Goal: Task Accomplishment & Management: Manage account settings

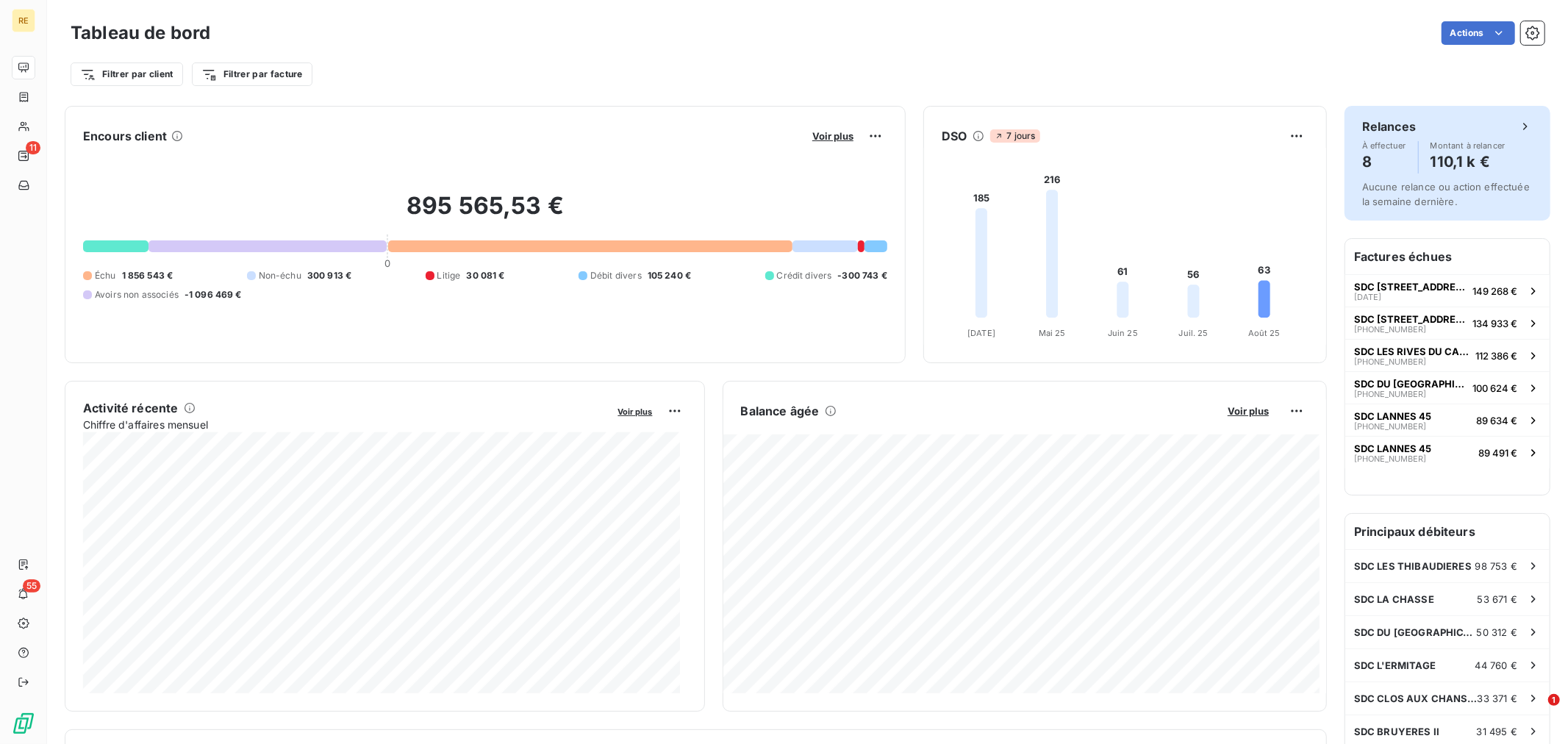
click at [1374, 170] on h4 "8" at bounding box center [1384, 161] width 44 height 24
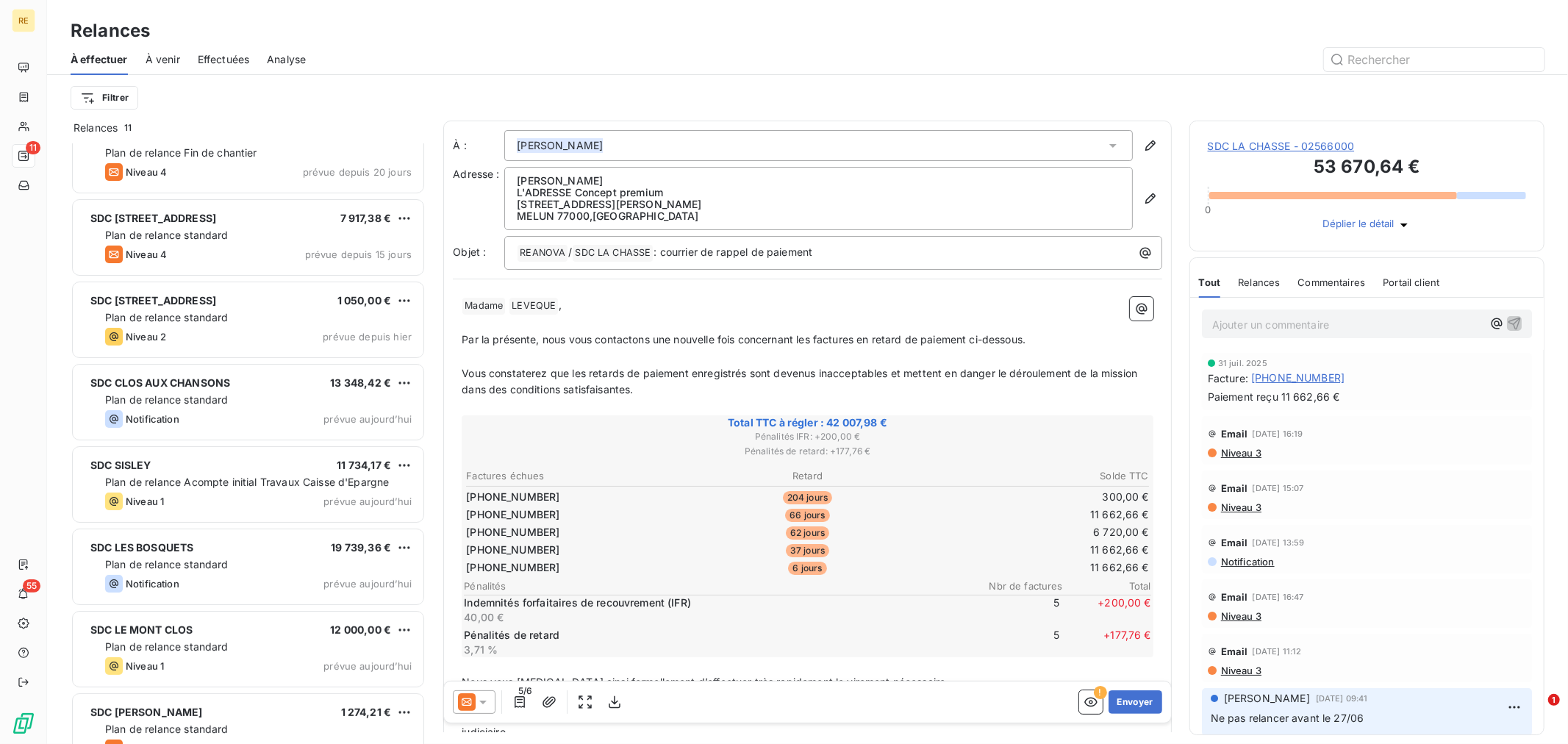
scroll to position [307, 0]
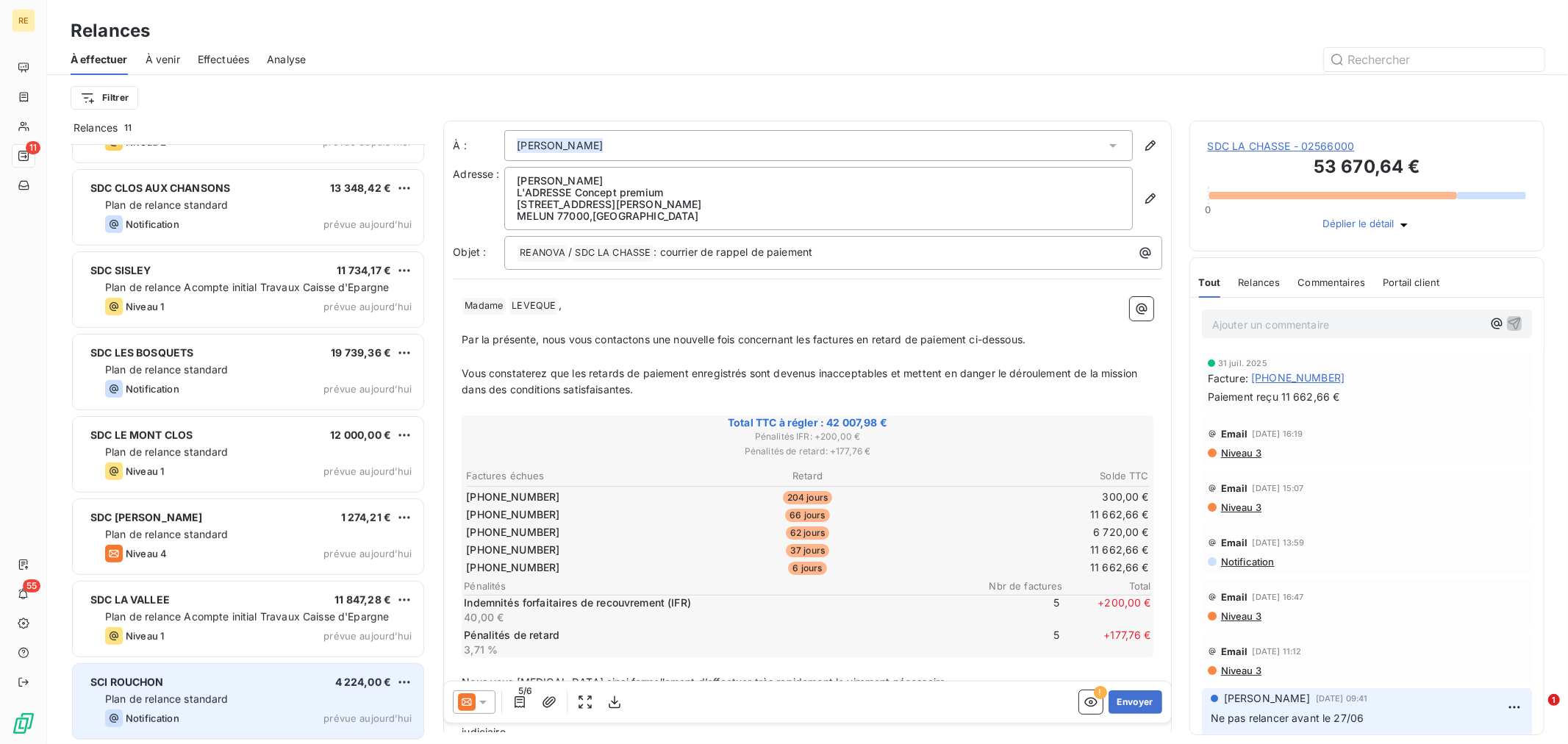
click at [300, 714] on div "Notification prévue aujourd’hui" at bounding box center [258, 717] width 307 height 18
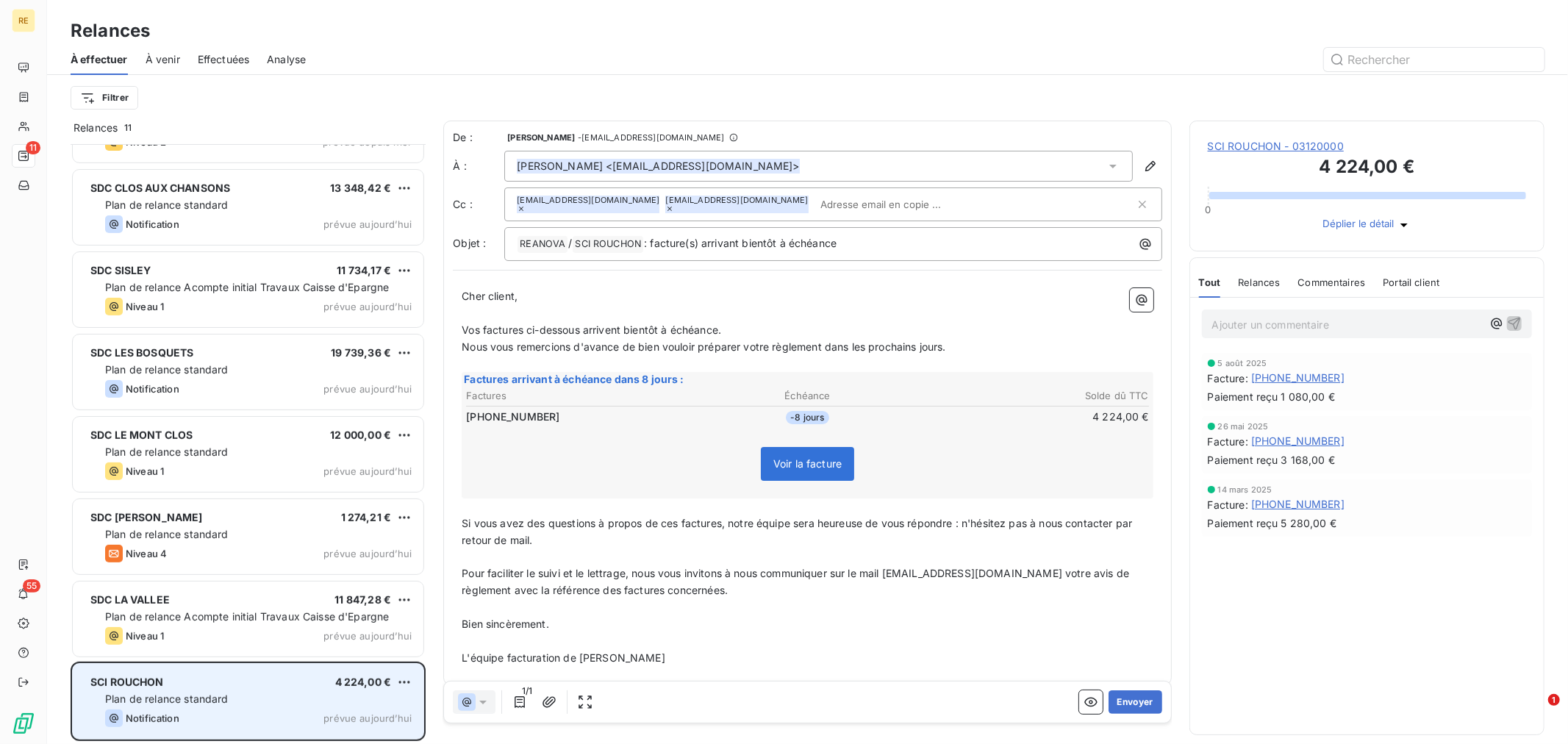
scroll to position [587, 342]
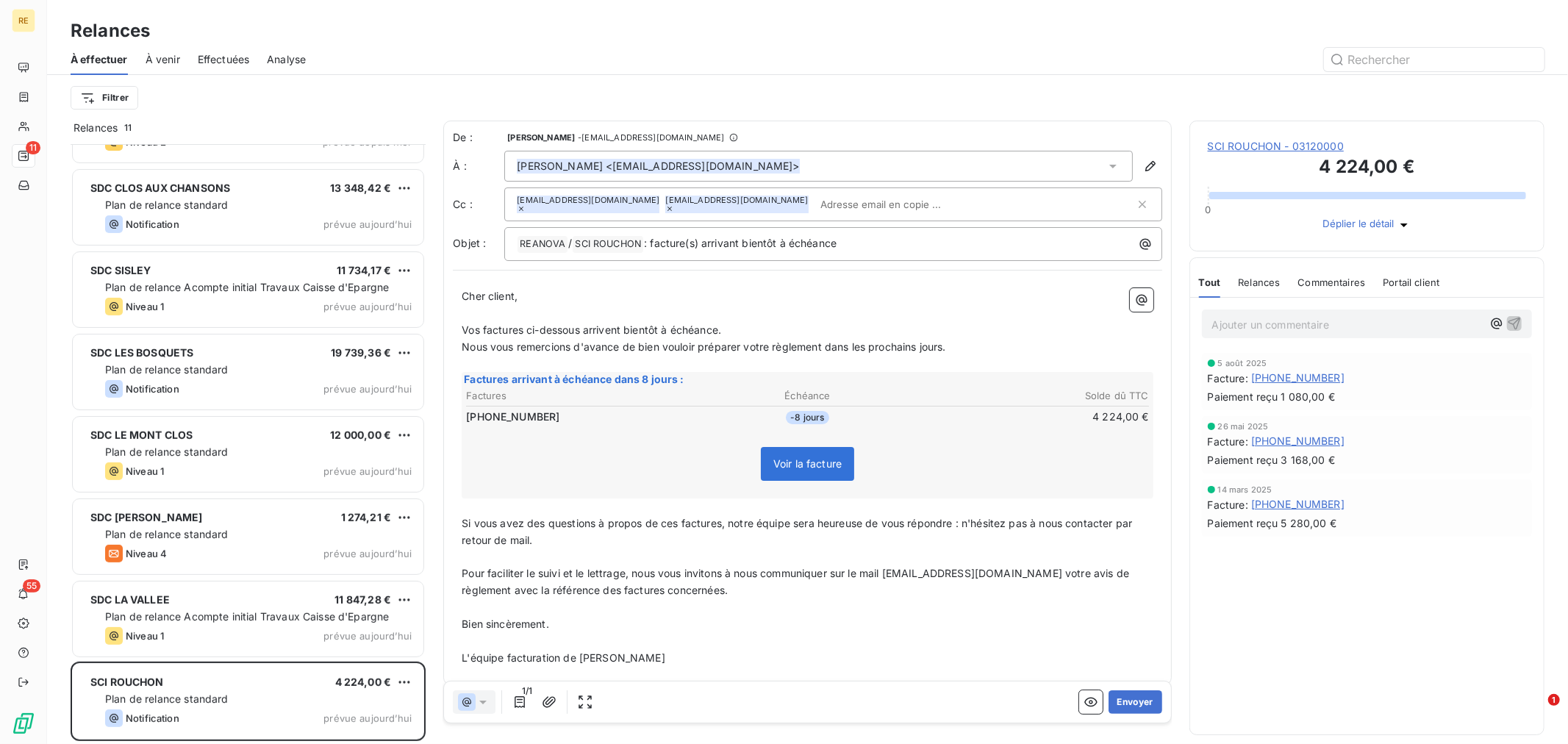
click at [1243, 151] on span "SCI ROUCHON - 03120000" at bounding box center [1367, 146] width 318 height 14
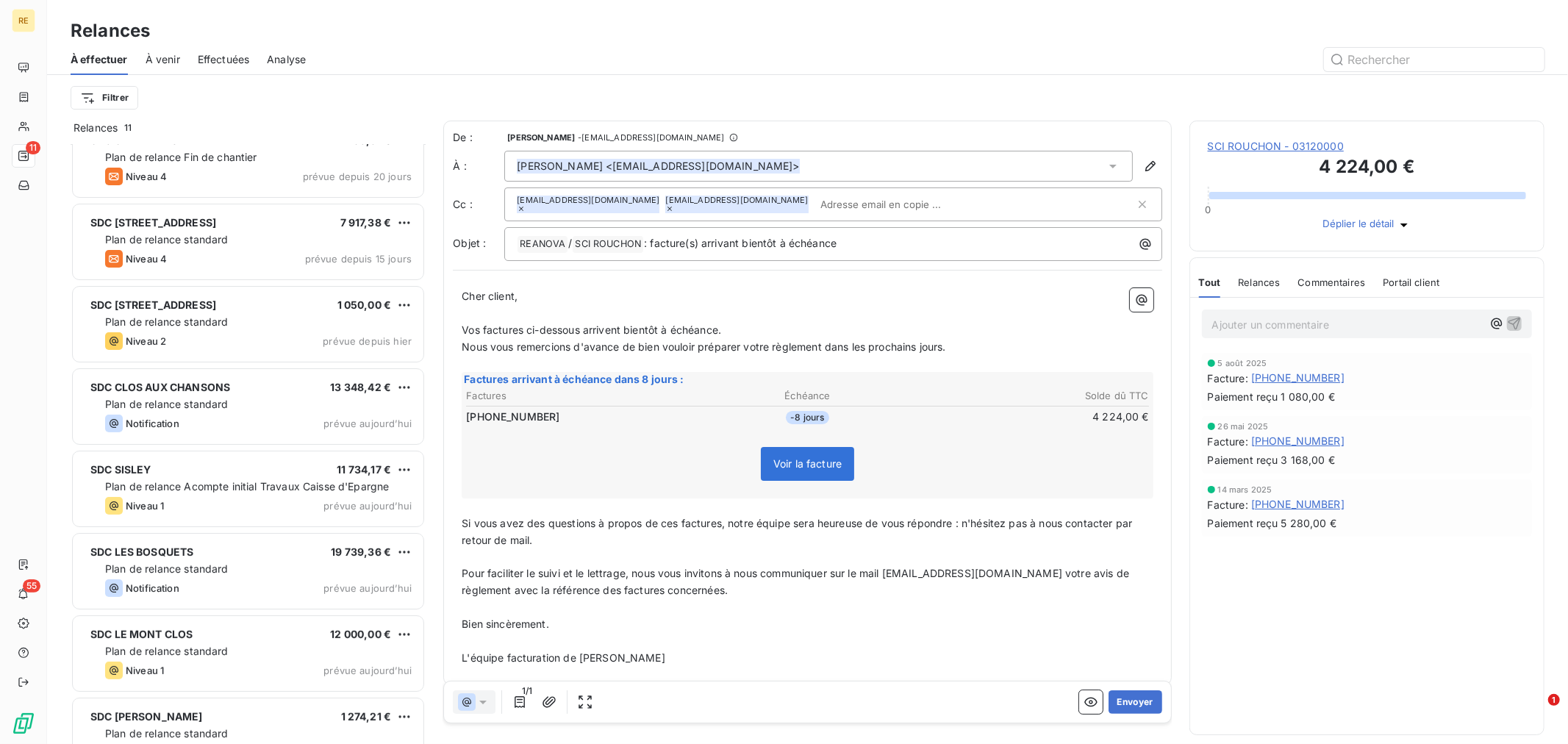
scroll to position [307, 0]
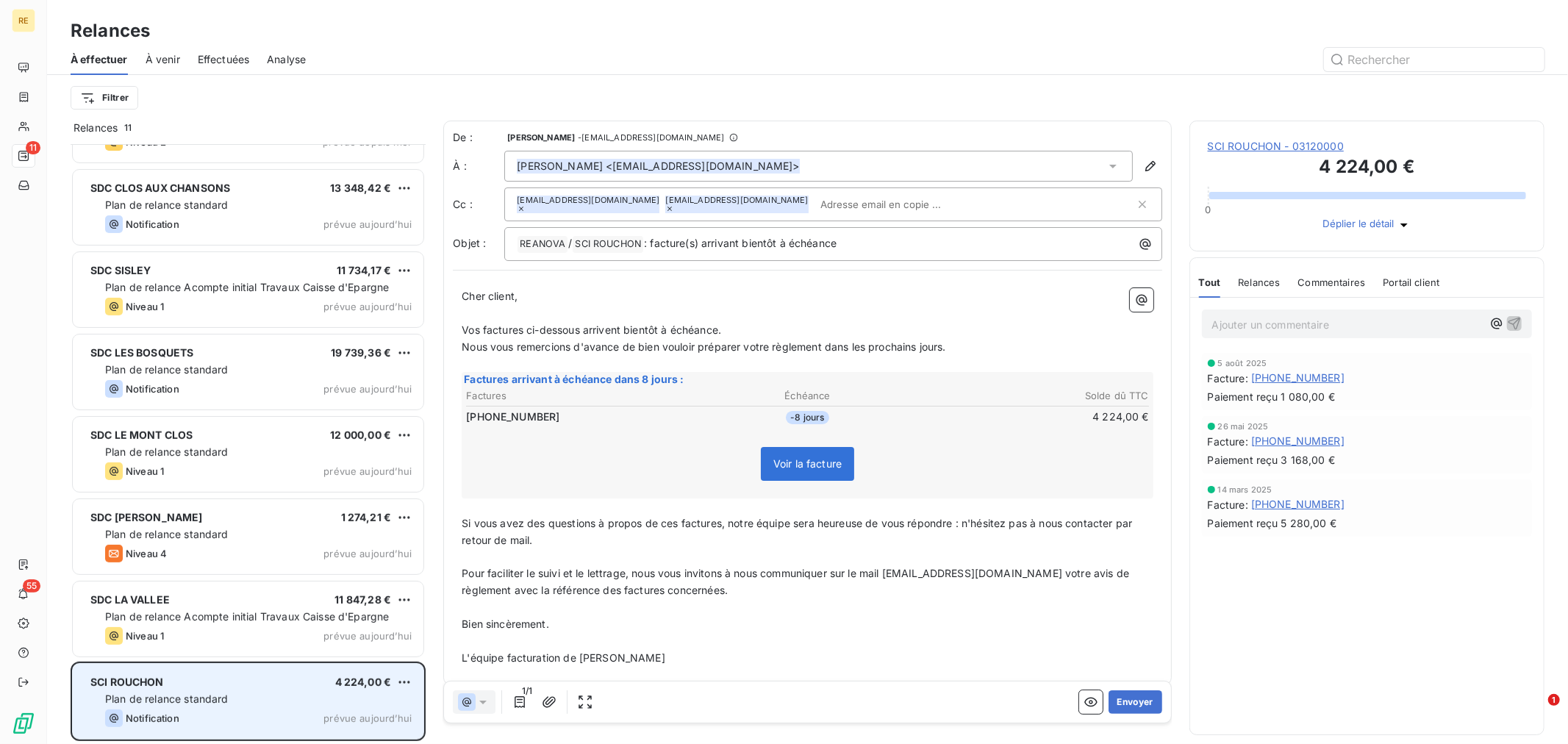
click at [201, 712] on div "Notification prévue aujourd’hui" at bounding box center [258, 717] width 307 height 18
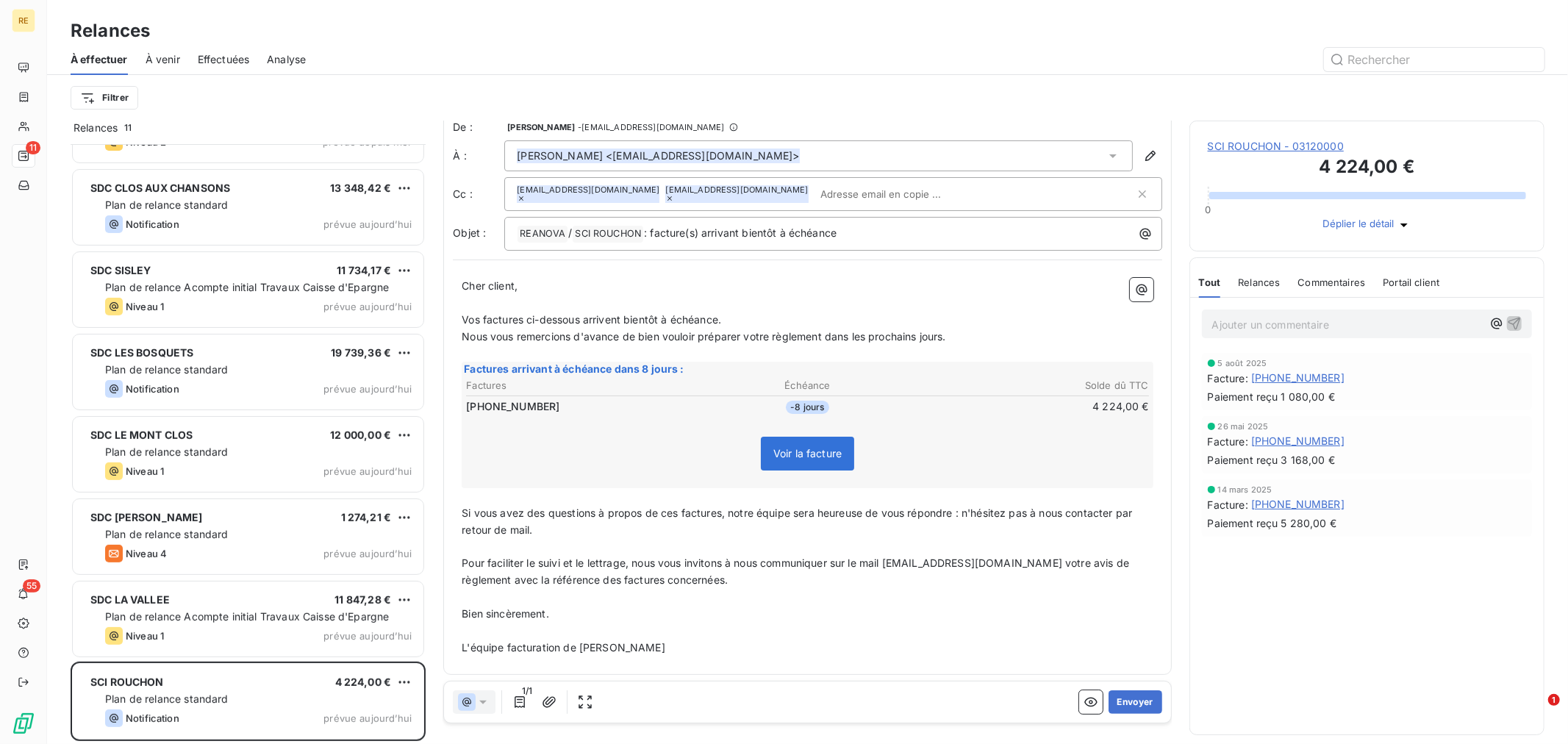
scroll to position [0, 0]
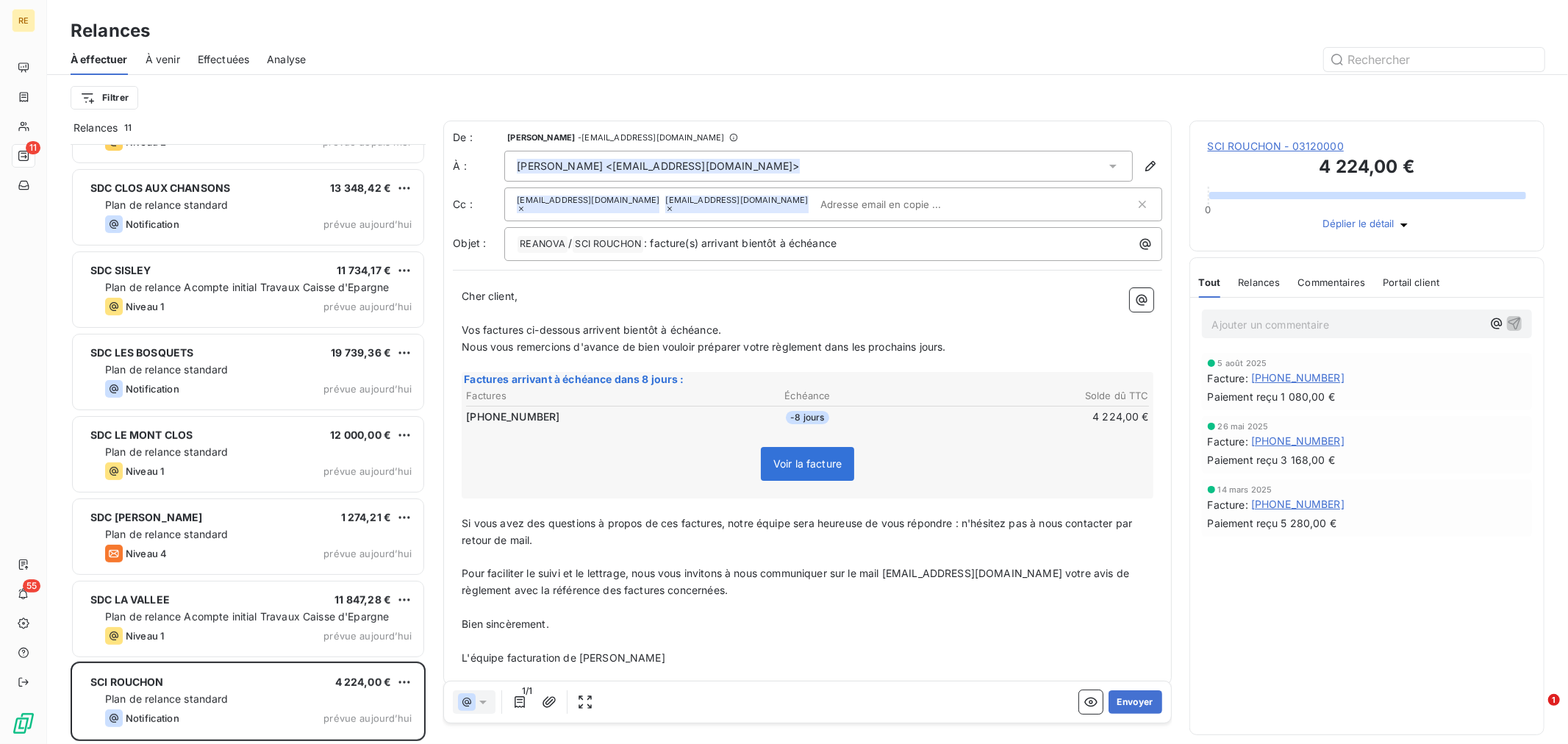
click at [815, 197] on input "text" at bounding box center [900, 204] width 170 height 22
click at [1130, 706] on button "Envoyer" at bounding box center [1135, 701] width 53 height 24
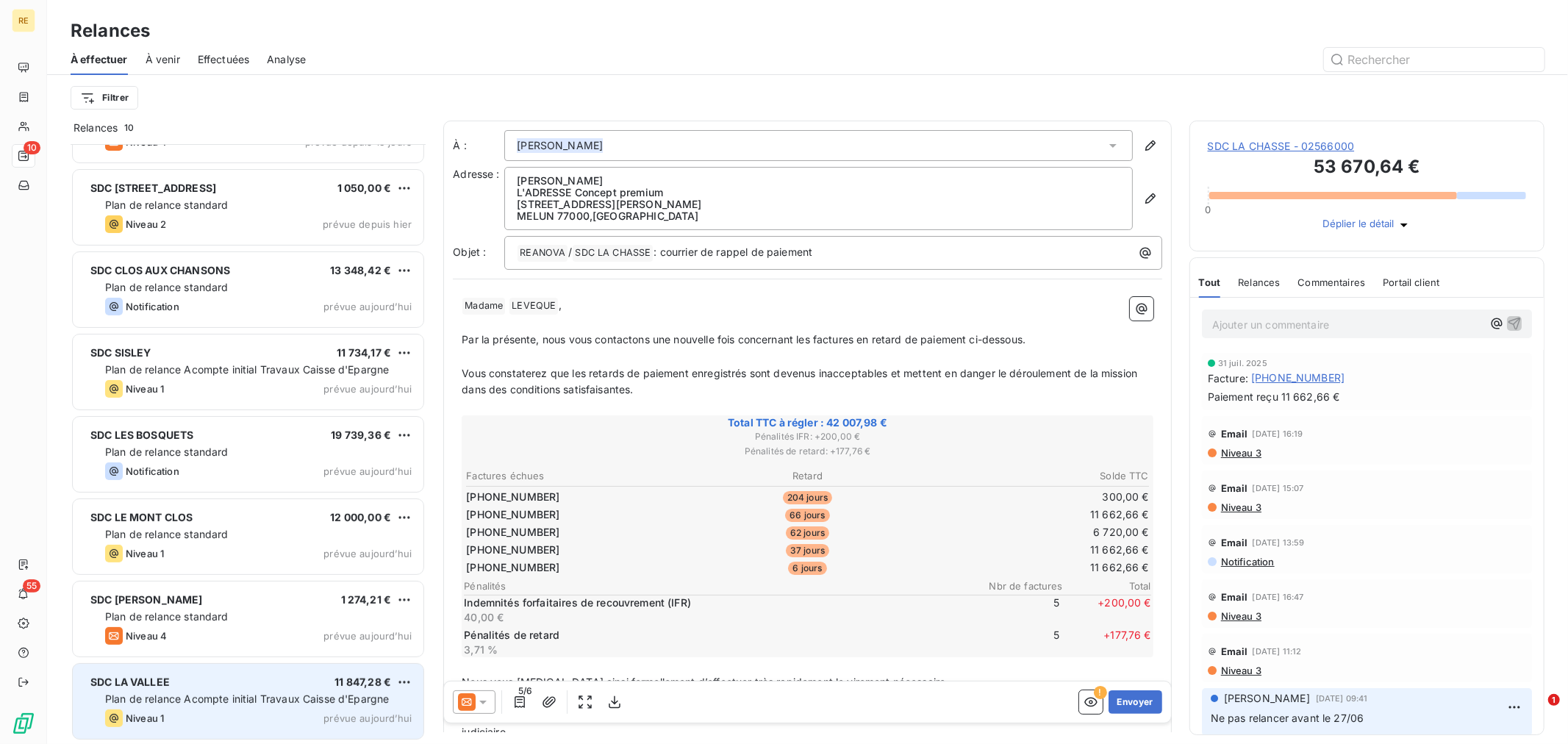
scroll to position [223, 0]
click at [251, 694] on span "Plan de relance Acompte initial Travaux Caisse d'Epargne" at bounding box center [247, 698] width 284 height 12
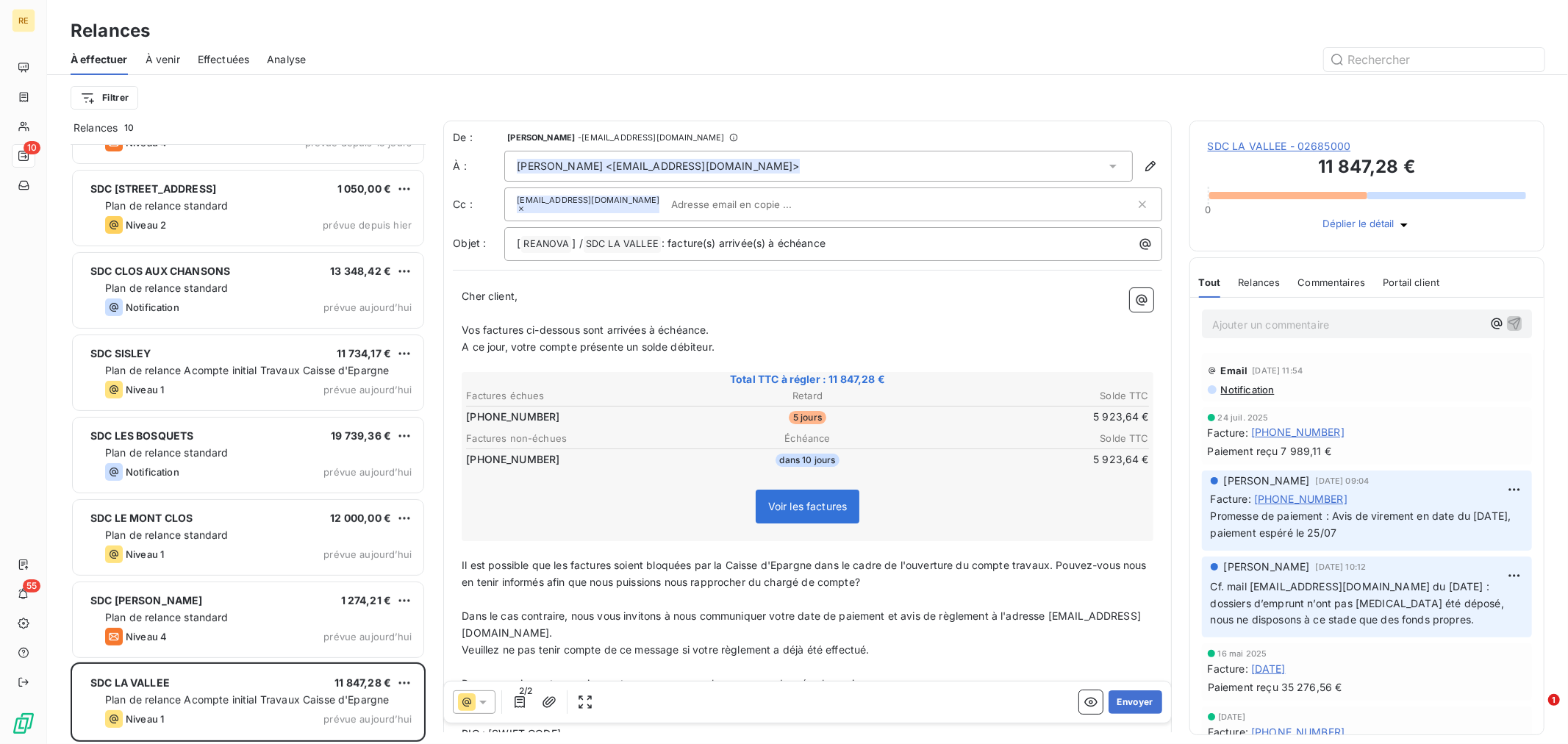
click at [740, 200] on input "text" at bounding box center [750, 204] width 170 height 22
drag, startPoint x: 629, startPoint y: 312, endPoint x: 693, endPoint y: 362, distance: 81.2
click at [629, 312] on p "﻿" at bounding box center [807, 313] width 692 height 17
click at [1129, 698] on button "Envoyer" at bounding box center [1135, 701] width 53 height 24
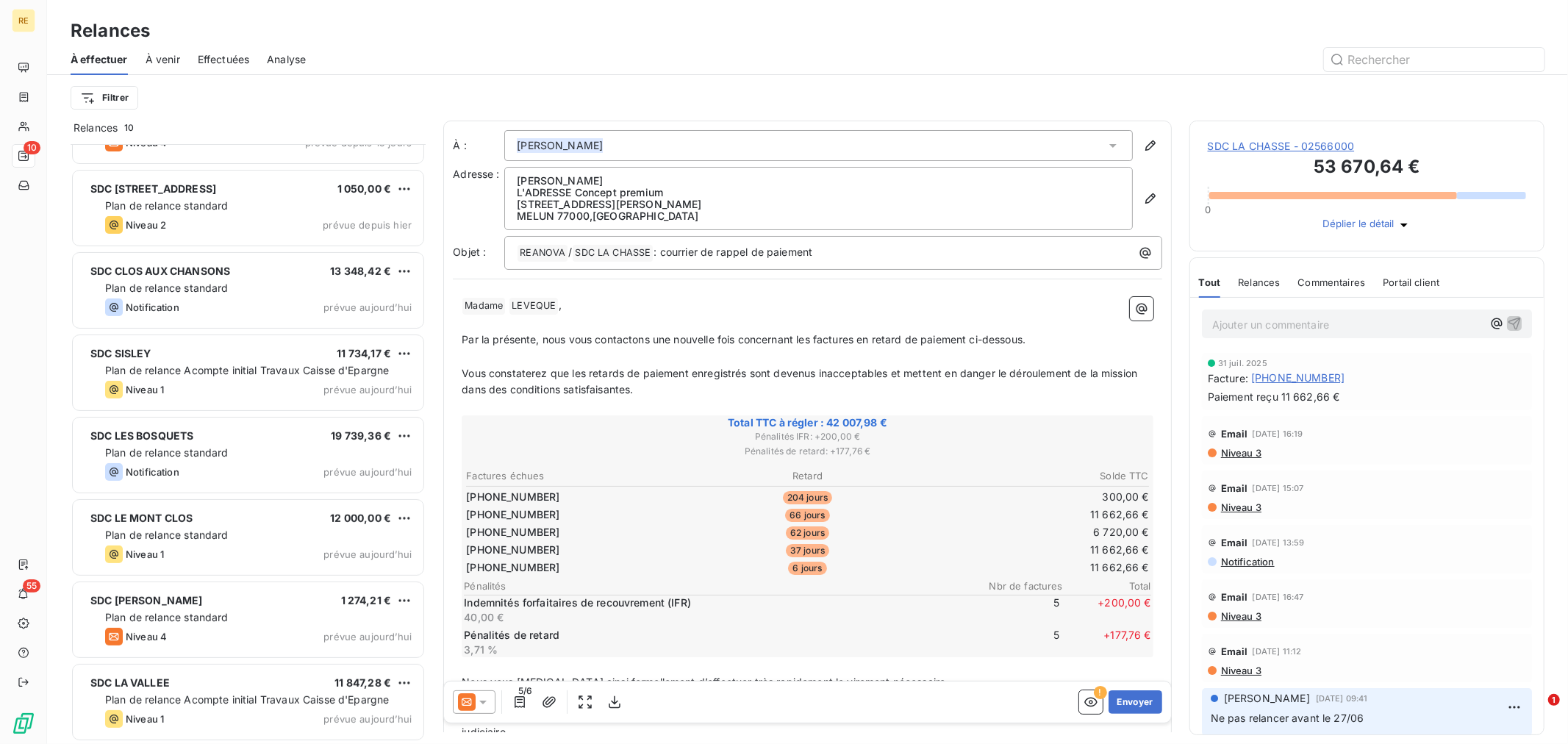
scroll to position [141, 0]
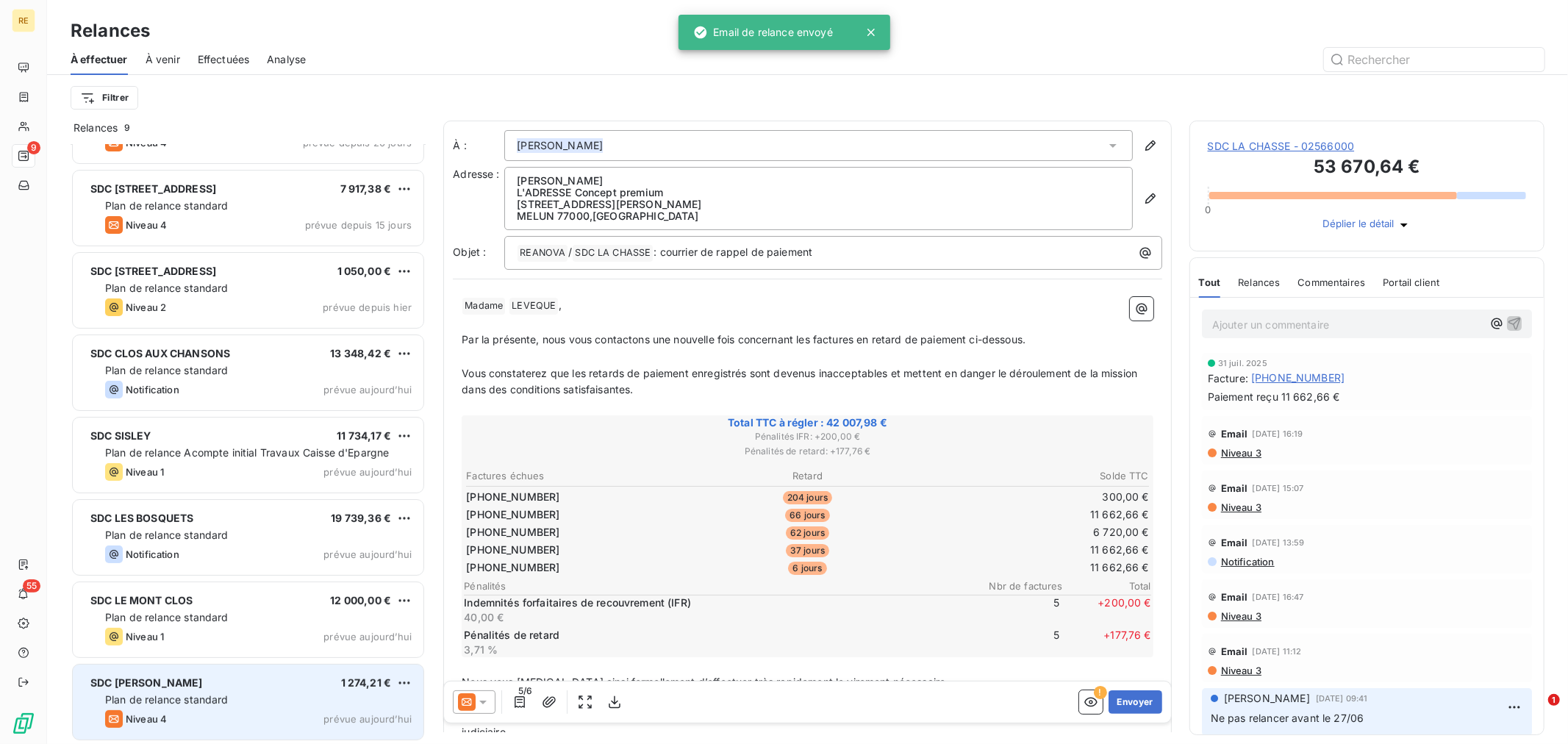
click at [296, 688] on div "SDC NICOLAS BEAUJON 1 274,21 €" at bounding box center [258, 683] width 307 height 13
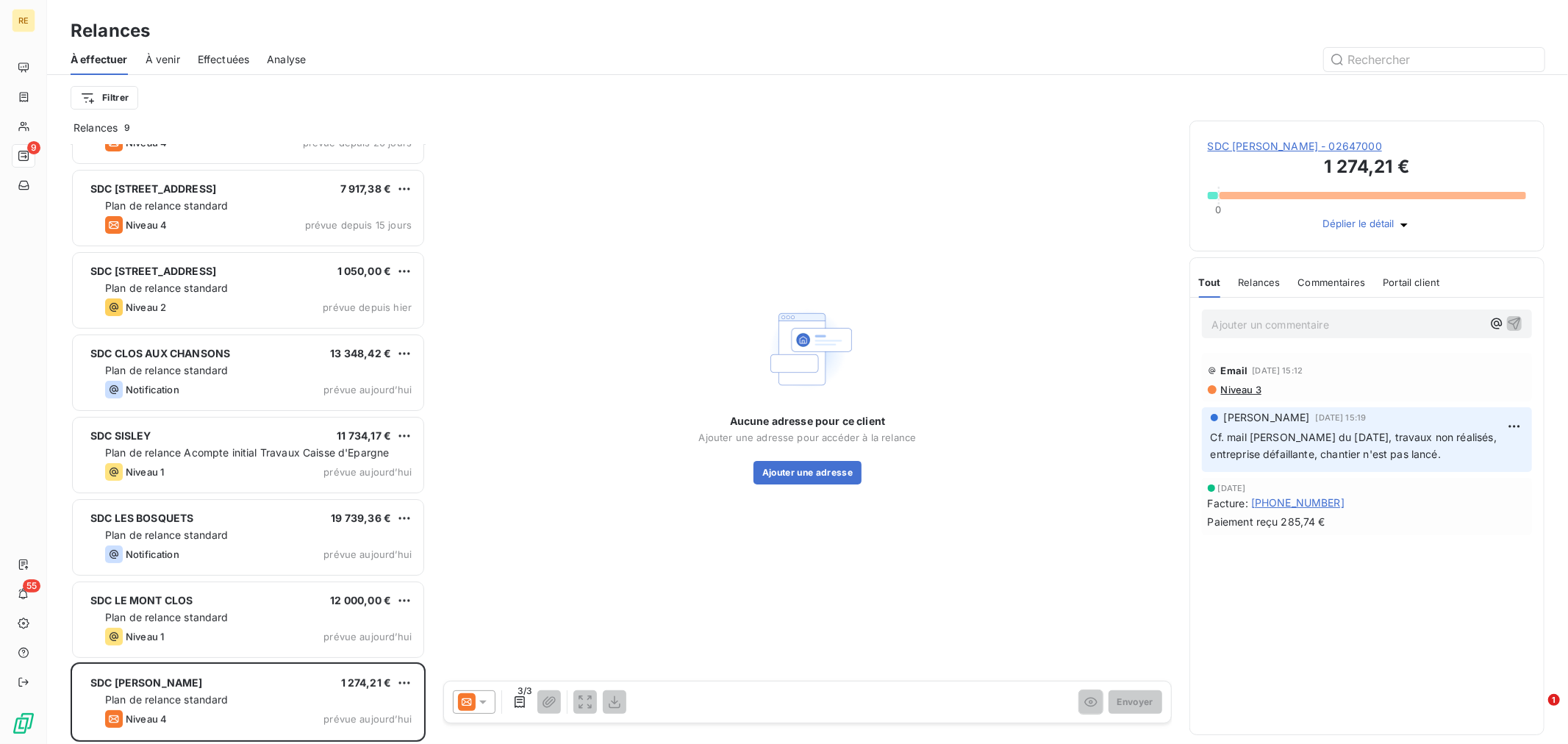
click at [1368, 148] on span "SDC [PERSON_NAME] - 02647000" at bounding box center [1367, 146] width 318 height 14
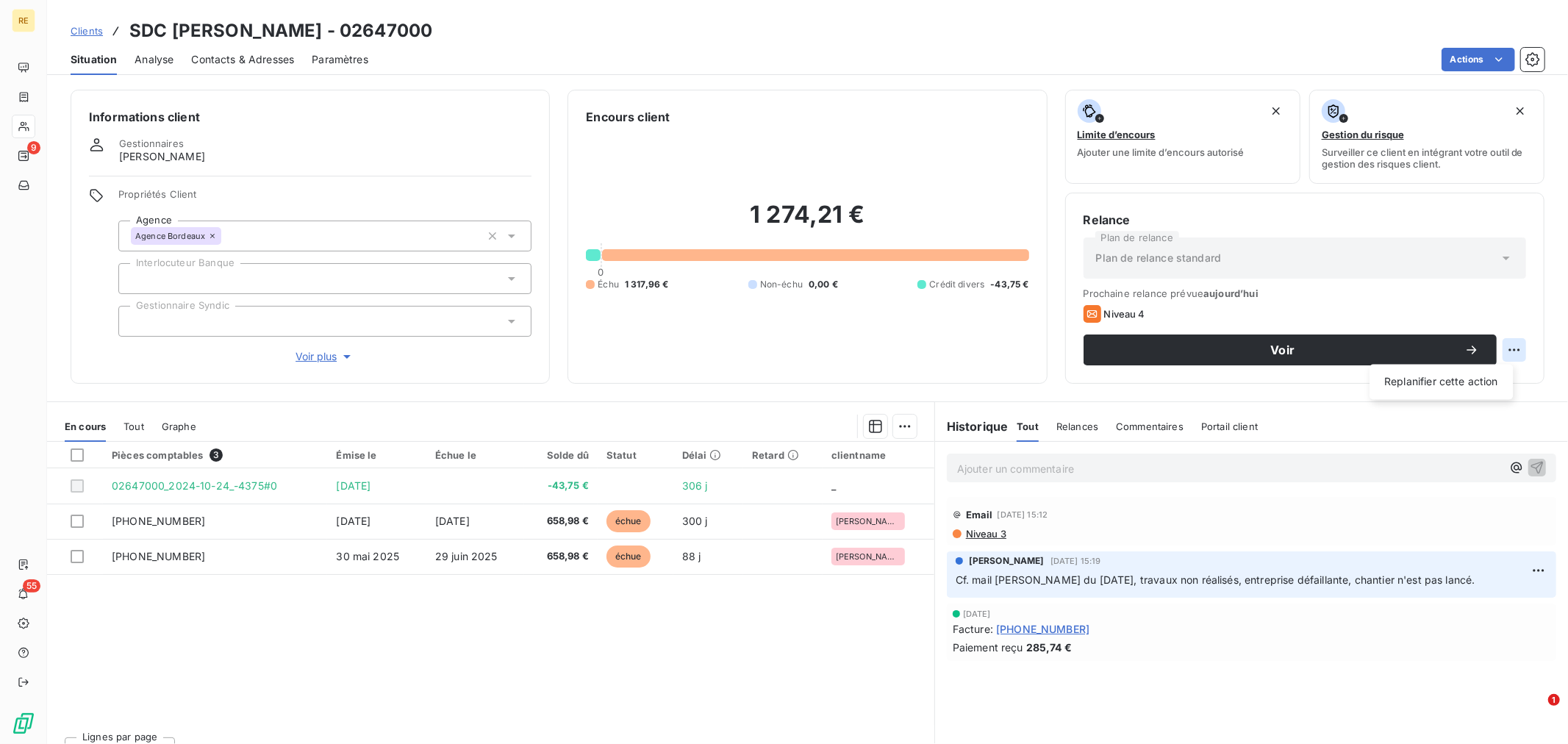
click at [1508, 346] on html "RE 9 55 Clients SDC [PERSON_NAME] - 02647000 Situation Analyse Contacts & Adres…" at bounding box center [784, 372] width 1568 height 744
click at [1510, 346] on html "RE 9 55 Clients SDC [PERSON_NAME] - 02647000 Situation Analyse Contacts & Adres…" at bounding box center [784, 372] width 1568 height 744
click at [1499, 265] on icon at bounding box center [1506, 257] width 14 height 14
click at [1499, 254] on icon at bounding box center [1506, 257] width 14 height 14
click at [1511, 355] on html "RE 9 55 Clients SDC [PERSON_NAME] - 02647000 Situation Analyse Contacts & Adres…" at bounding box center [784, 372] width 1568 height 744
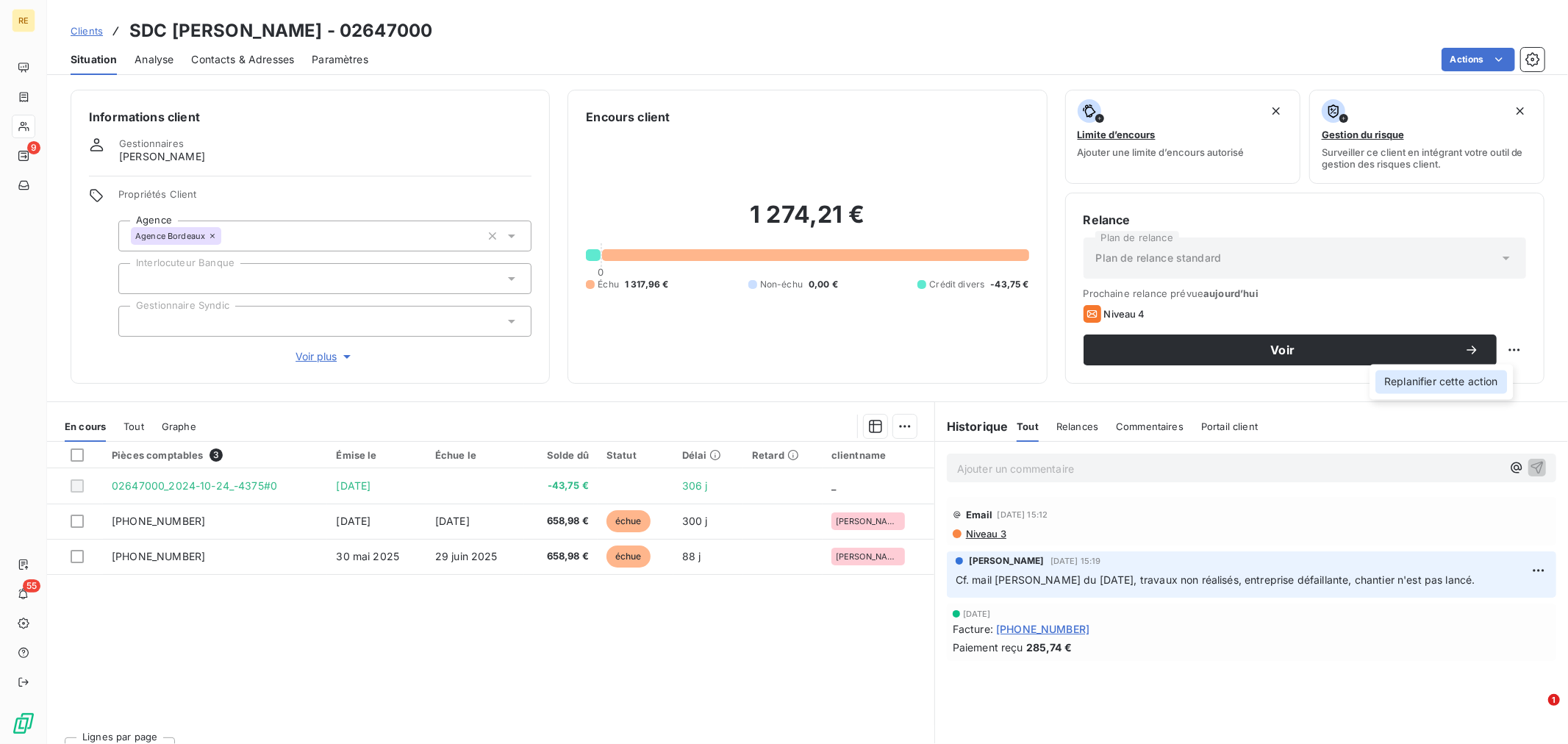
click at [1481, 379] on div "Replanifier cette action" at bounding box center [1441, 382] width 132 height 24
select select "7"
click at [166, 56] on span "Analyse" at bounding box center [153, 59] width 39 height 14
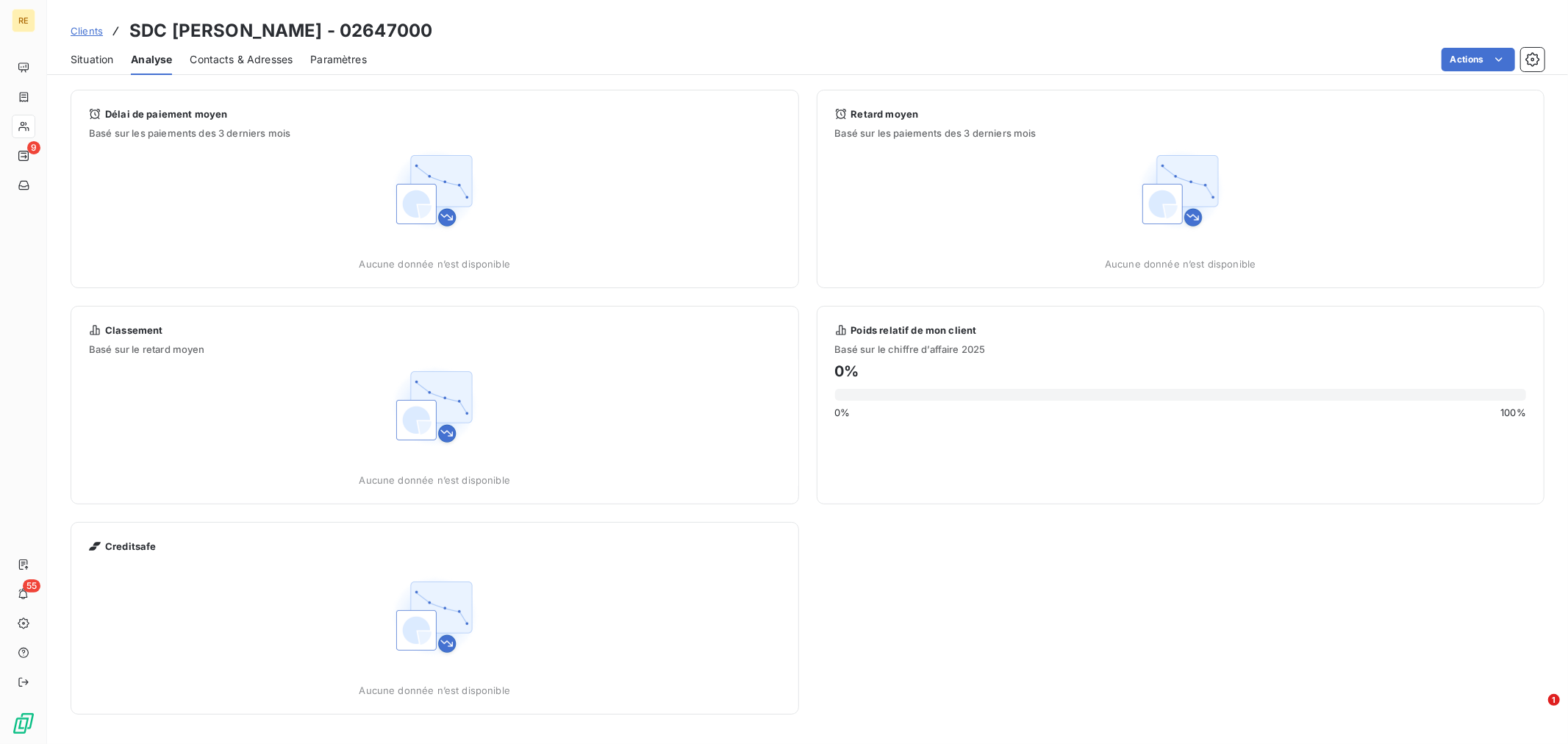
click at [277, 63] on span "Contacts & Adresses" at bounding box center [241, 59] width 103 height 14
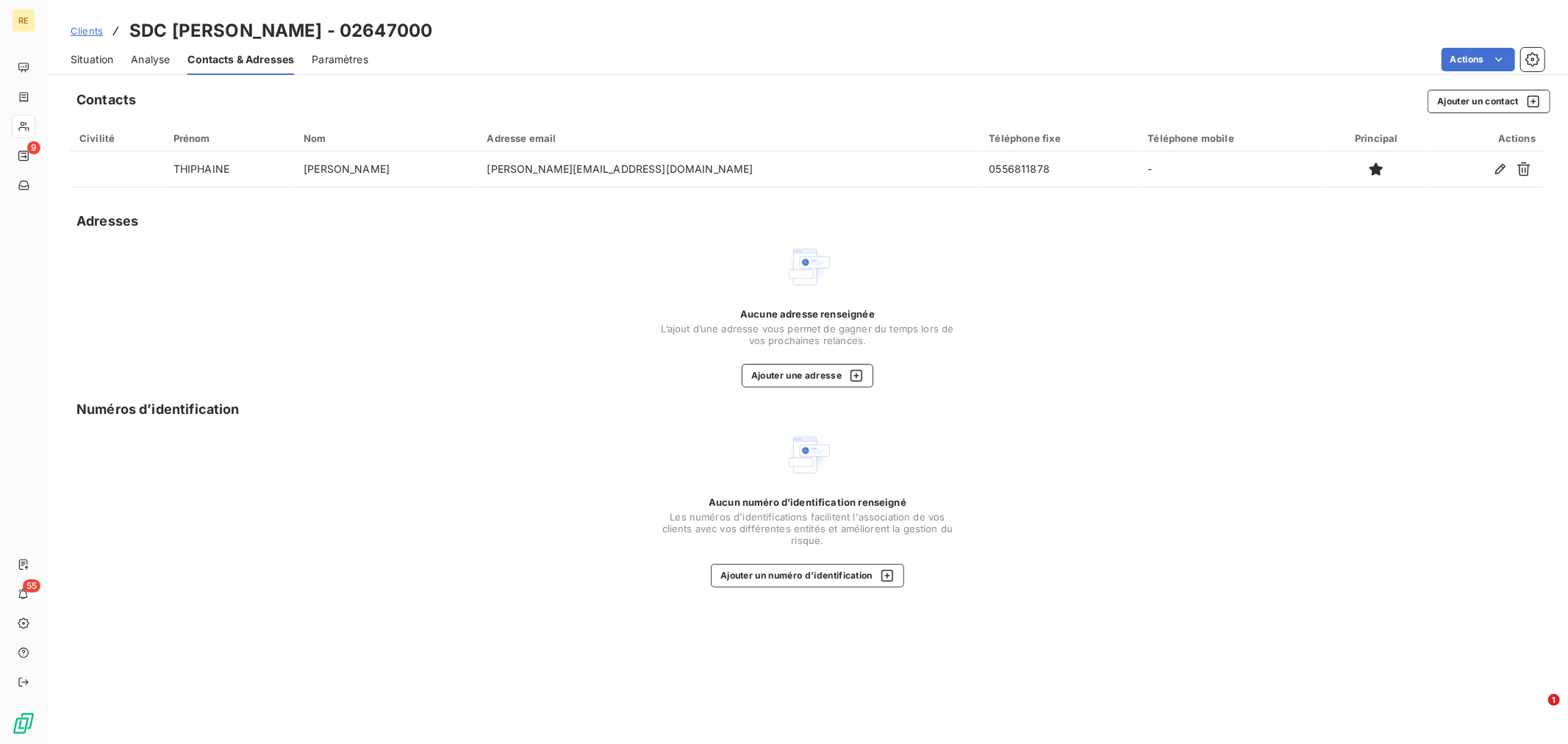
click at [360, 52] on span "Paramètres" at bounding box center [339, 59] width 56 height 14
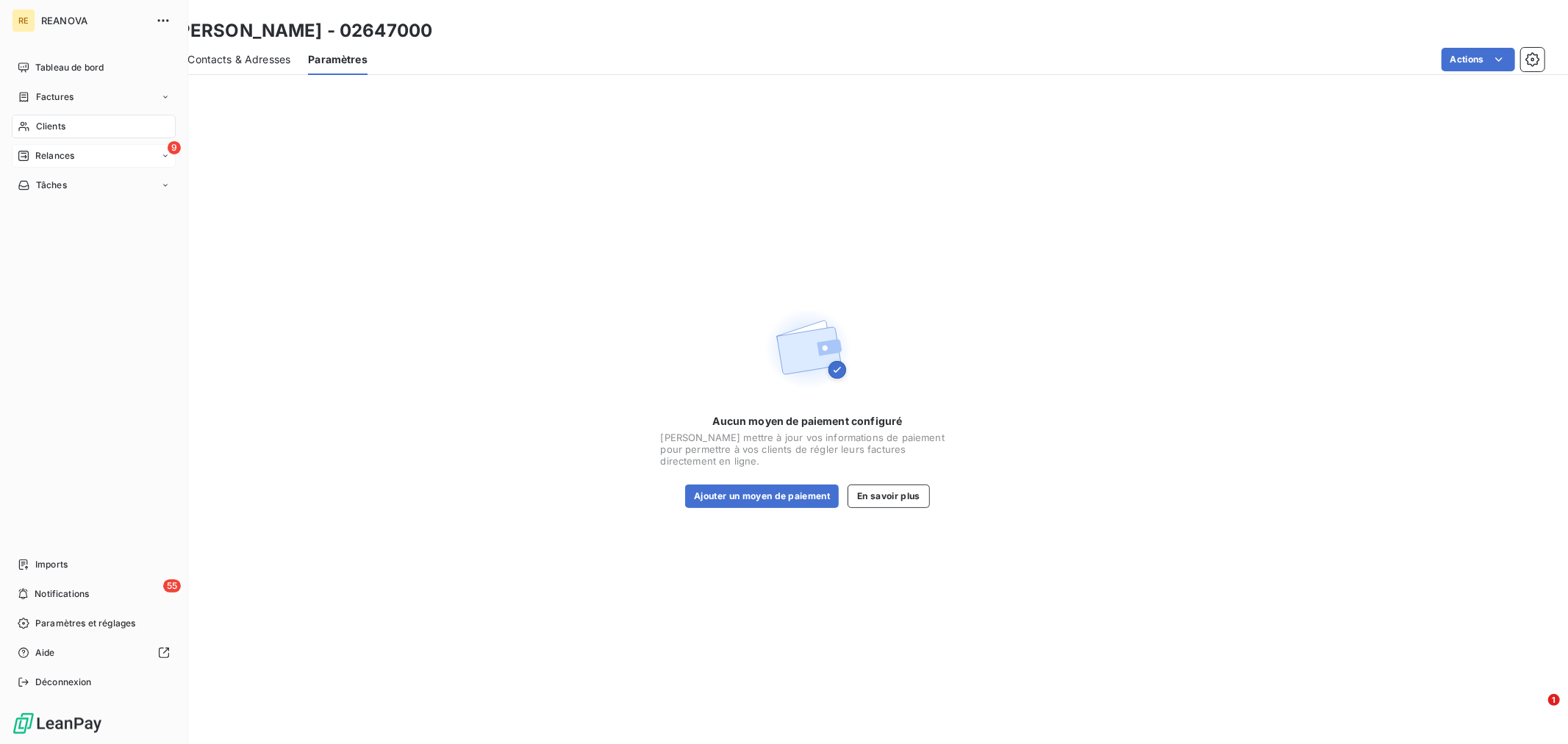
click at [53, 152] on span "Relances" at bounding box center [54, 156] width 39 height 13
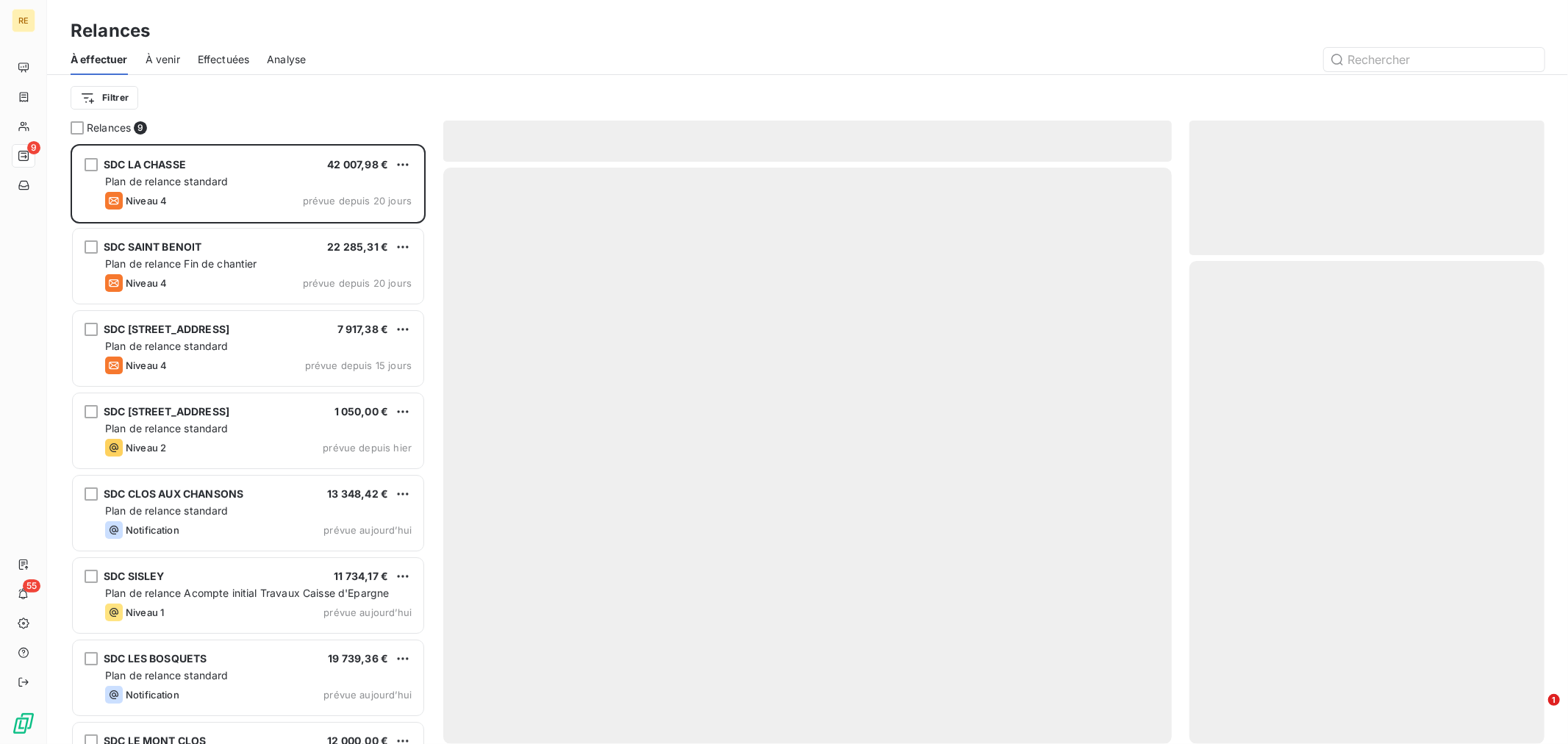
scroll to position [587, 342]
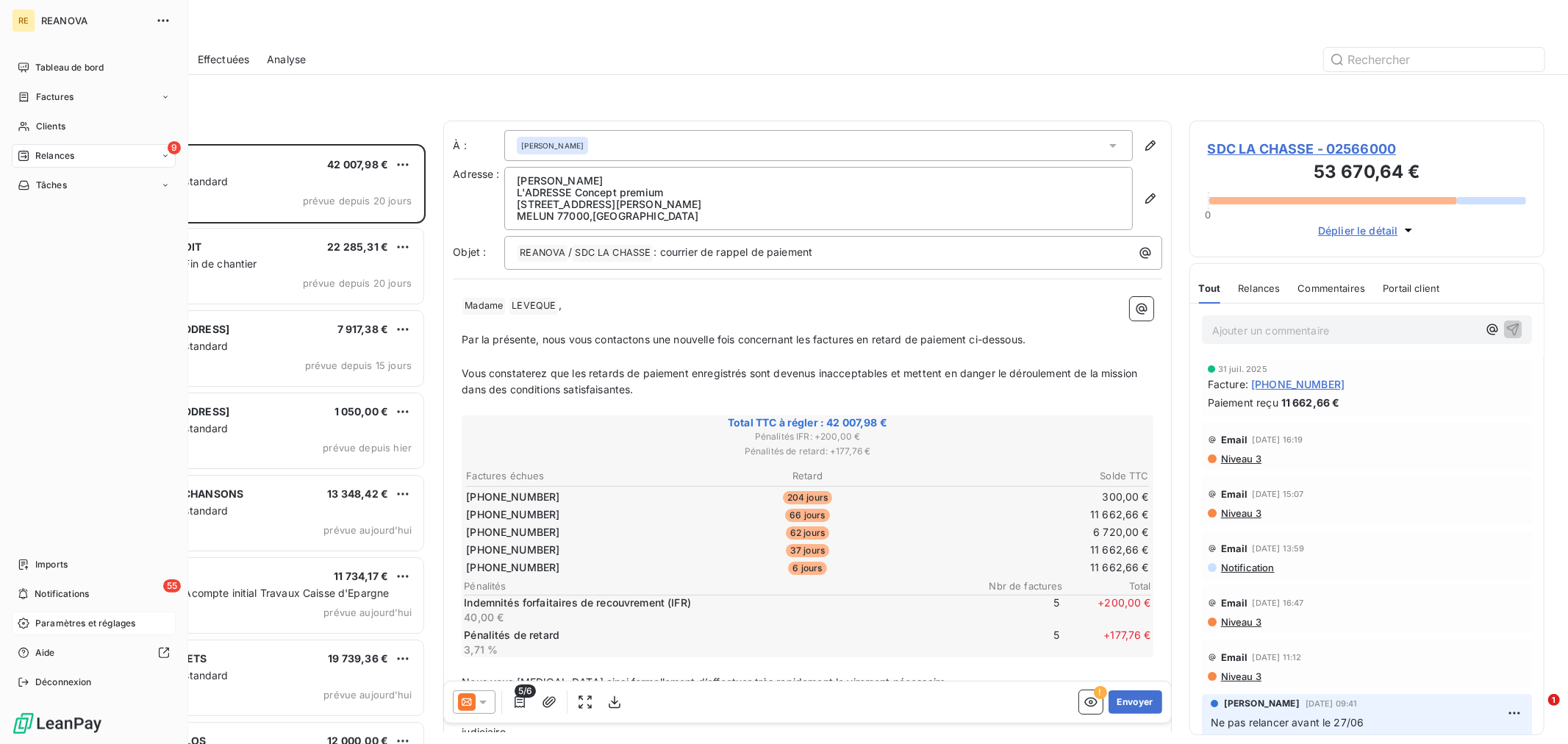
click at [82, 622] on span "Paramètres et réglages" at bounding box center [85, 623] width 100 height 13
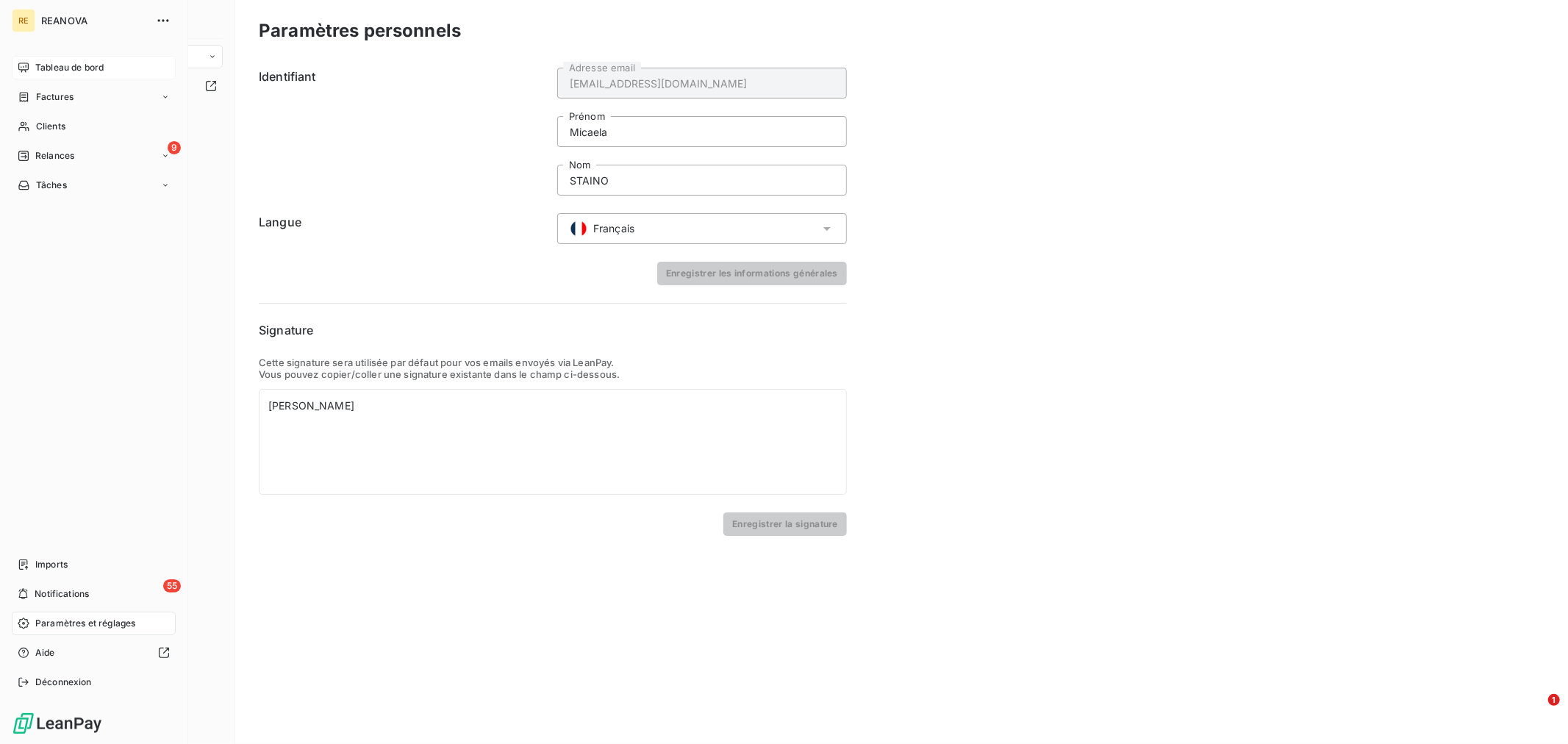
click at [57, 70] on span "Tableau de bord" at bounding box center [70, 68] width 69 height 13
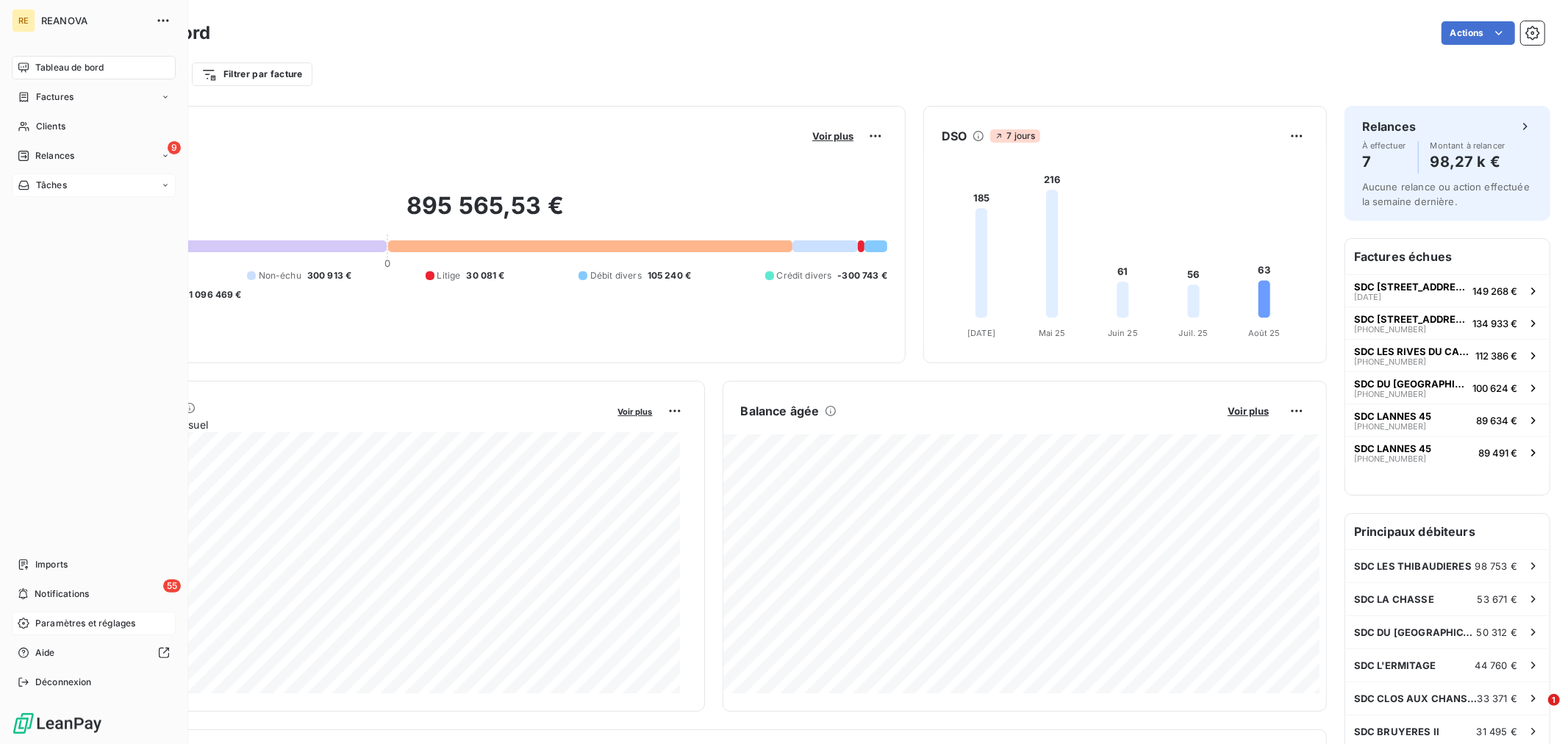
click at [38, 186] on span "Tâches" at bounding box center [51, 185] width 31 height 13
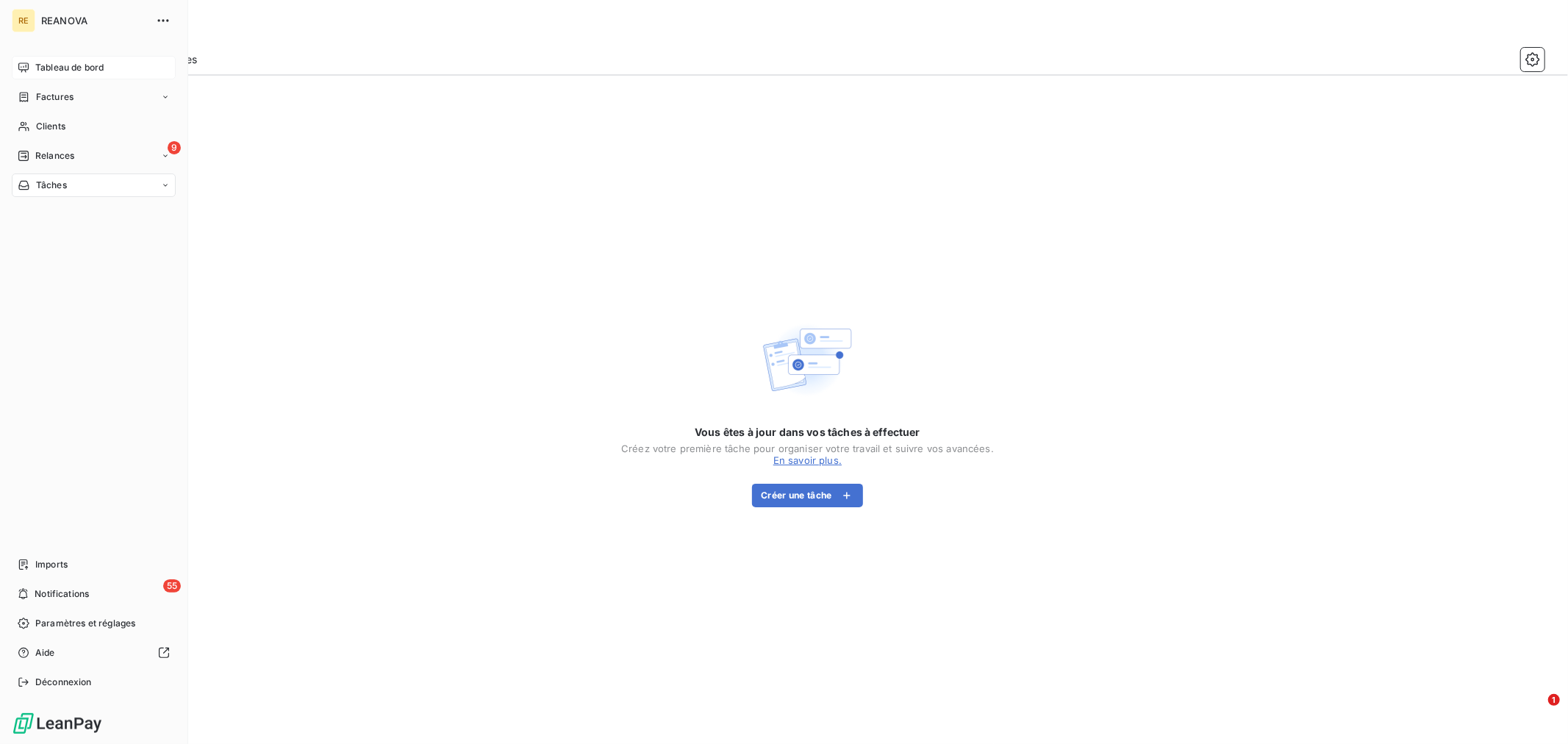
drag, startPoint x: 82, startPoint y: 625, endPoint x: 82, endPoint y: 636, distance: 11.0
click at [82, 626] on span "Paramètres et réglages" at bounding box center [85, 623] width 100 height 13
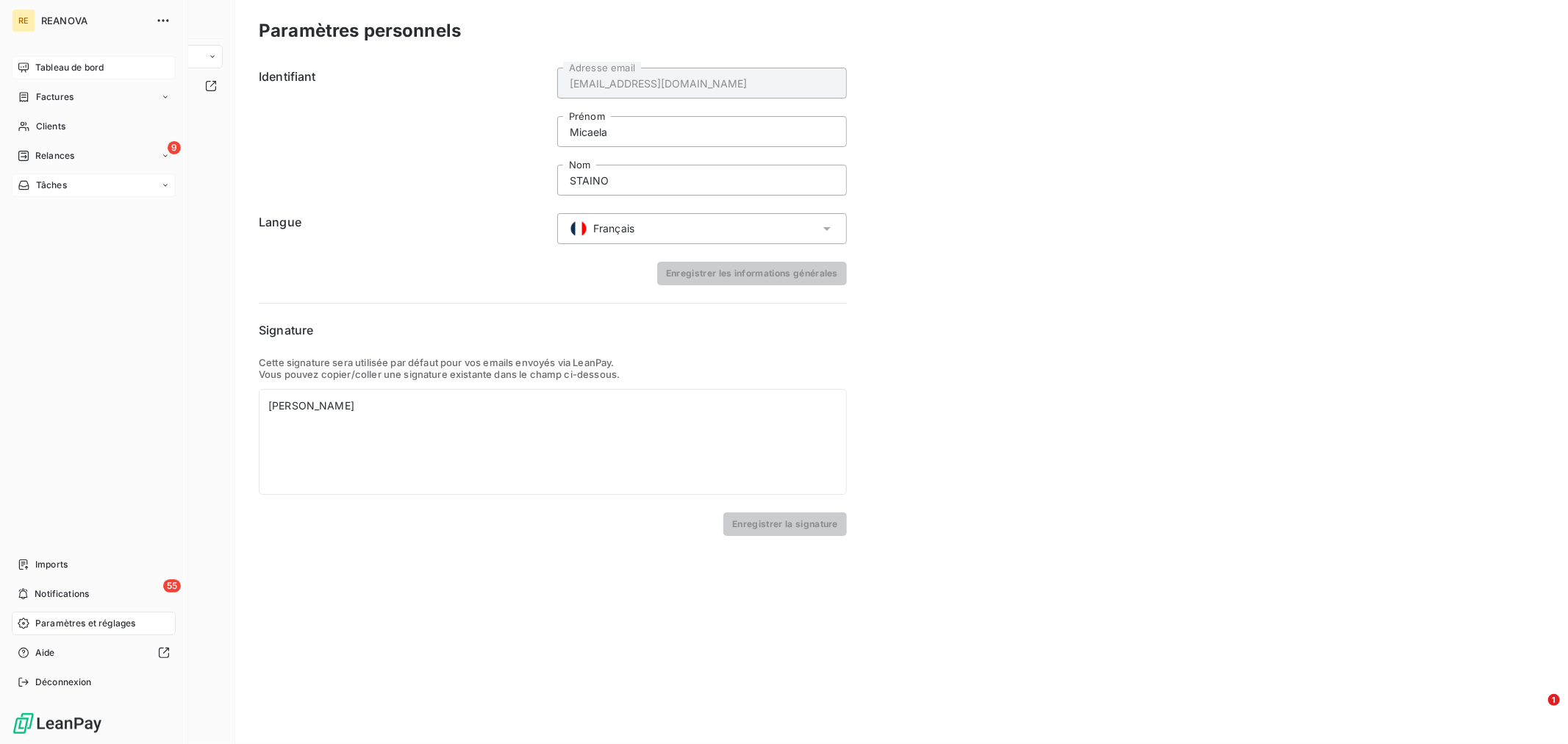
click at [79, 63] on span "Tableau de bord" at bounding box center [70, 68] width 69 height 13
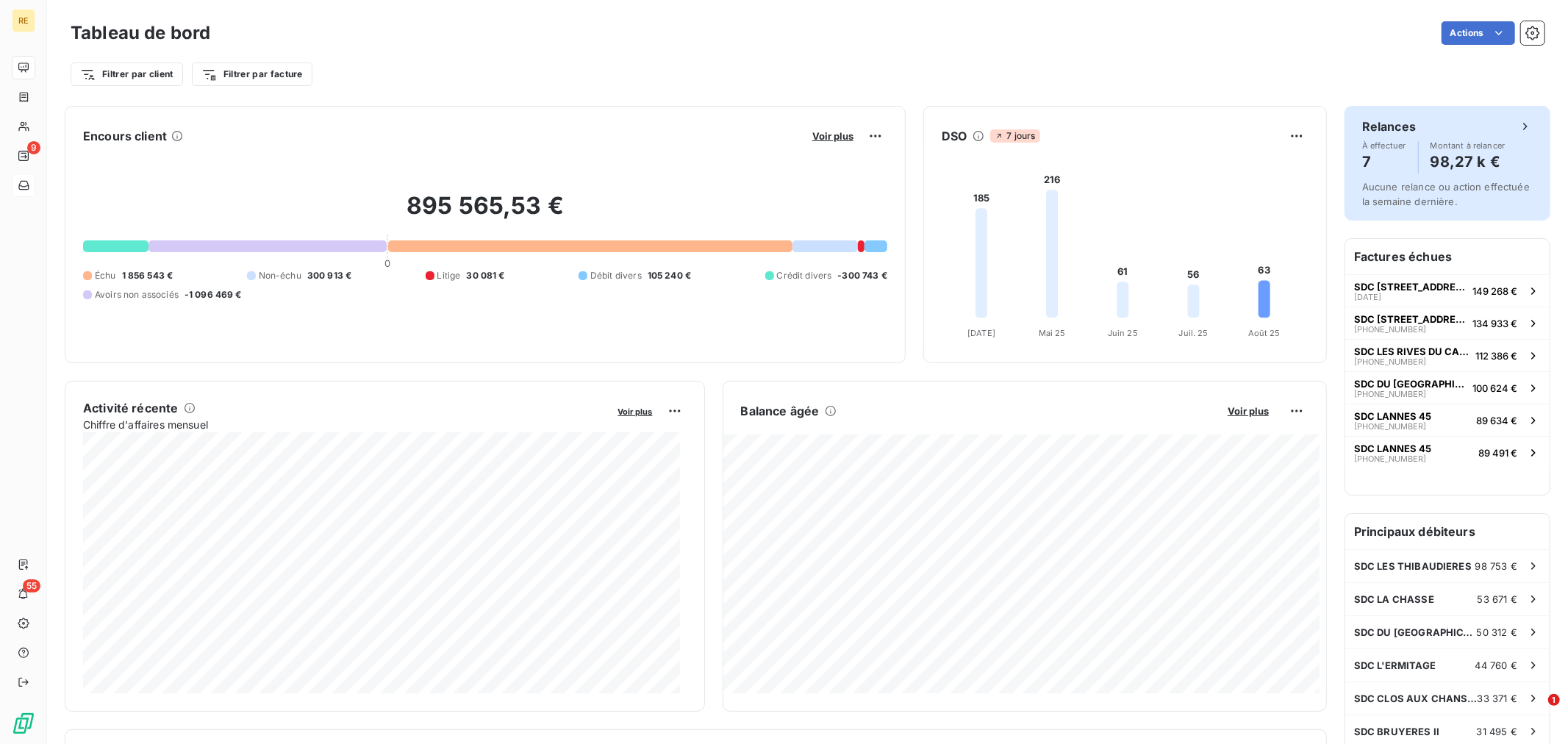
click at [1457, 150] on h4 "98,27 k €" at bounding box center [1468, 161] width 75 height 24
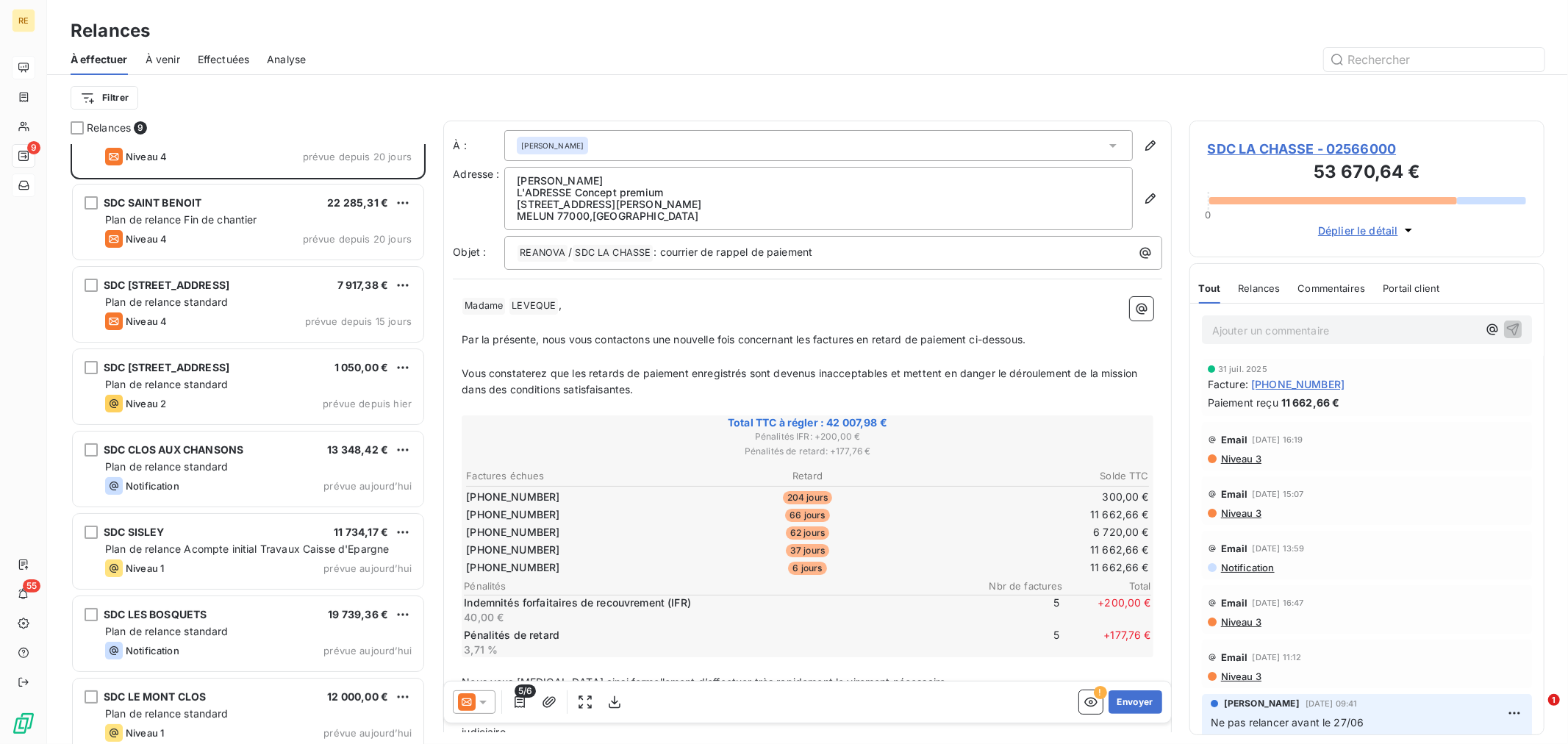
scroll to position [142, 0]
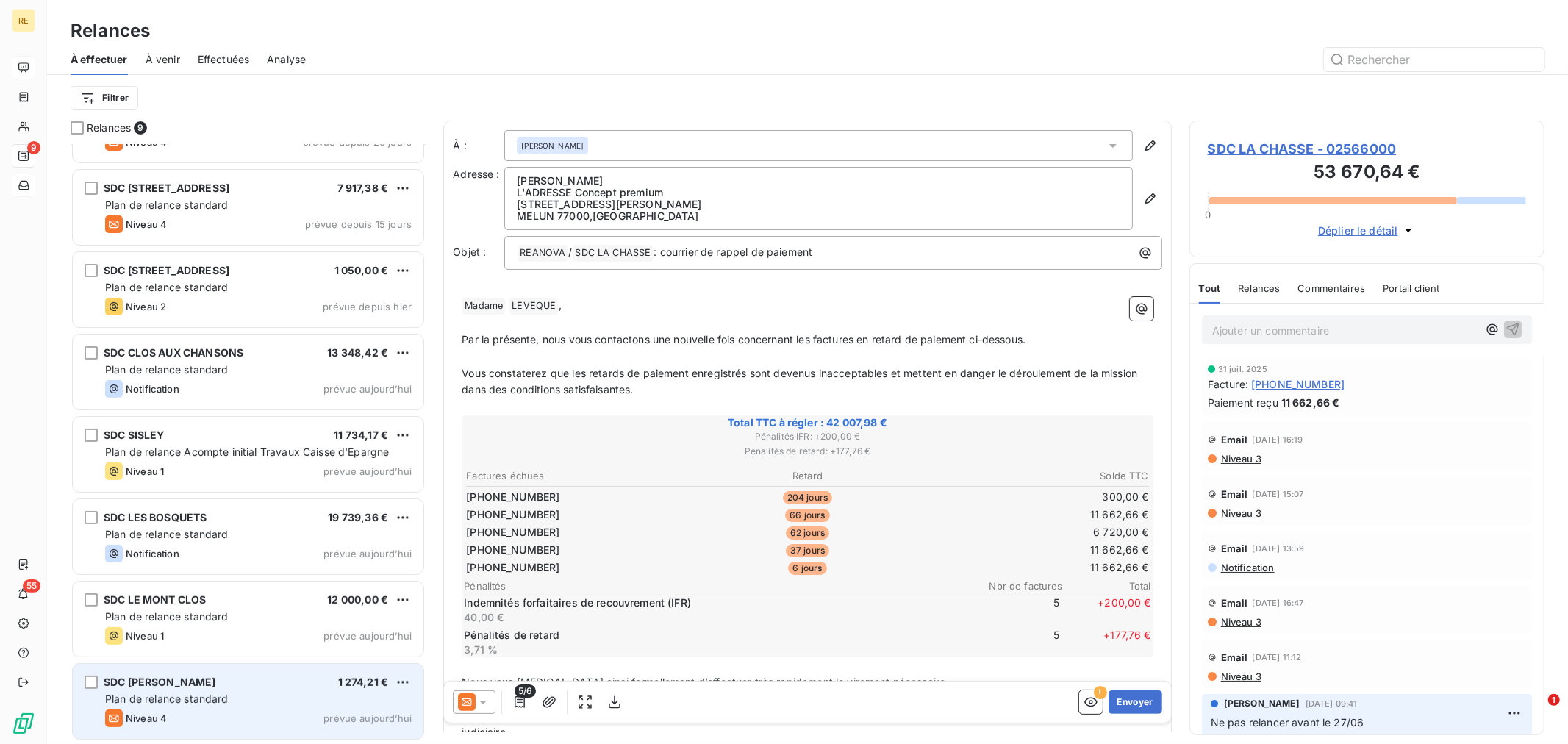
click at [266, 701] on div "Plan de relance standard" at bounding box center [258, 698] width 307 height 14
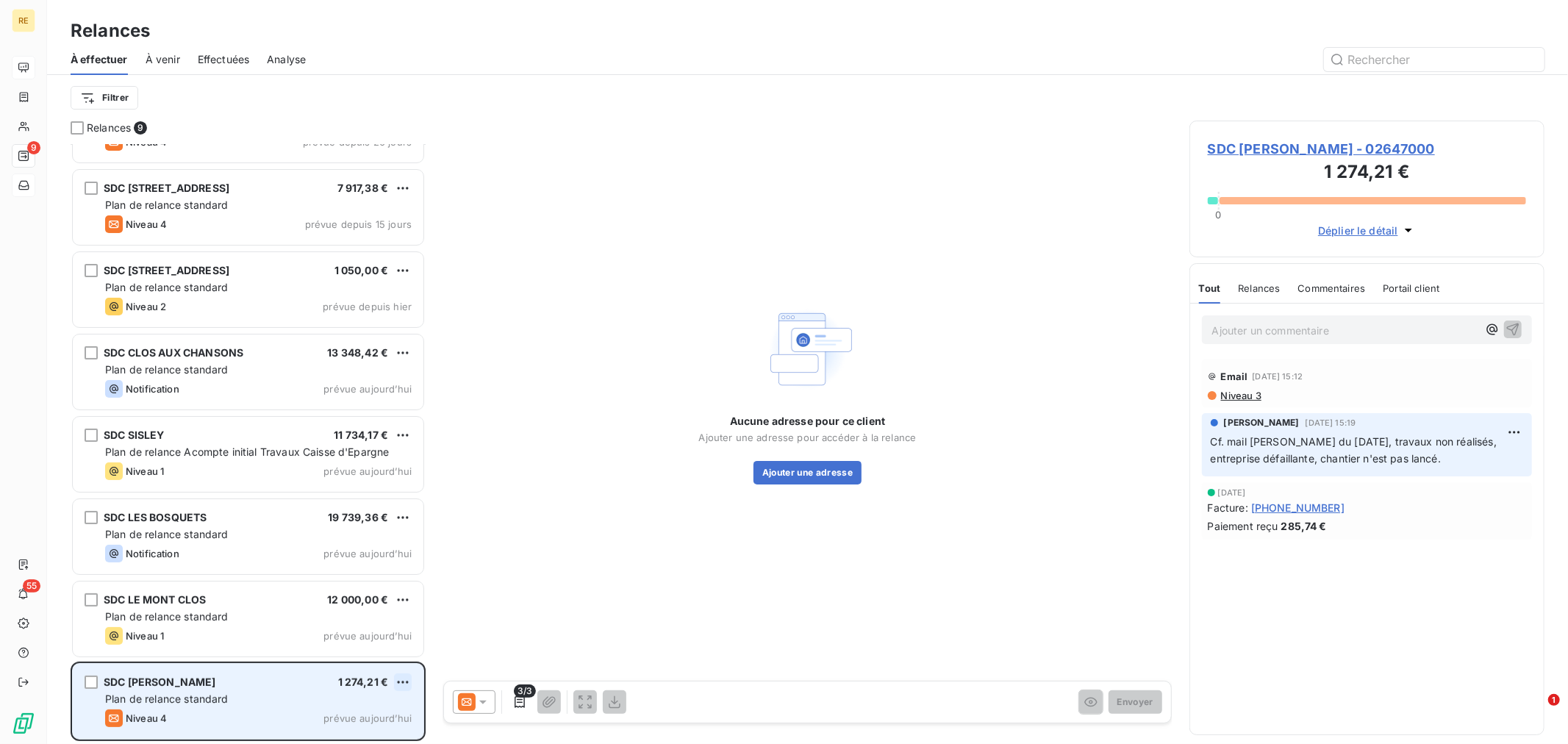
click at [402, 683] on html "RE 9 55 Relances À effectuer À venir Effectuées Analyse Filtrer Relances 9 SDC …" at bounding box center [784, 372] width 1568 height 744
click at [358, 659] on div "Passer cette action" at bounding box center [339, 653] width 132 height 24
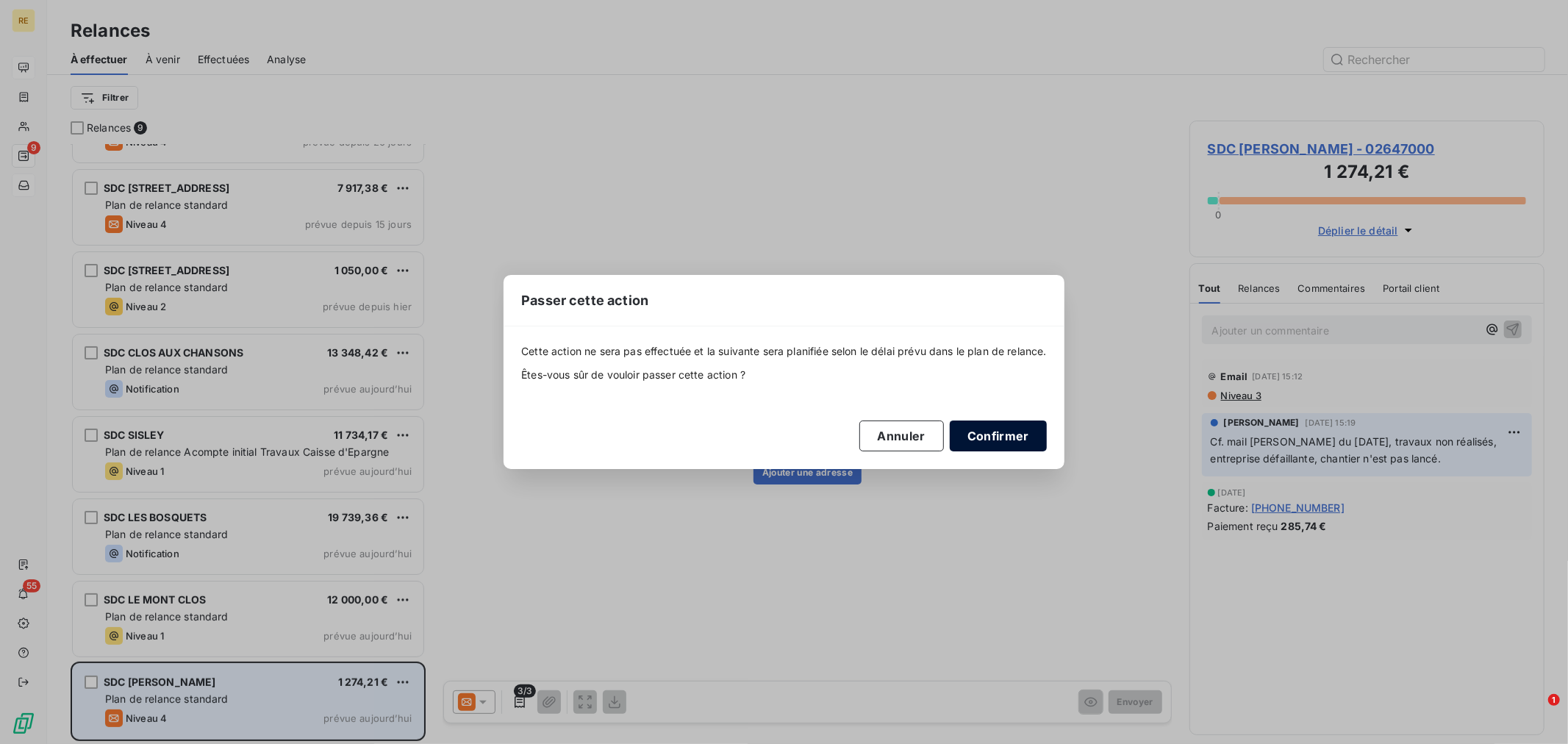
click at [1001, 444] on button "Confirmer" at bounding box center [999, 435] width 97 height 30
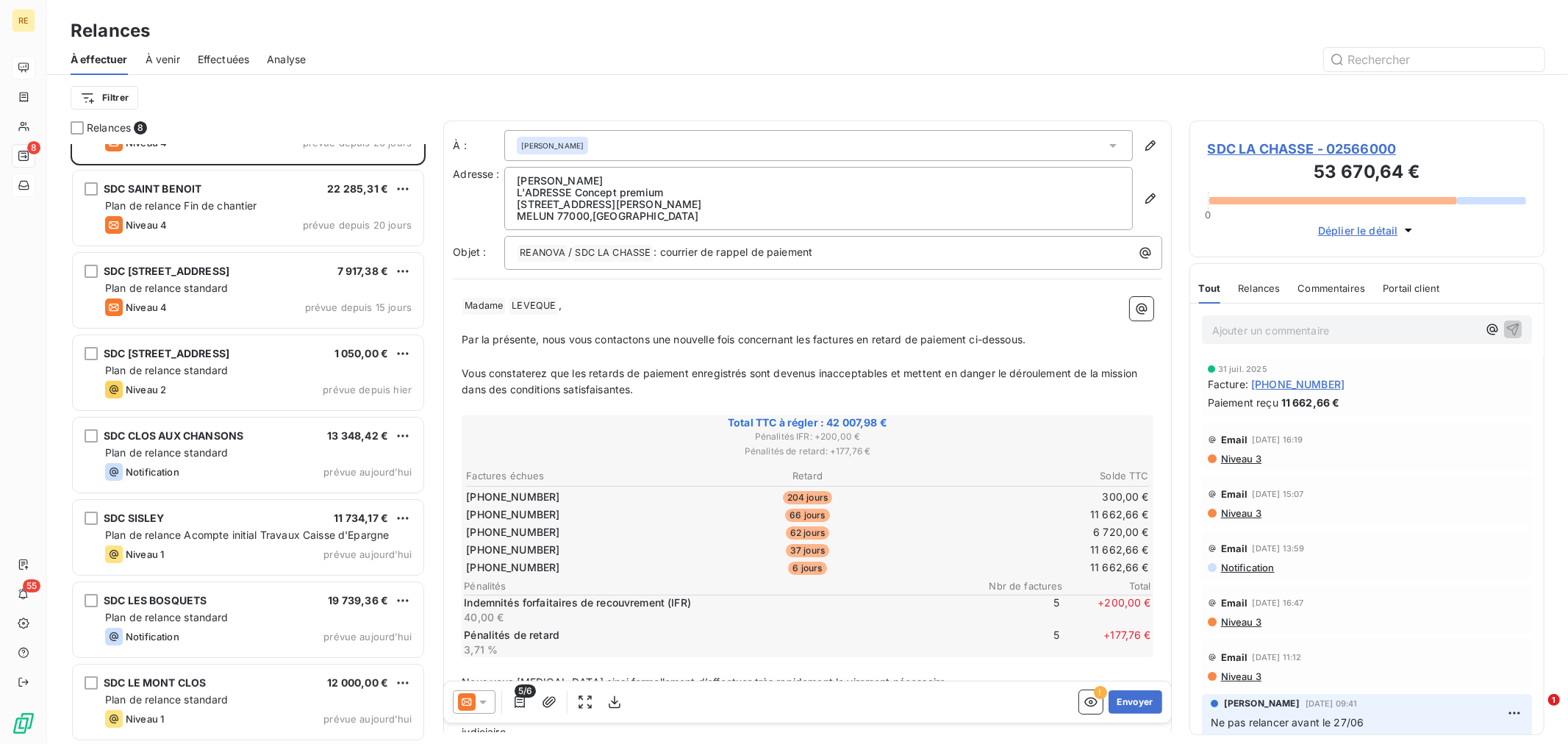
scroll to position [59, 0]
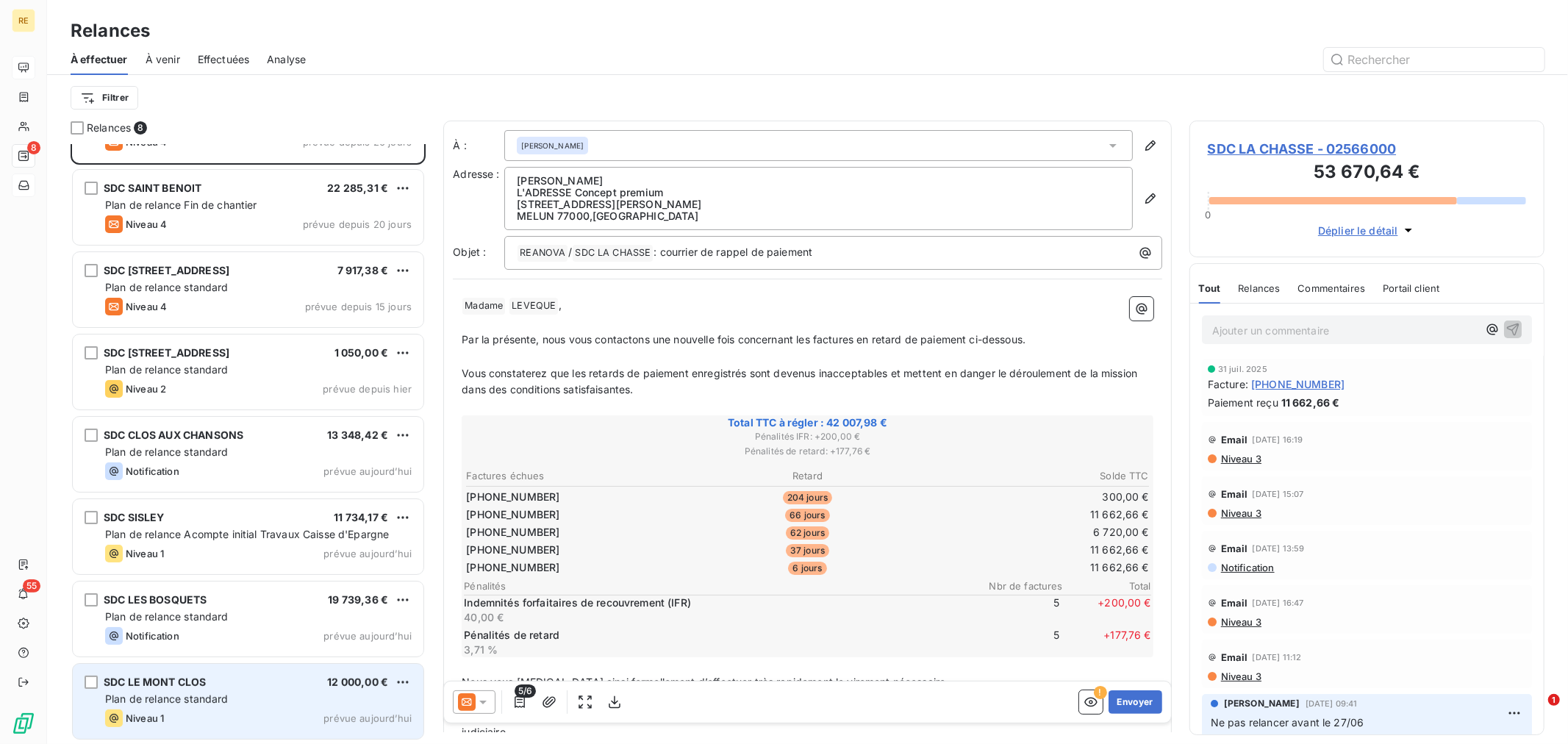
click at [281, 695] on div "Plan de relance standard" at bounding box center [258, 698] width 307 height 14
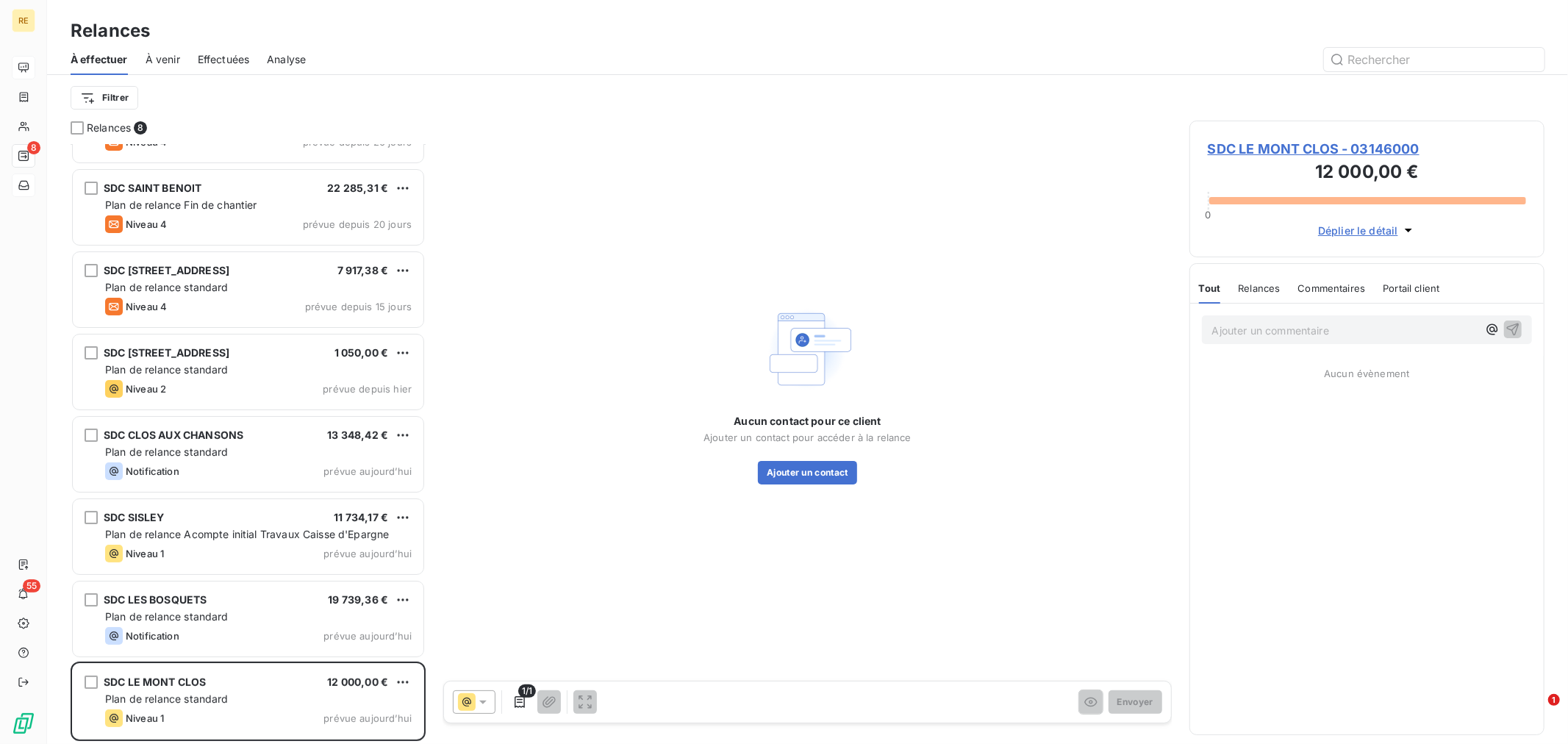
click at [477, 702] on icon at bounding box center [482, 701] width 14 height 14
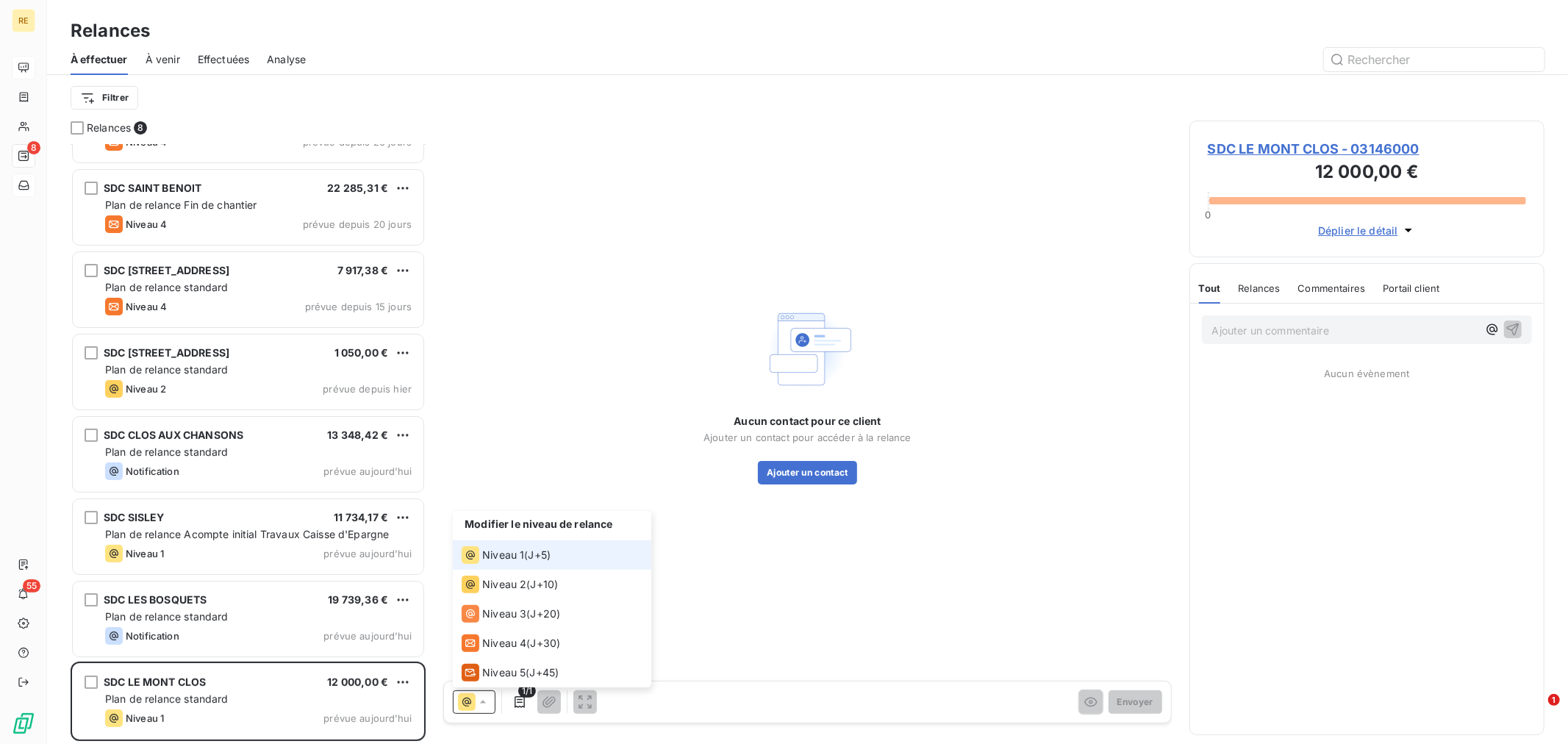
click at [541, 553] on span "J+5 )" at bounding box center [540, 554] width 23 height 14
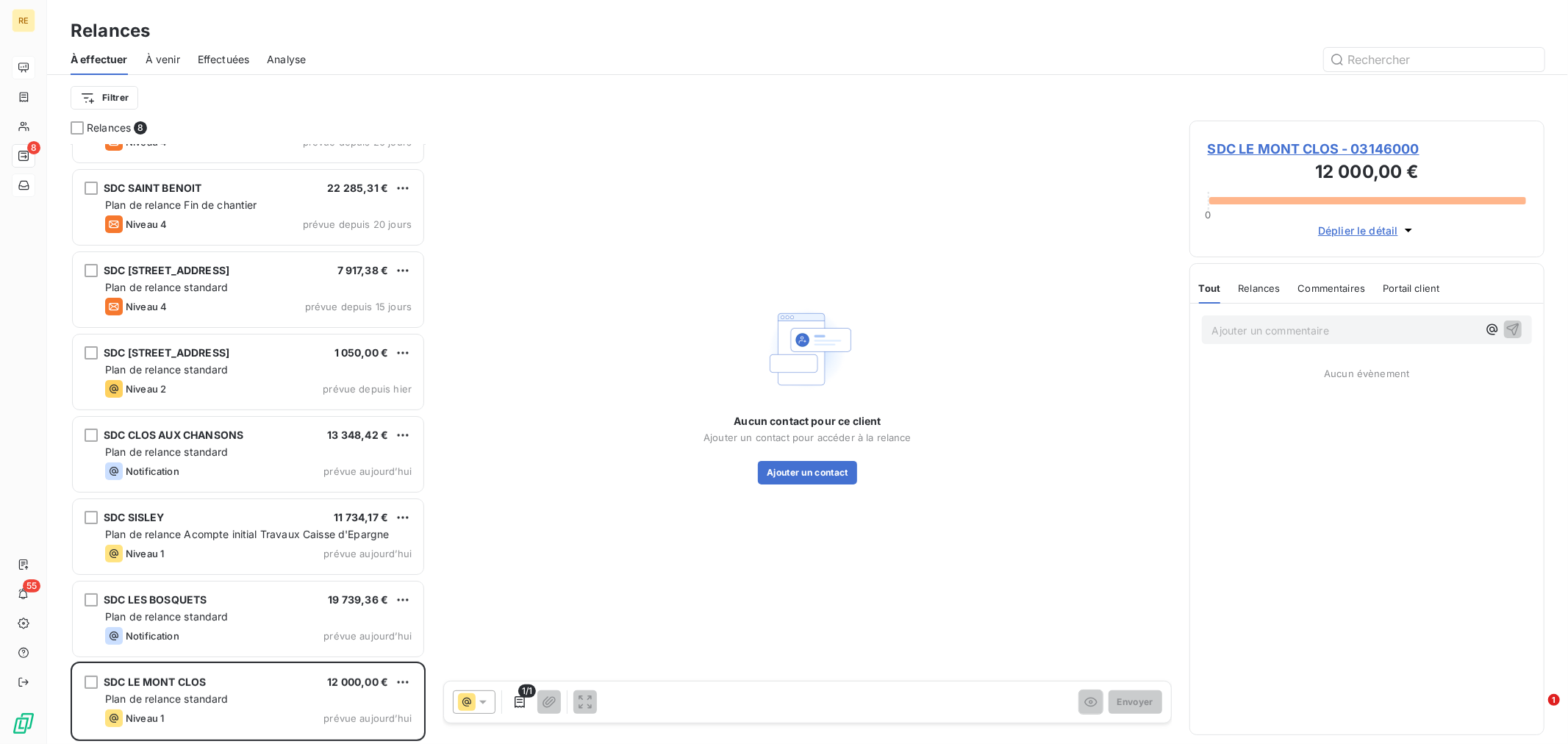
click at [1300, 156] on span "SDC LE MONT CLOS - 03146000" at bounding box center [1367, 149] width 318 height 20
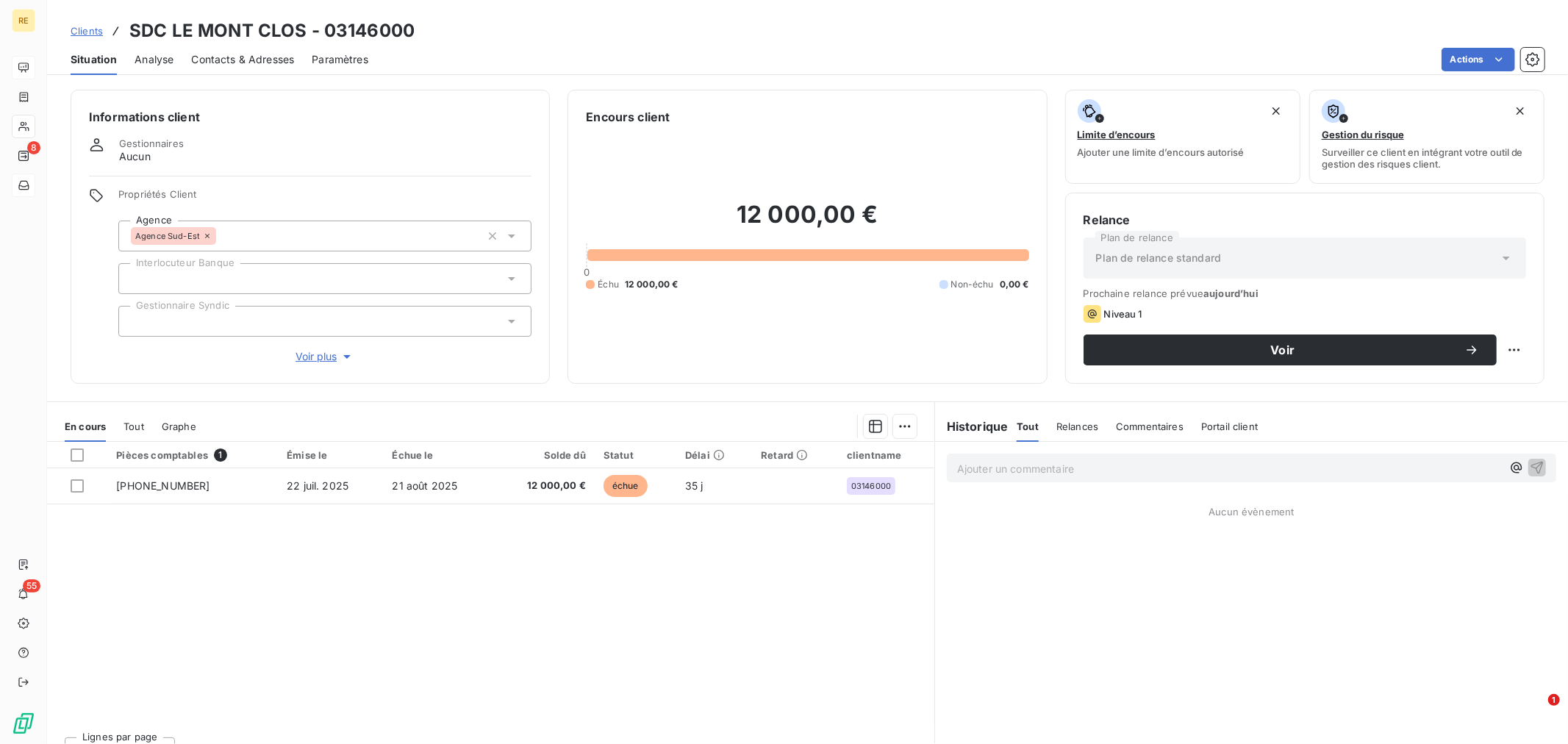
click at [224, 59] on span "Contacts & Adresses" at bounding box center [243, 59] width 103 height 14
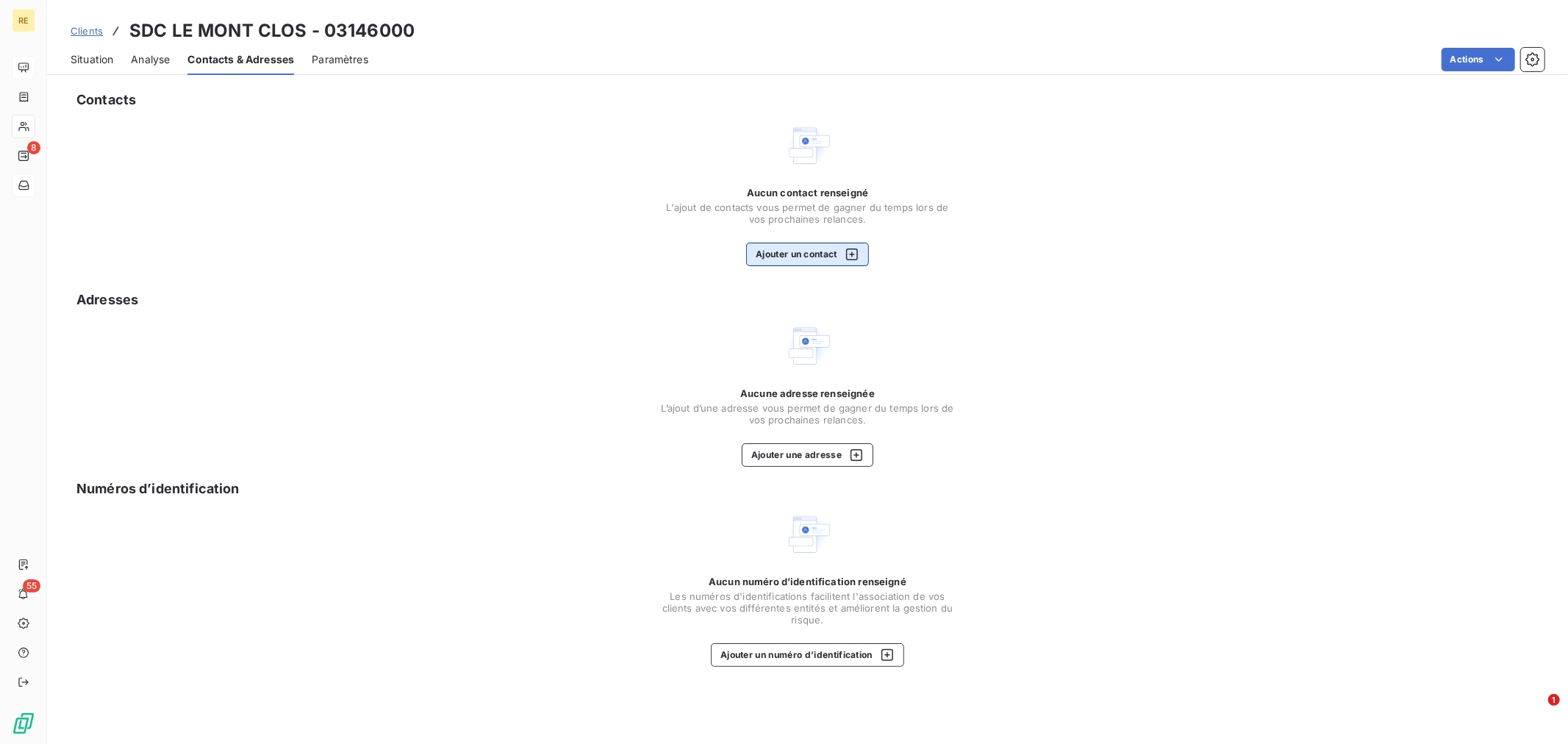
click at [812, 247] on button "Ajouter un contact" at bounding box center [807, 254] width 123 height 24
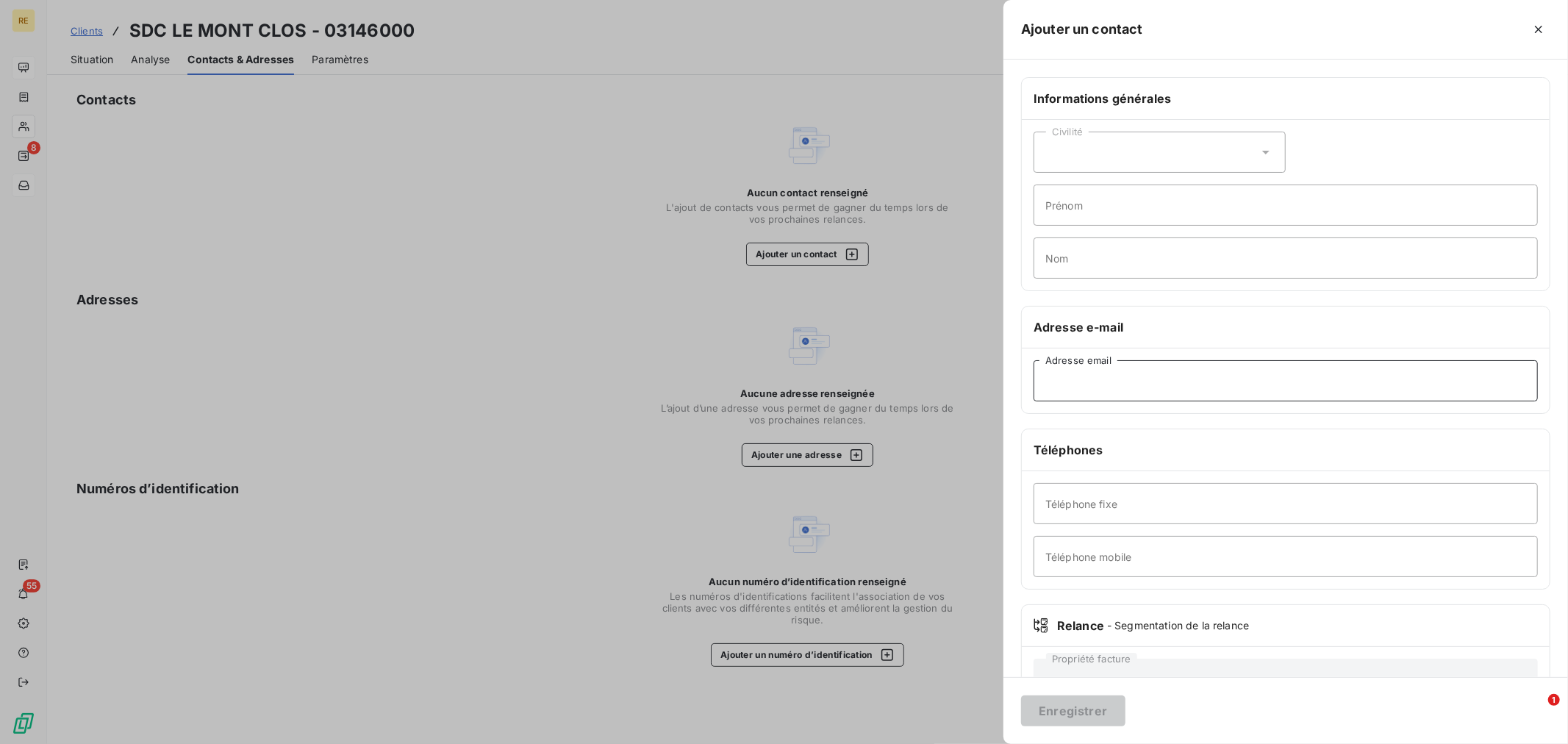
click at [1108, 377] on input "Adresse email" at bounding box center [1286, 380] width 504 height 41
paste input "[PERSON_NAME][EMAIL_ADDRESS][DOMAIN_NAME]"
drag, startPoint x: 1069, startPoint y: 385, endPoint x: 952, endPoint y: 386, distance: 117.0
click at [952, 743] on div "Ajouter un contact Informations générales Civilité Prénom Nom Adresse e-mail [P…" at bounding box center [784, 744] width 1568 height 0
click at [1049, 382] on input "[PERSON_NAME][EMAIL_ADDRESS][DOMAIN_NAME]" at bounding box center [1286, 380] width 504 height 41
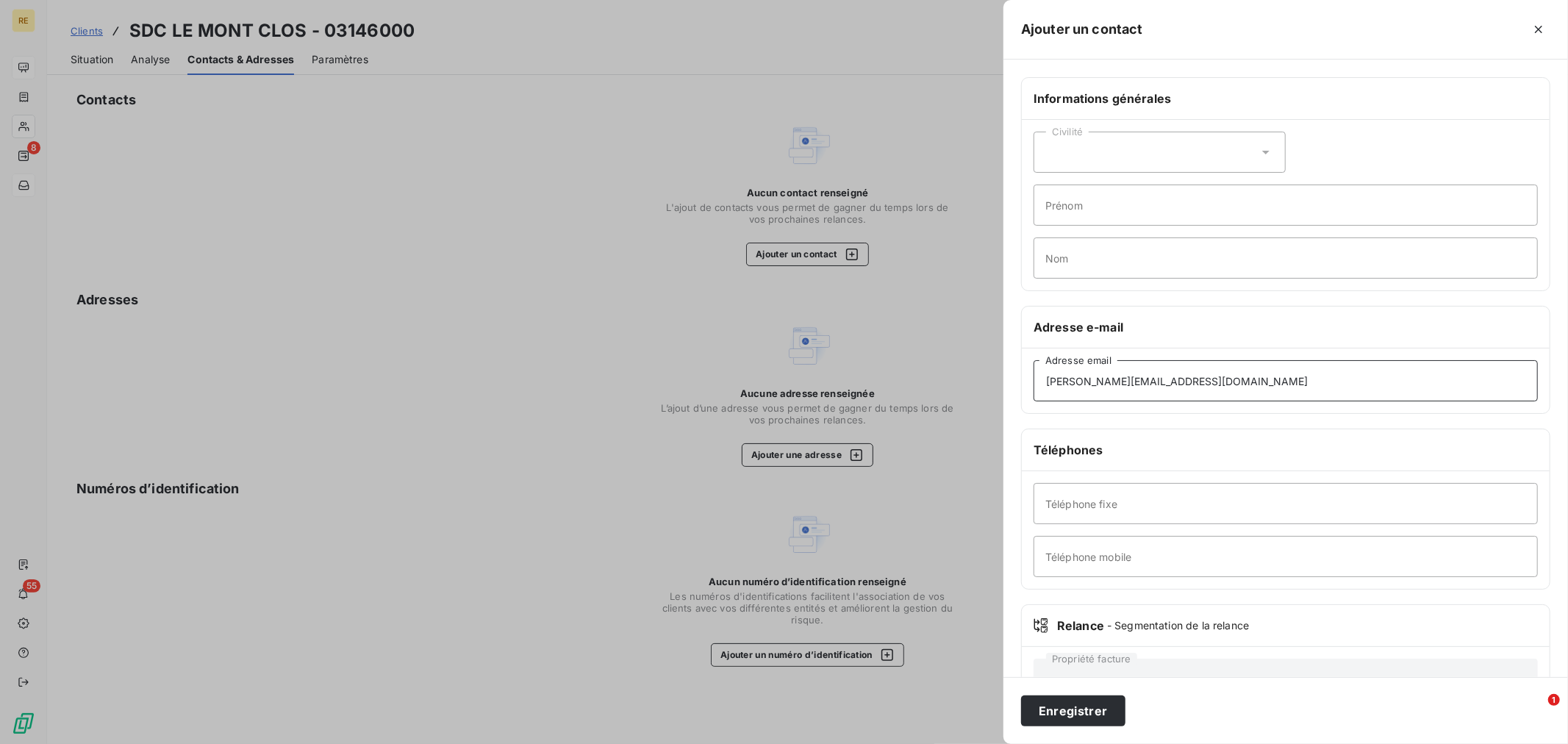
type input "[PERSON_NAME][EMAIL_ADDRESS][DOMAIN_NAME]"
click at [1091, 220] on input "Prénom" at bounding box center [1286, 205] width 504 height 41
paste input "[PERSON_NAME]"
drag, startPoint x: 1087, startPoint y: 204, endPoint x: 1230, endPoint y: 225, distance: 144.5
click at [1230, 225] on input "[PERSON_NAME]" at bounding box center [1286, 205] width 504 height 41
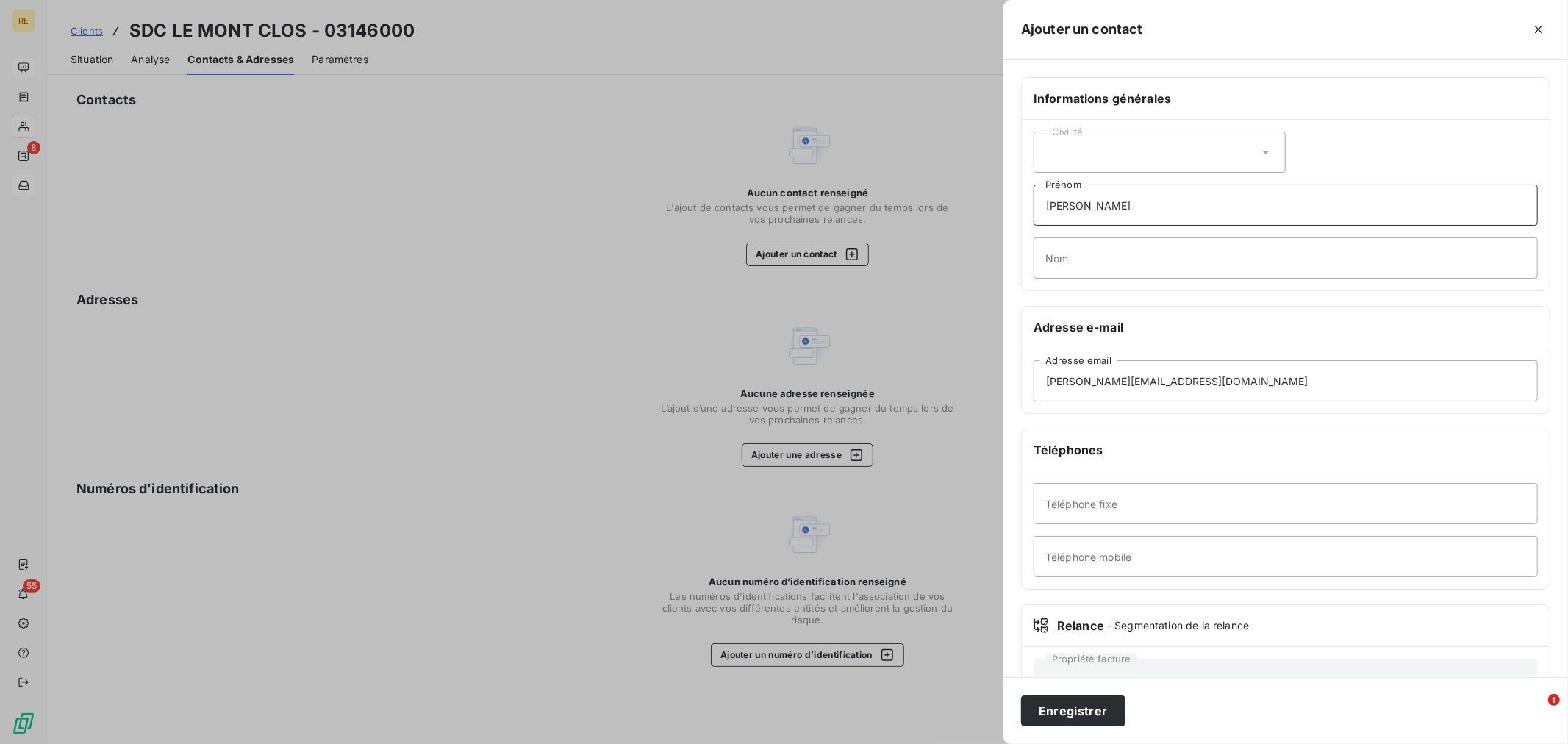
type input "[PERSON_NAME]"
click at [1089, 263] on input "Nom" at bounding box center [1286, 257] width 504 height 41
paste input "[PERSON_NAME]"
type input "[PERSON_NAME]"
click at [1133, 150] on div "Civilité" at bounding box center [1160, 151] width 253 height 41
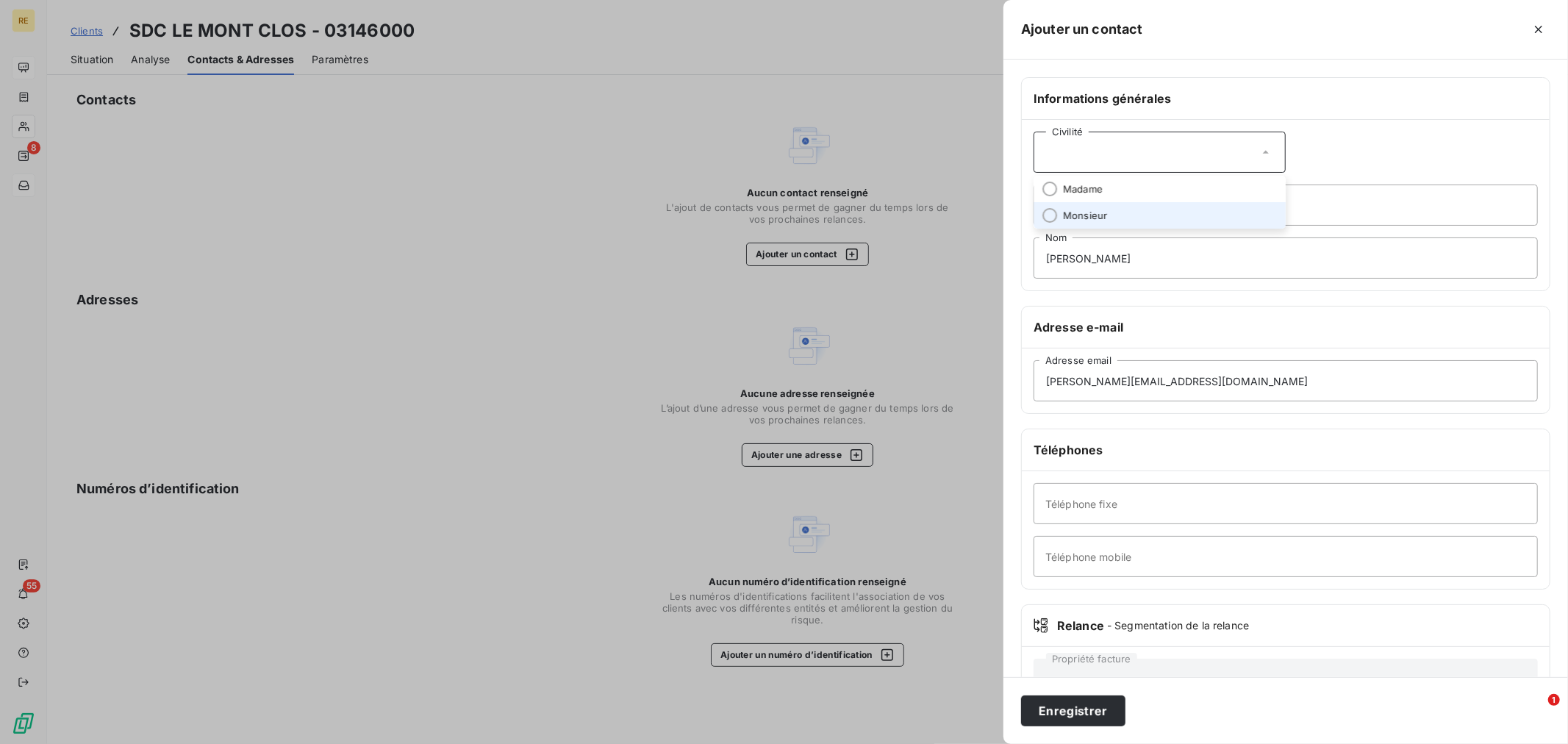
click at [1099, 221] on span "Monsieur" at bounding box center [1085, 215] width 44 height 14
drag, startPoint x: 1099, startPoint y: 501, endPoint x: 1111, endPoint y: 501, distance: 12.0
click at [1099, 501] on input "Téléphone fixe" at bounding box center [1286, 503] width 504 height 41
paste input "[PHONE_NUMBER]"
drag, startPoint x: 1067, startPoint y: 506, endPoint x: 1044, endPoint y: 552, distance: 51.4
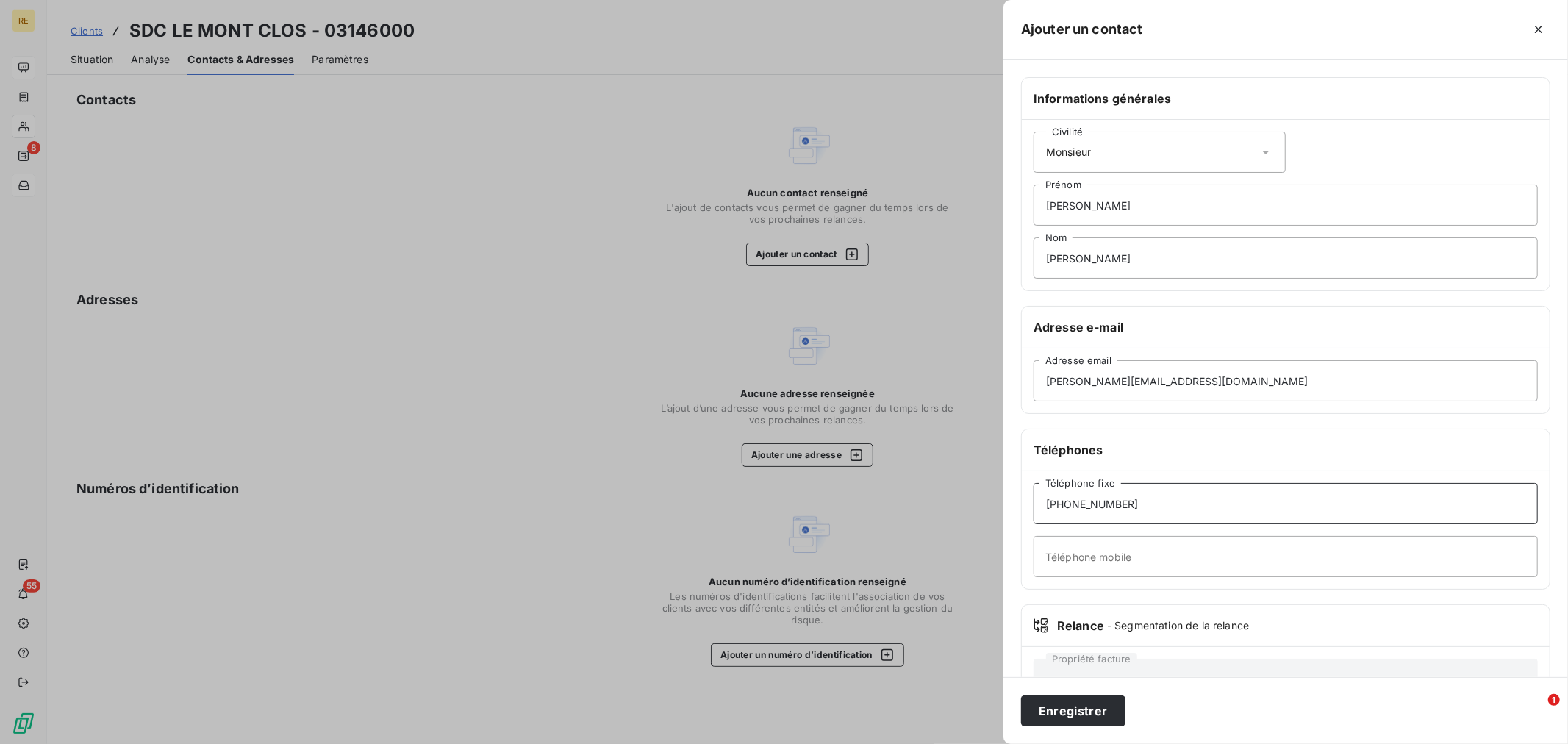
click at [930, 743] on div "Ajouter un contact Informations générales Civilité Monsieur [PERSON_NAME] [PERS…" at bounding box center [784, 744] width 1568 height 0
type input "[PHONE_NUMBER]"
click at [1095, 713] on button "Enregistrer" at bounding box center [1073, 711] width 105 height 30
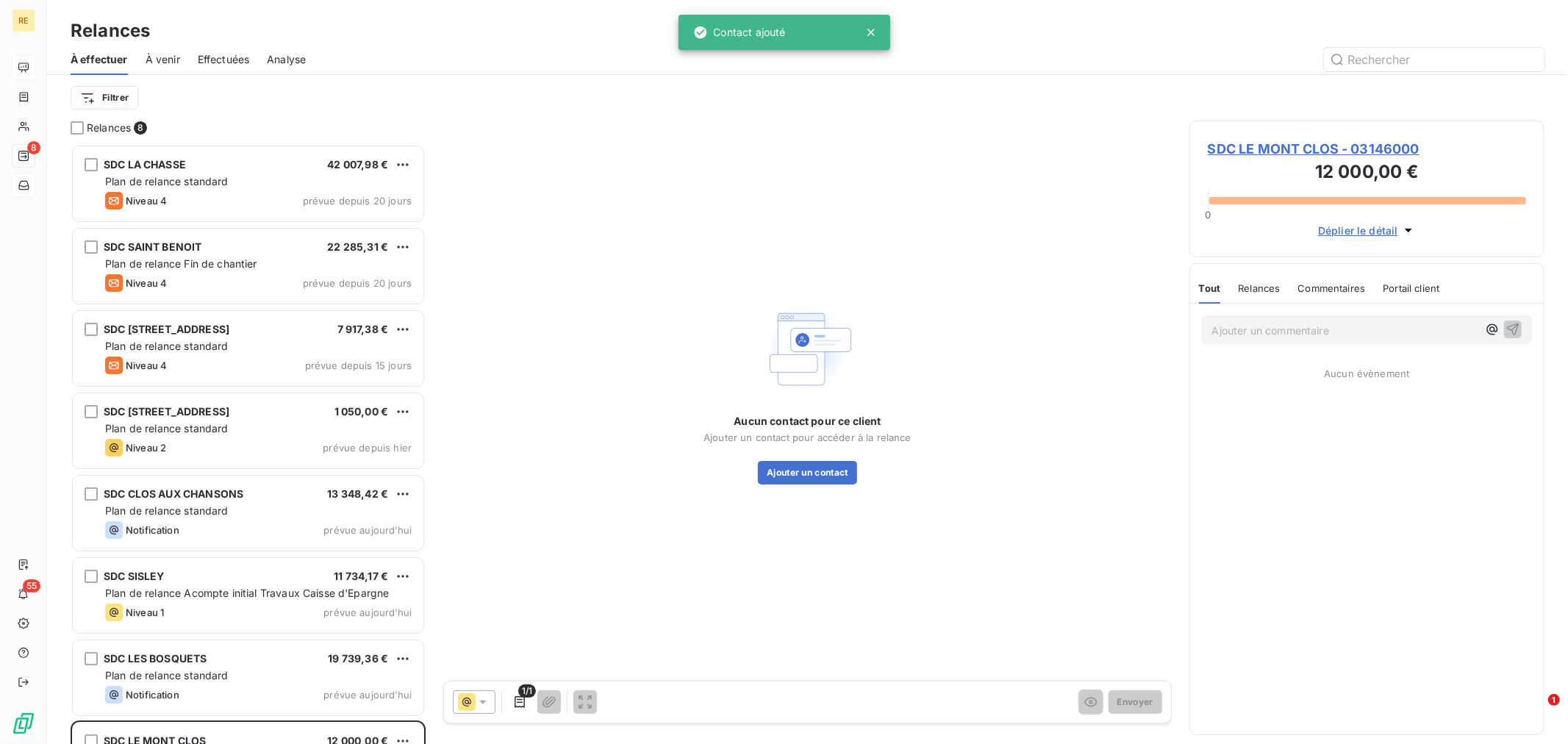
scroll to position [587, 342]
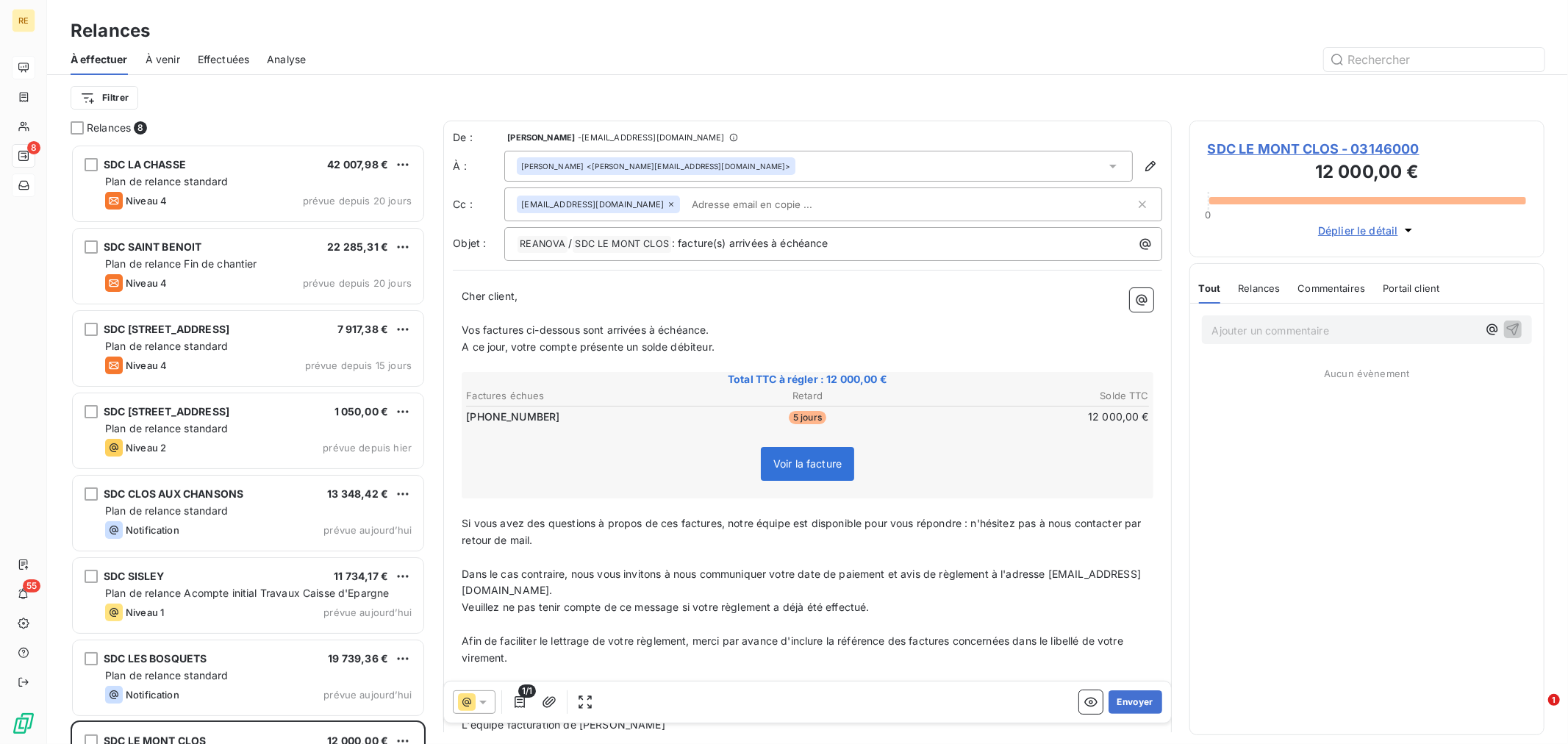
click at [621, 351] on span "A ce jour, votre compte présente un solde débiteur." at bounding box center [587, 346] width 253 height 12
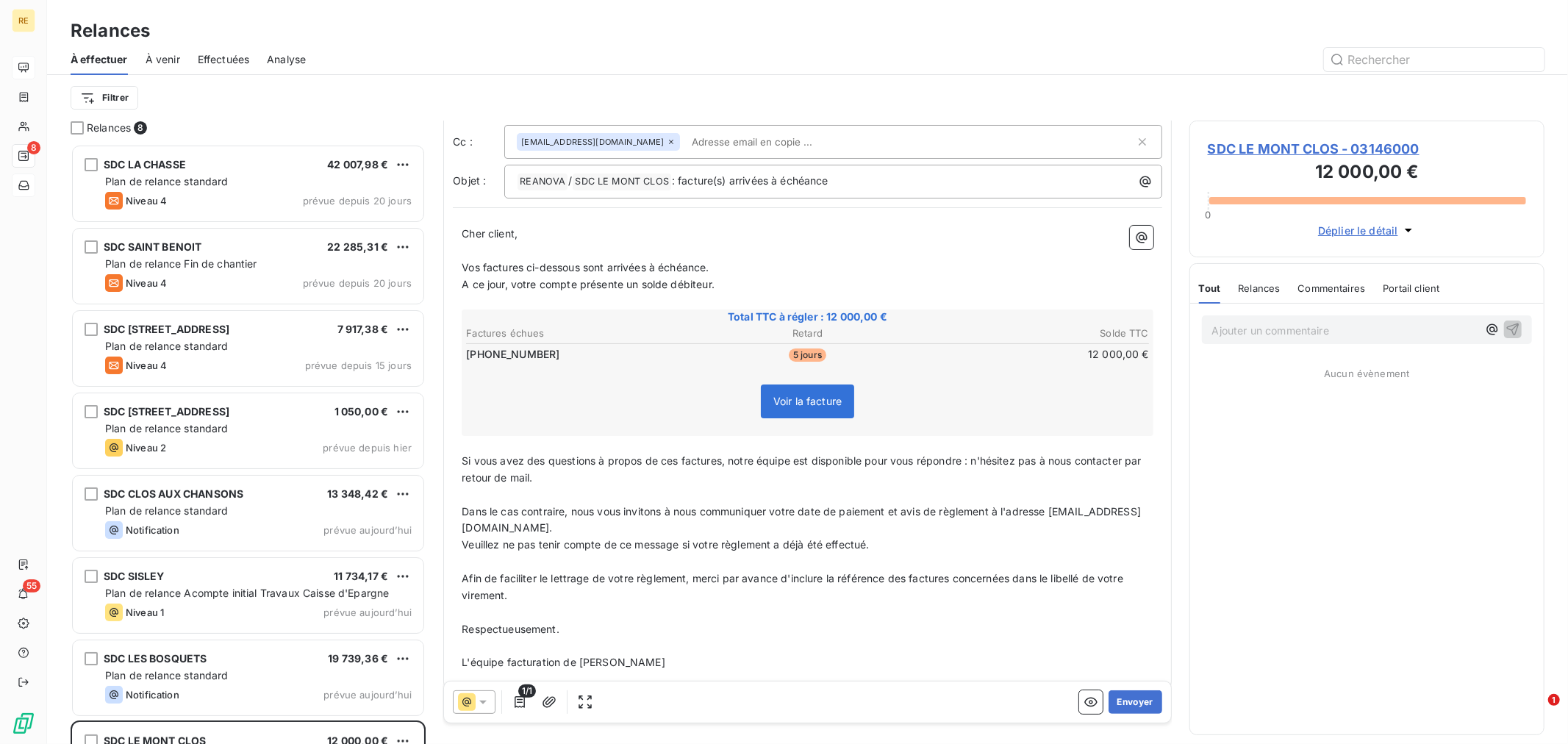
scroll to position [78, 0]
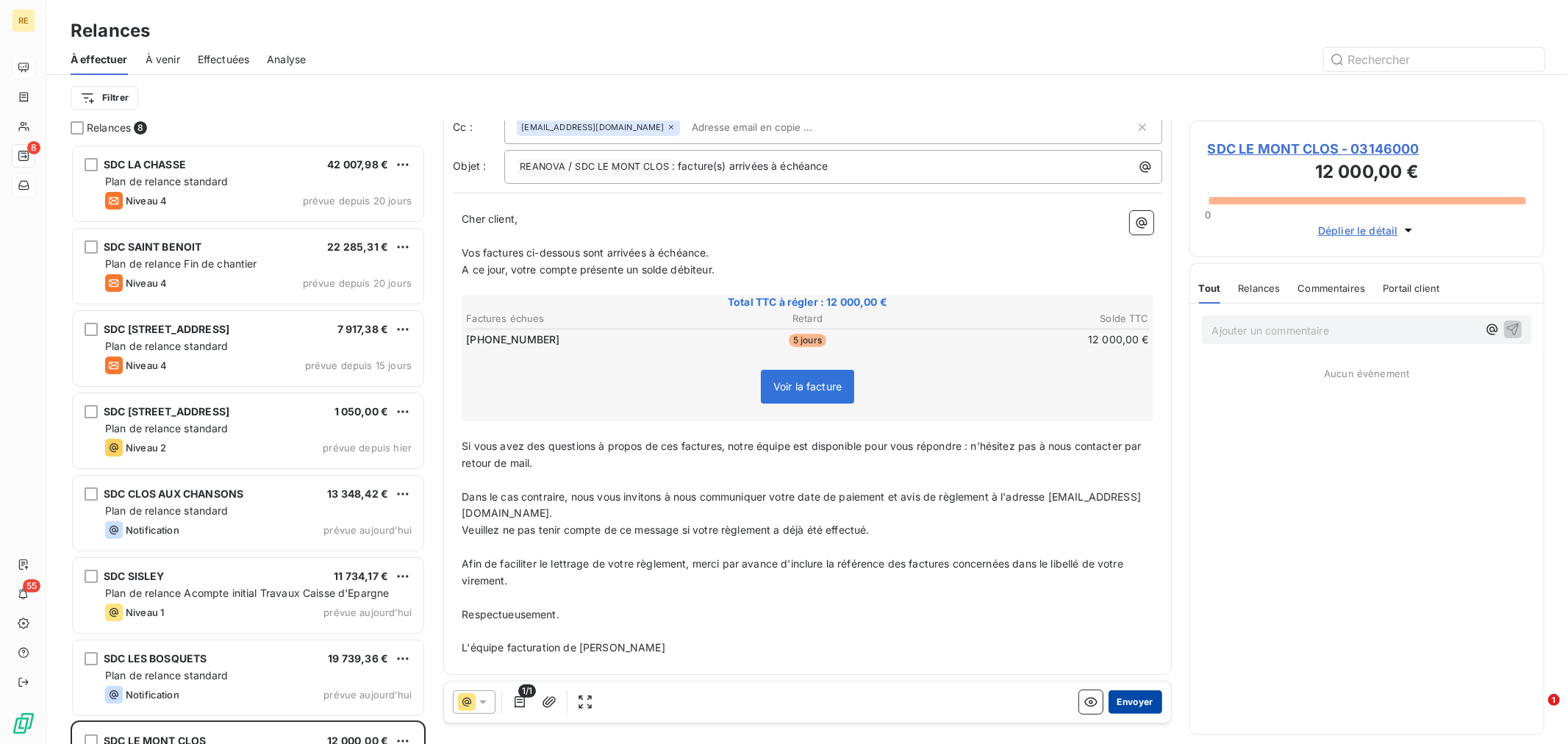
click at [1120, 703] on button "Envoyer" at bounding box center [1135, 701] width 53 height 24
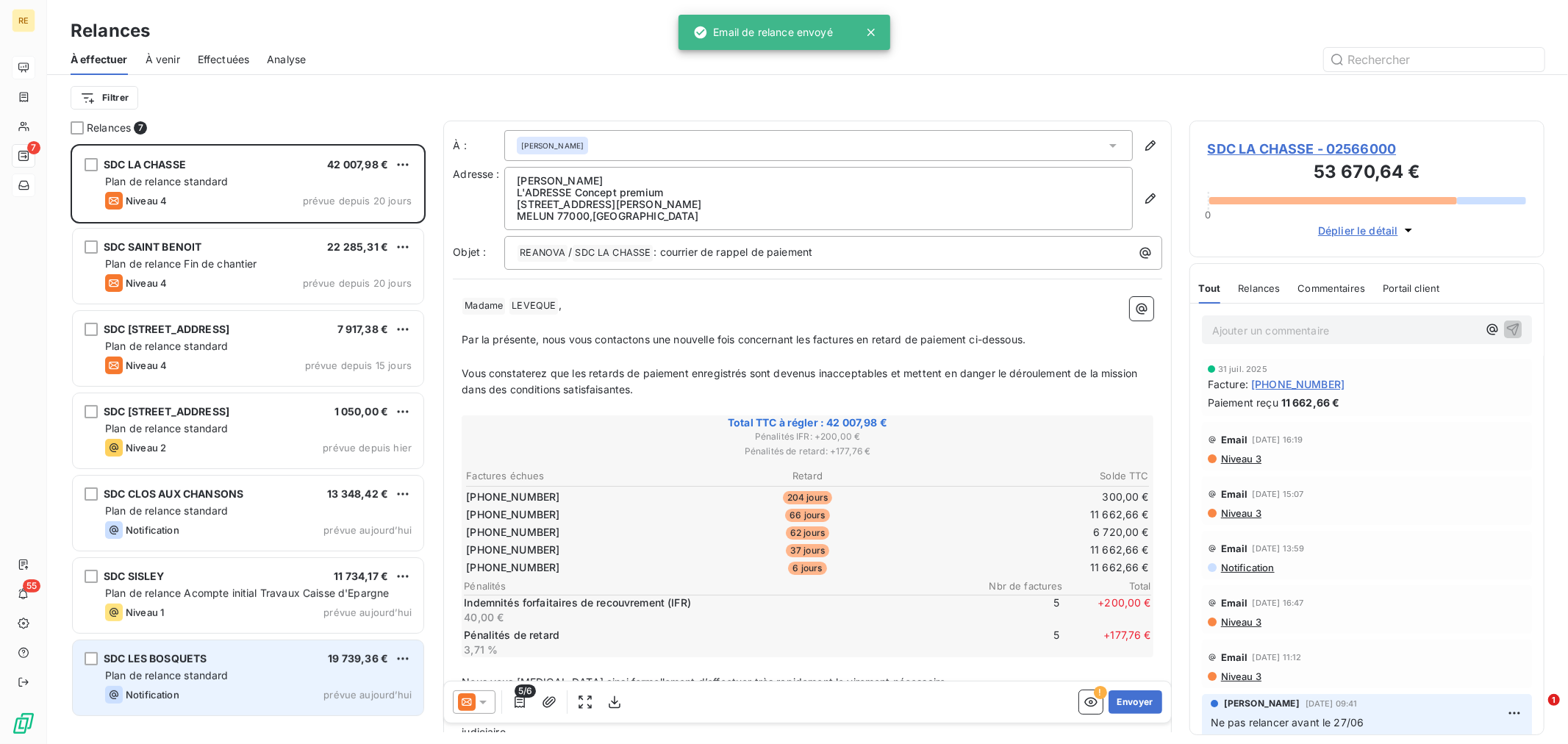
drag, startPoint x: 285, startPoint y: 676, endPoint x: 303, endPoint y: 680, distance: 18.4
click at [285, 678] on div "Plan de relance standard" at bounding box center [258, 674] width 307 height 14
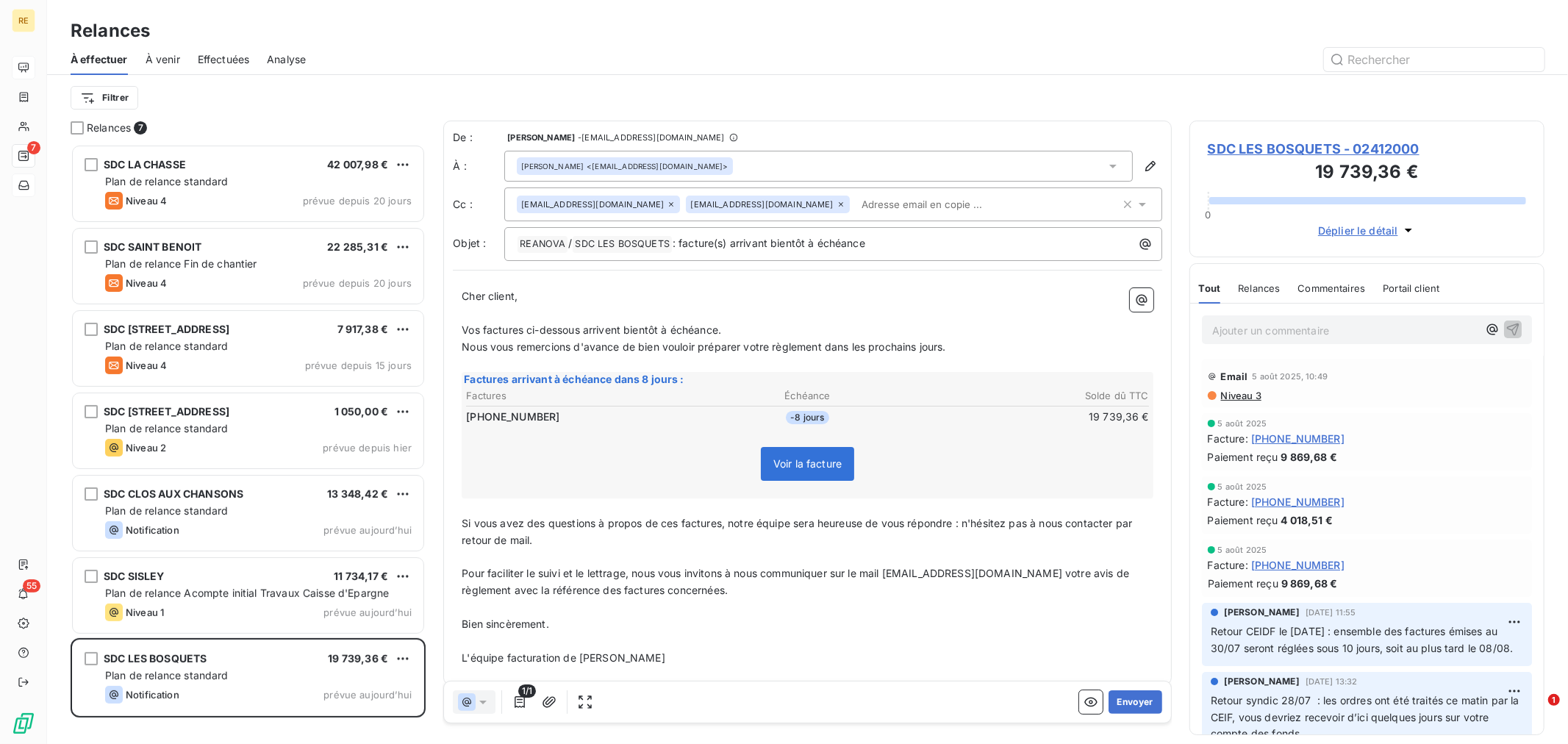
drag, startPoint x: 820, startPoint y: 219, endPoint x: 833, endPoint y: 218, distance: 13.0
click at [822, 222] on div "De : [PERSON_NAME] - [EMAIL_ADDRESS][DOMAIN_NAME] À : [PERSON_NAME] <[EMAIL_ADD…" at bounding box center [807, 195] width 709 height 131
click at [844, 191] on div "[EMAIL_ADDRESS][DOMAIN_NAME] [PERSON_NAME][EMAIL_ADDRESS][DOMAIN_NAME]" at bounding box center [833, 204] width 658 height 33
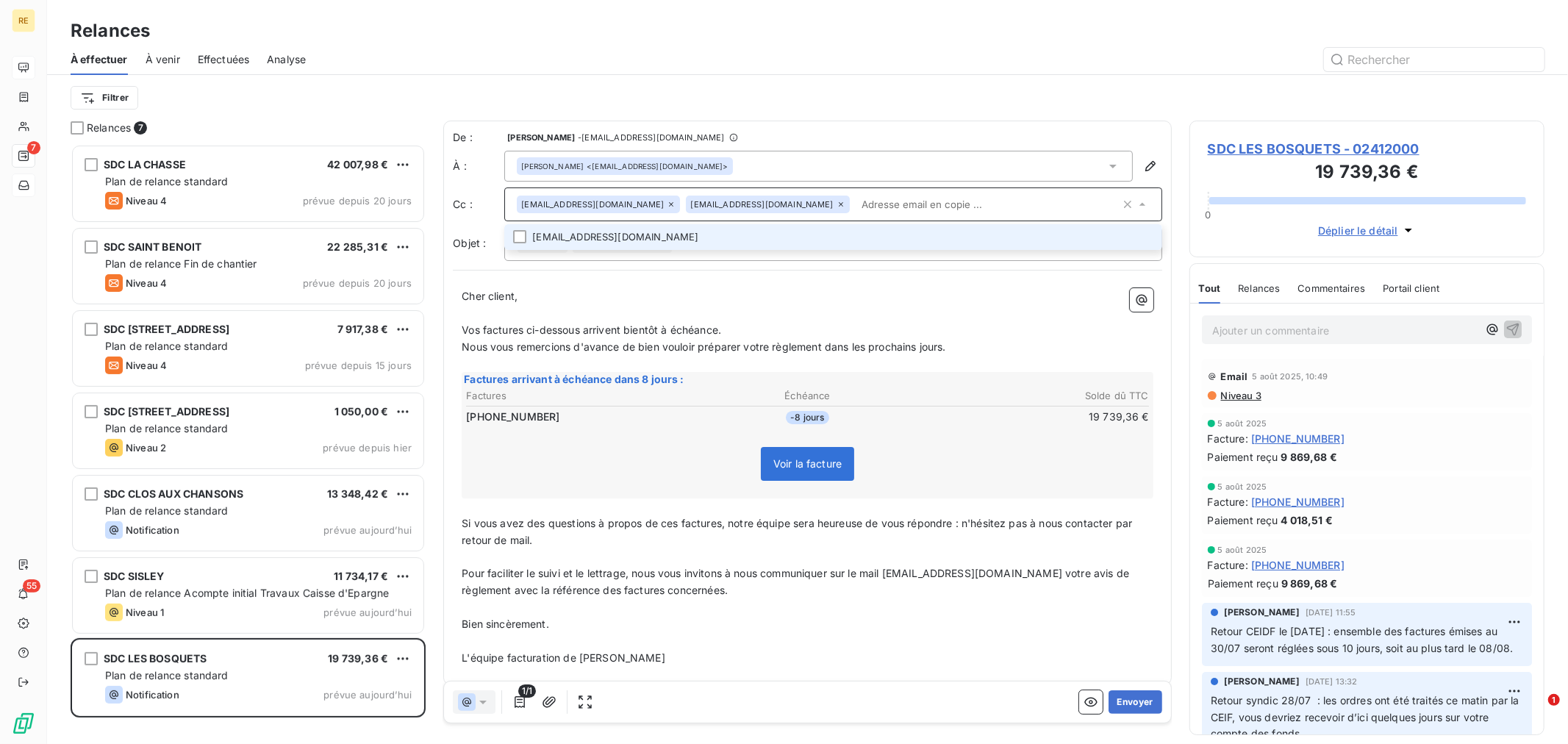
click at [759, 233] on li "[EMAIL_ADDRESS][DOMAIN_NAME]" at bounding box center [833, 236] width 658 height 26
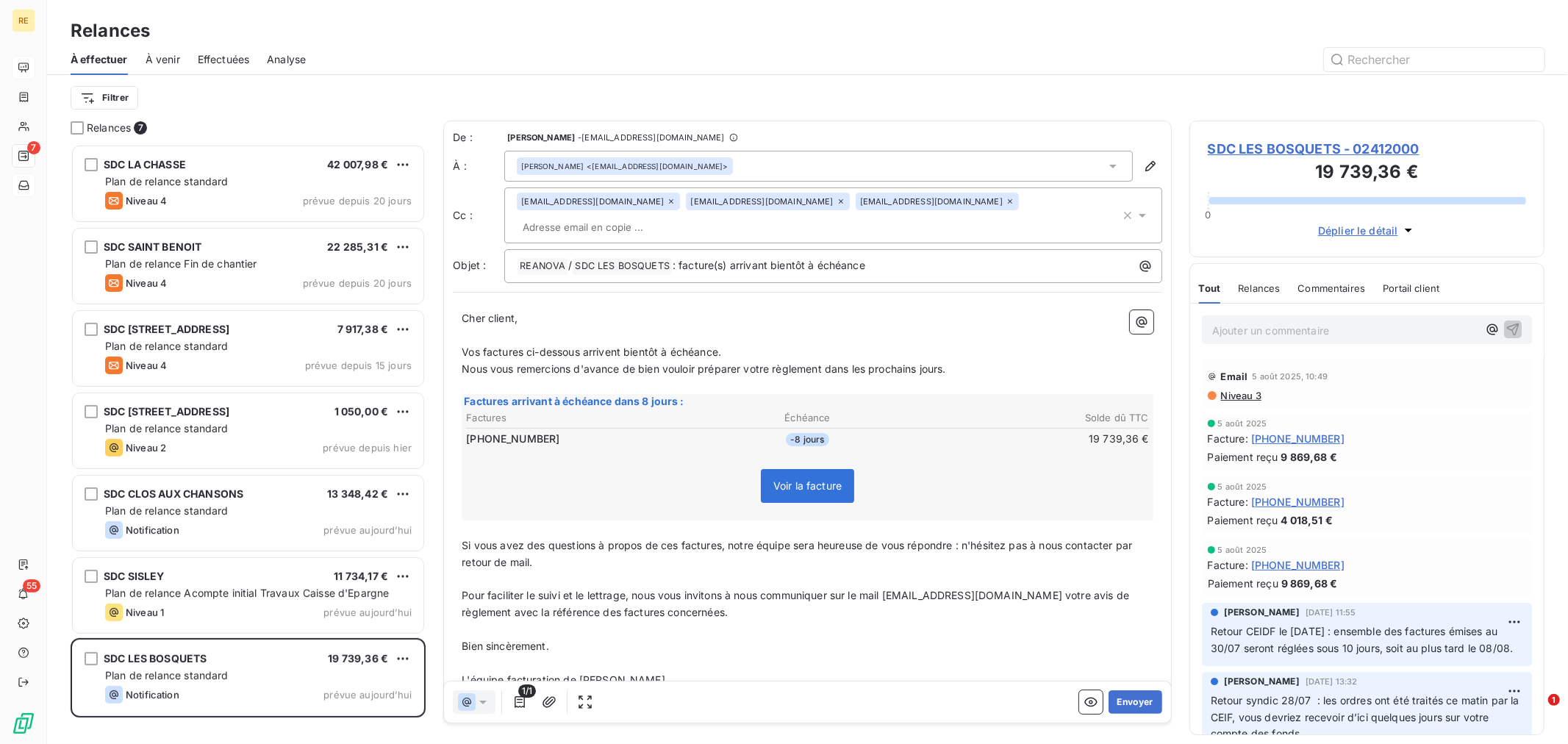
drag, startPoint x: 700, startPoint y: 351, endPoint x: 724, endPoint y: 384, distance: 40.8
click at [700, 362] on span "Nous vous remercions d'avance de bien vouloir préparer votre règlement dans les…" at bounding box center [703, 368] width 484 height 12
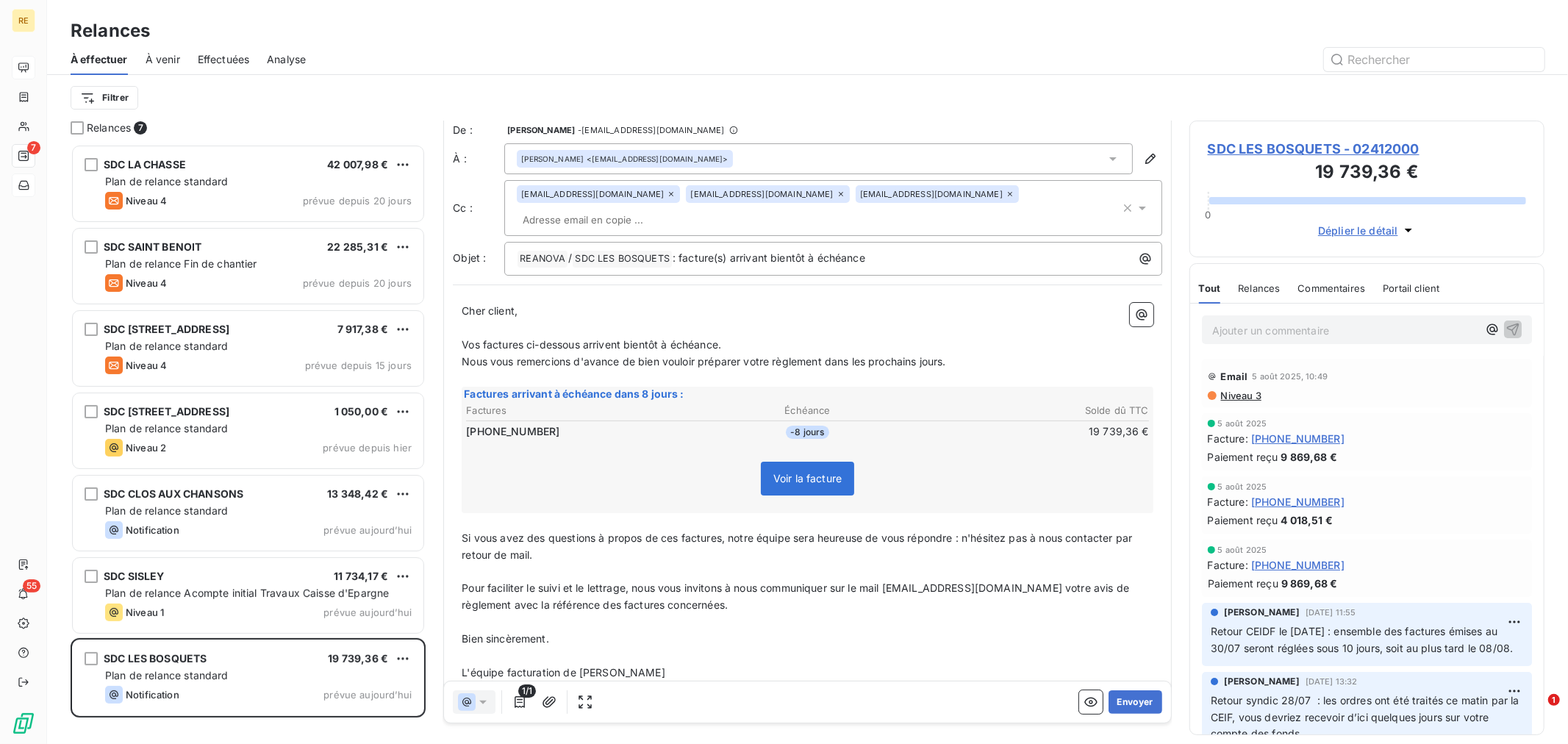
scroll to position [11, 0]
click at [1127, 710] on button "Envoyer" at bounding box center [1135, 701] width 53 height 24
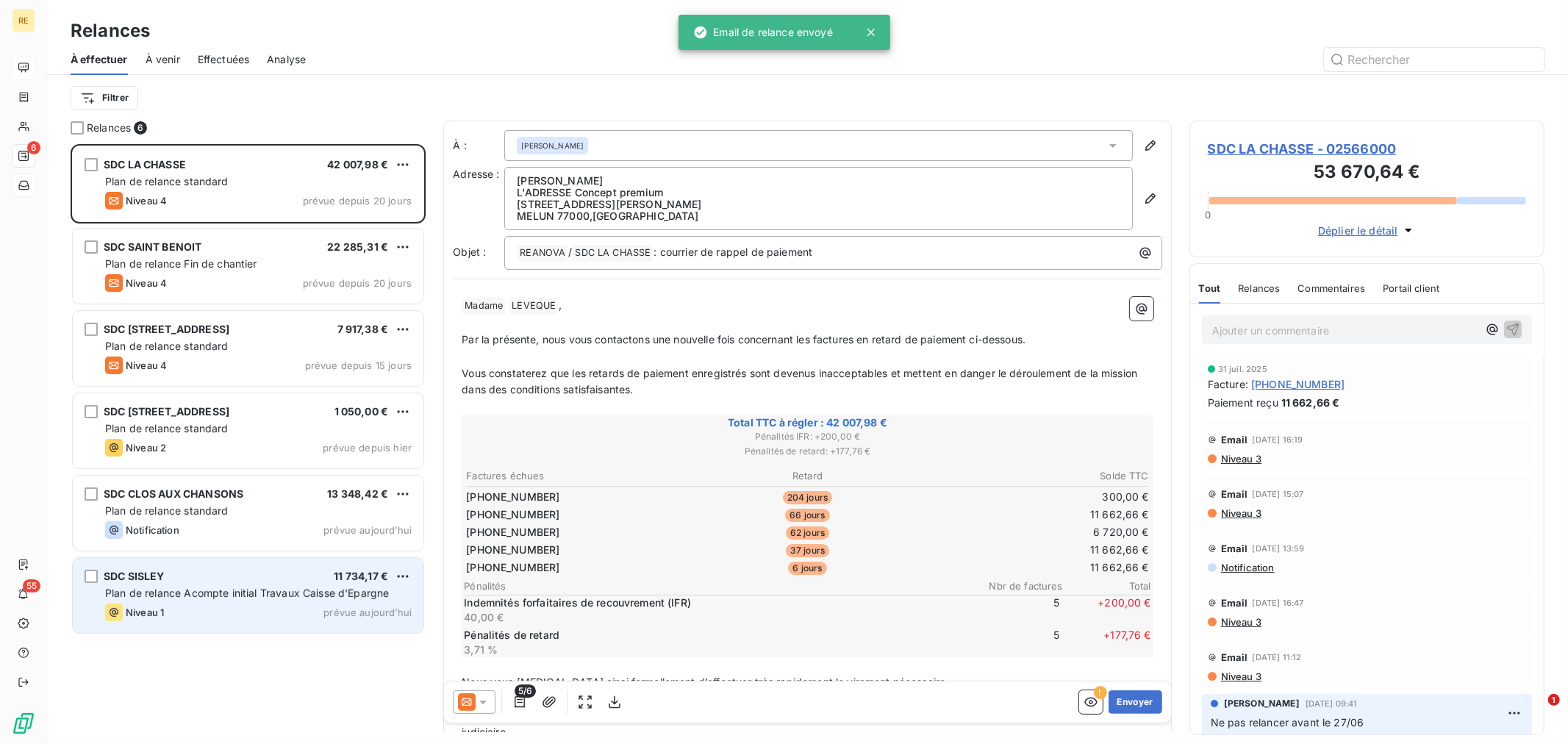
click at [239, 603] on div "Niveau 1 prévue aujourd’hui" at bounding box center [258, 612] width 307 height 18
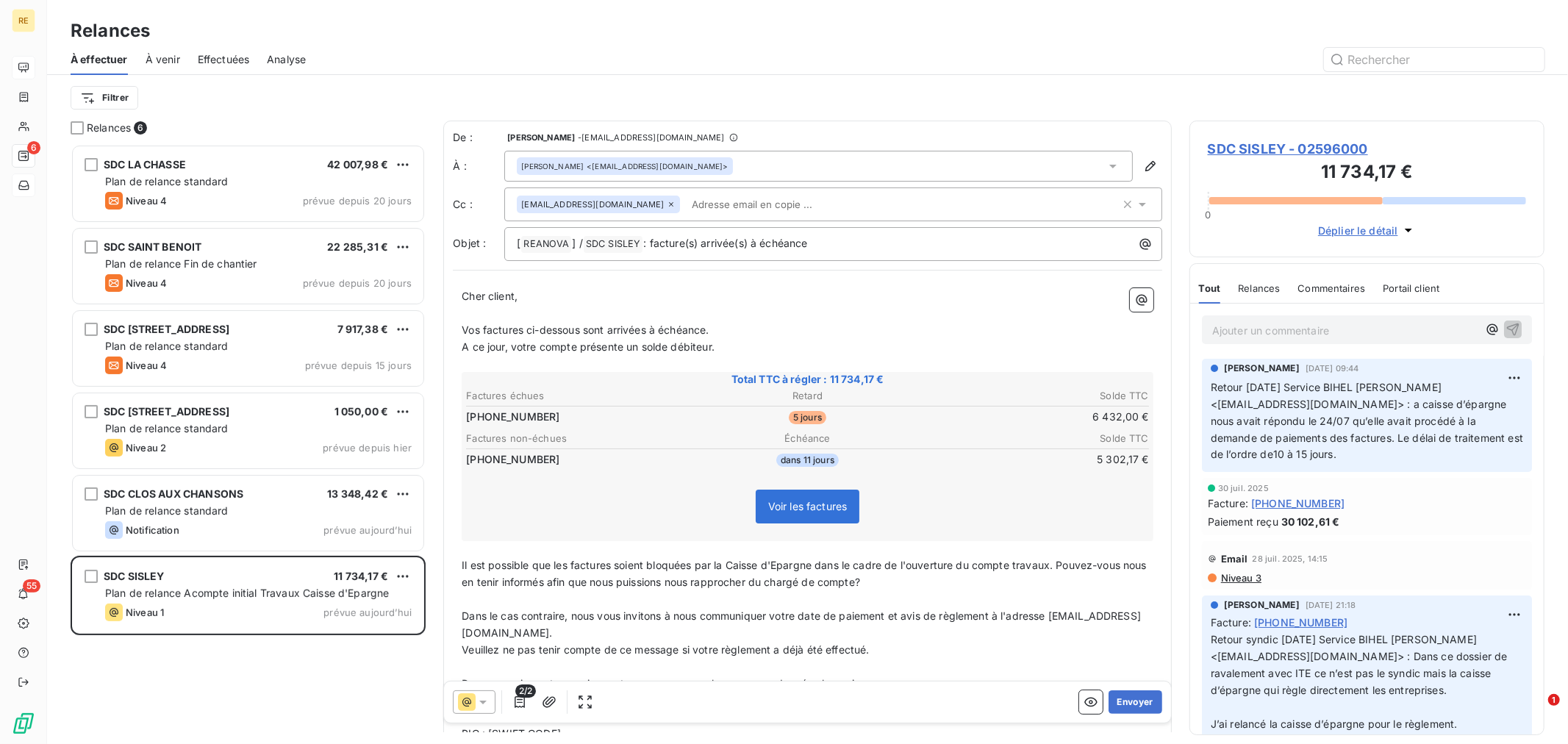
click at [708, 204] on input "text" at bounding box center [771, 204] width 170 height 22
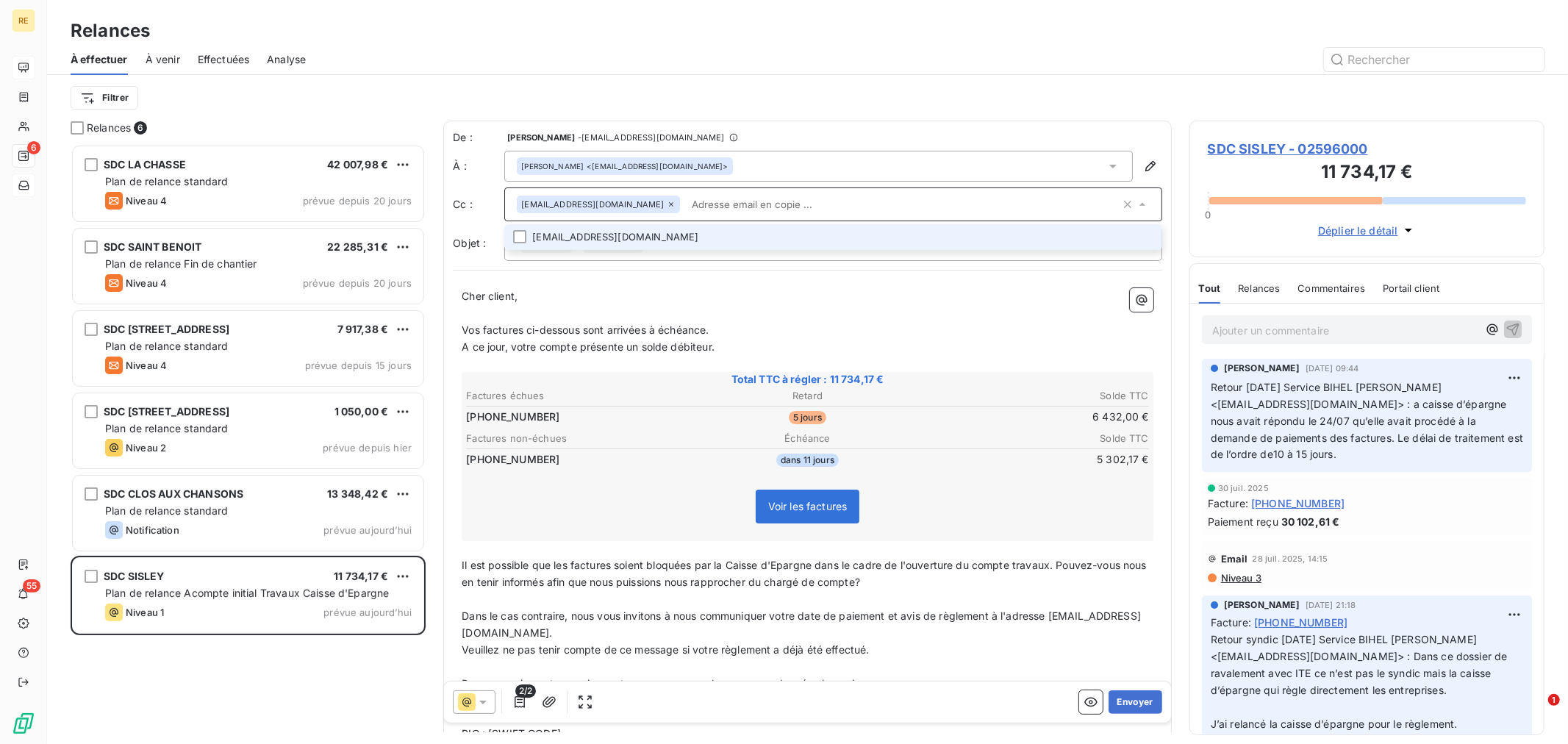
click at [680, 229] on li "[EMAIL_ADDRESS][DOMAIN_NAME]" at bounding box center [833, 236] width 658 height 26
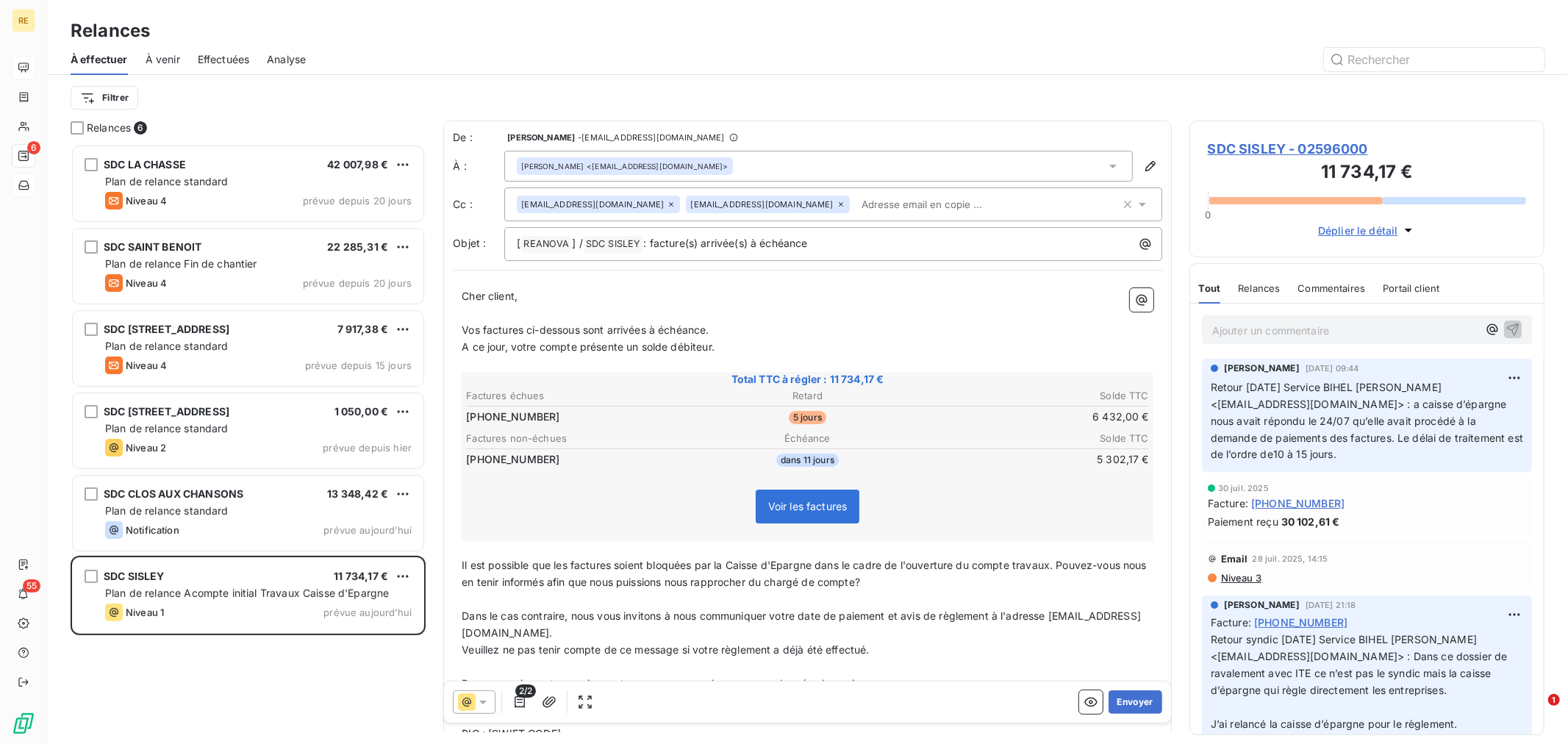
click at [906, 346] on p "A ce jour, votre compte présente un solde débiteur." at bounding box center [807, 348] width 692 height 17
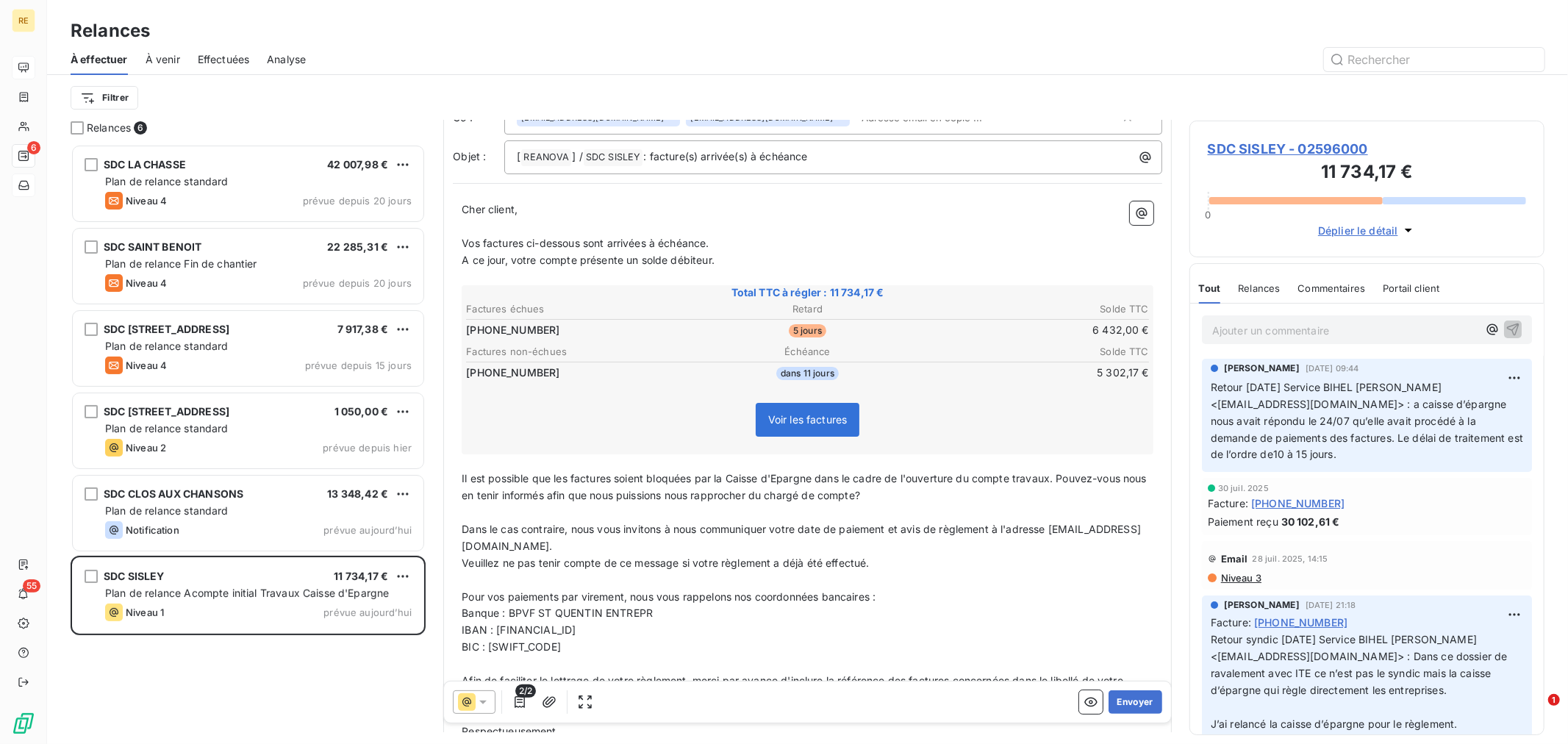
scroll to position [185, 0]
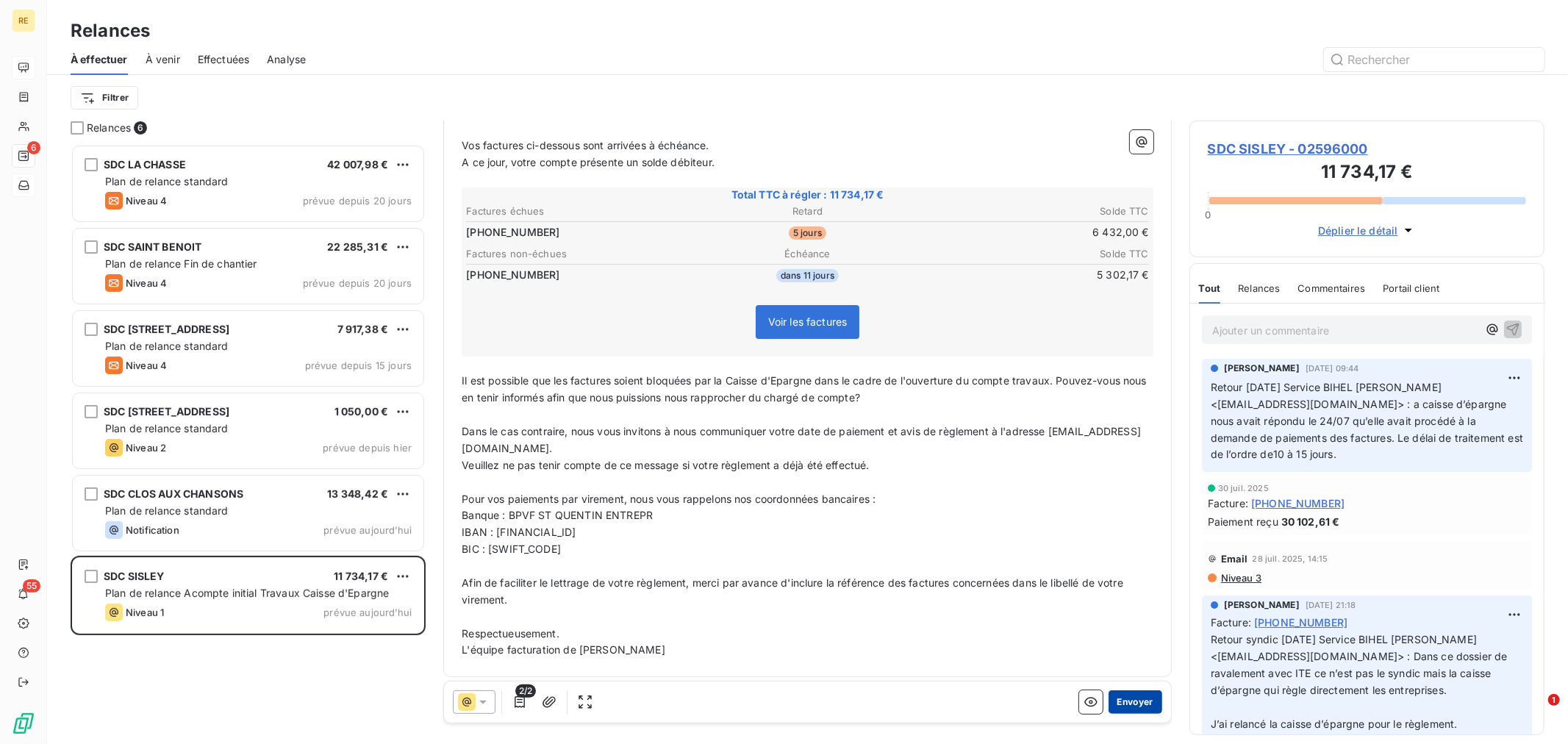
click at [1122, 694] on button "Envoyer" at bounding box center [1135, 701] width 53 height 24
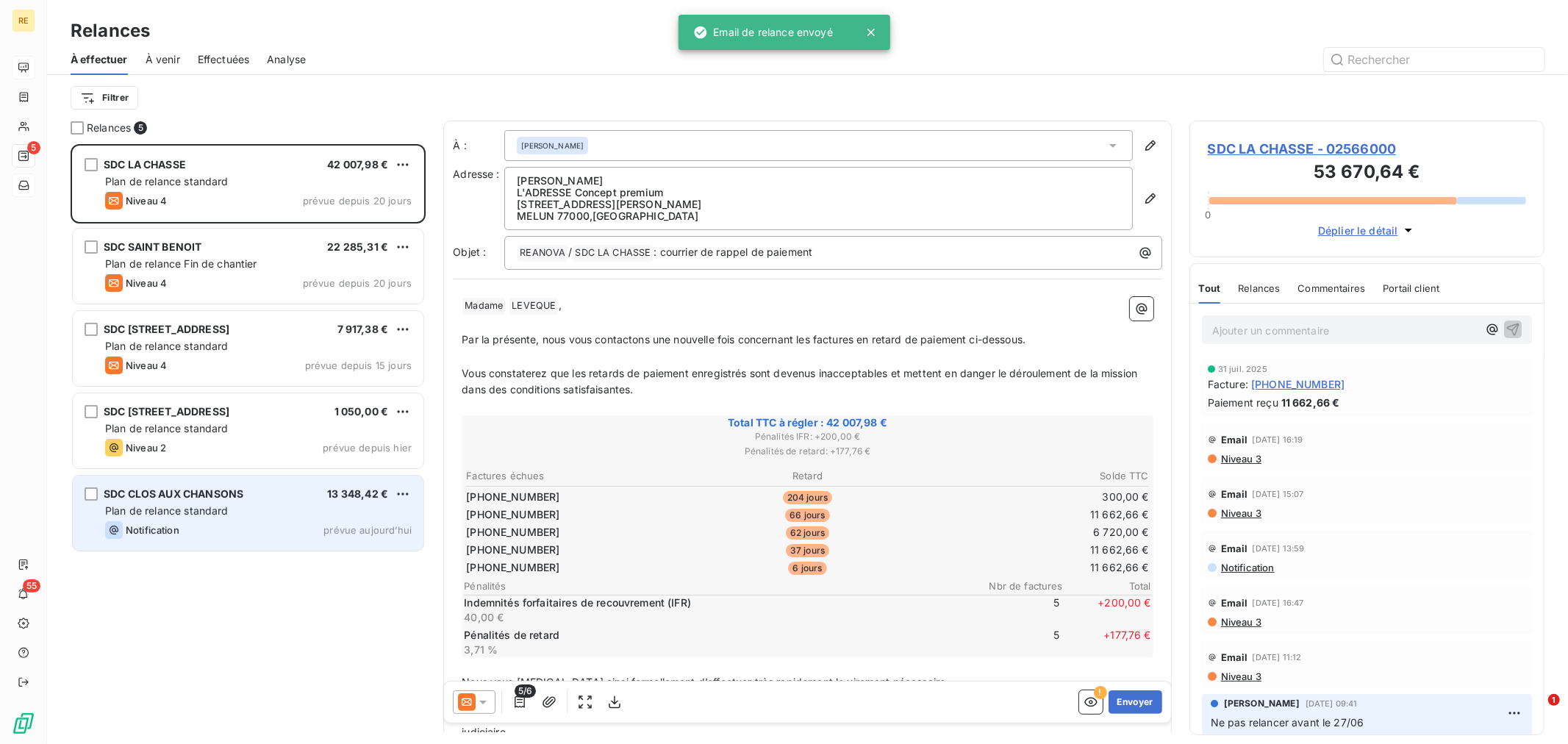
click at [258, 510] on div "Plan de relance standard" at bounding box center [258, 510] width 307 height 14
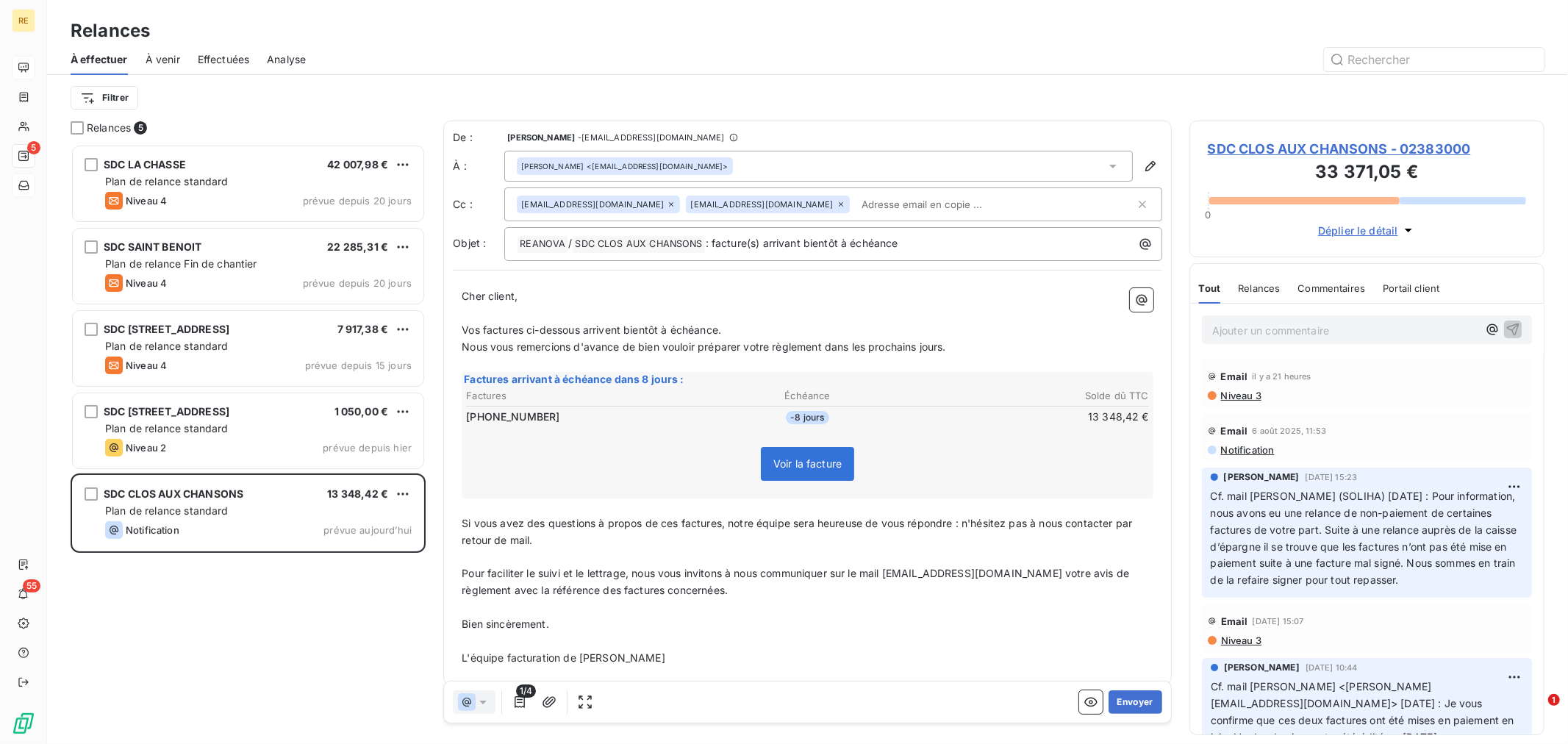
click at [856, 198] on input "text" at bounding box center [941, 204] width 170 height 22
click at [660, 327] on span "Vos factures ci-dessous arrivent bientôt à échéance." at bounding box center [591, 329] width 259 height 12
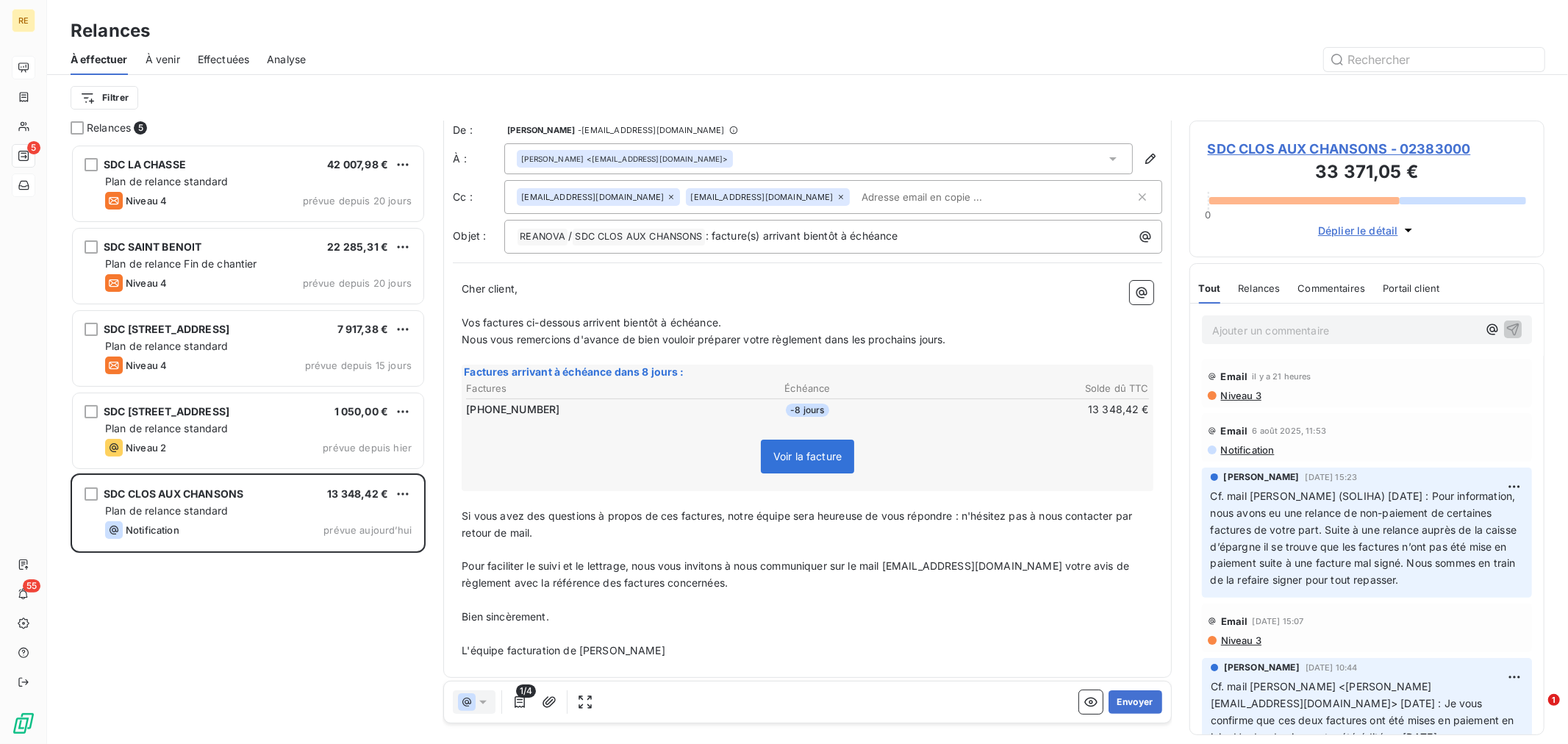
scroll to position [11, 0]
click at [1111, 702] on button "Envoyer" at bounding box center [1135, 701] width 53 height 24
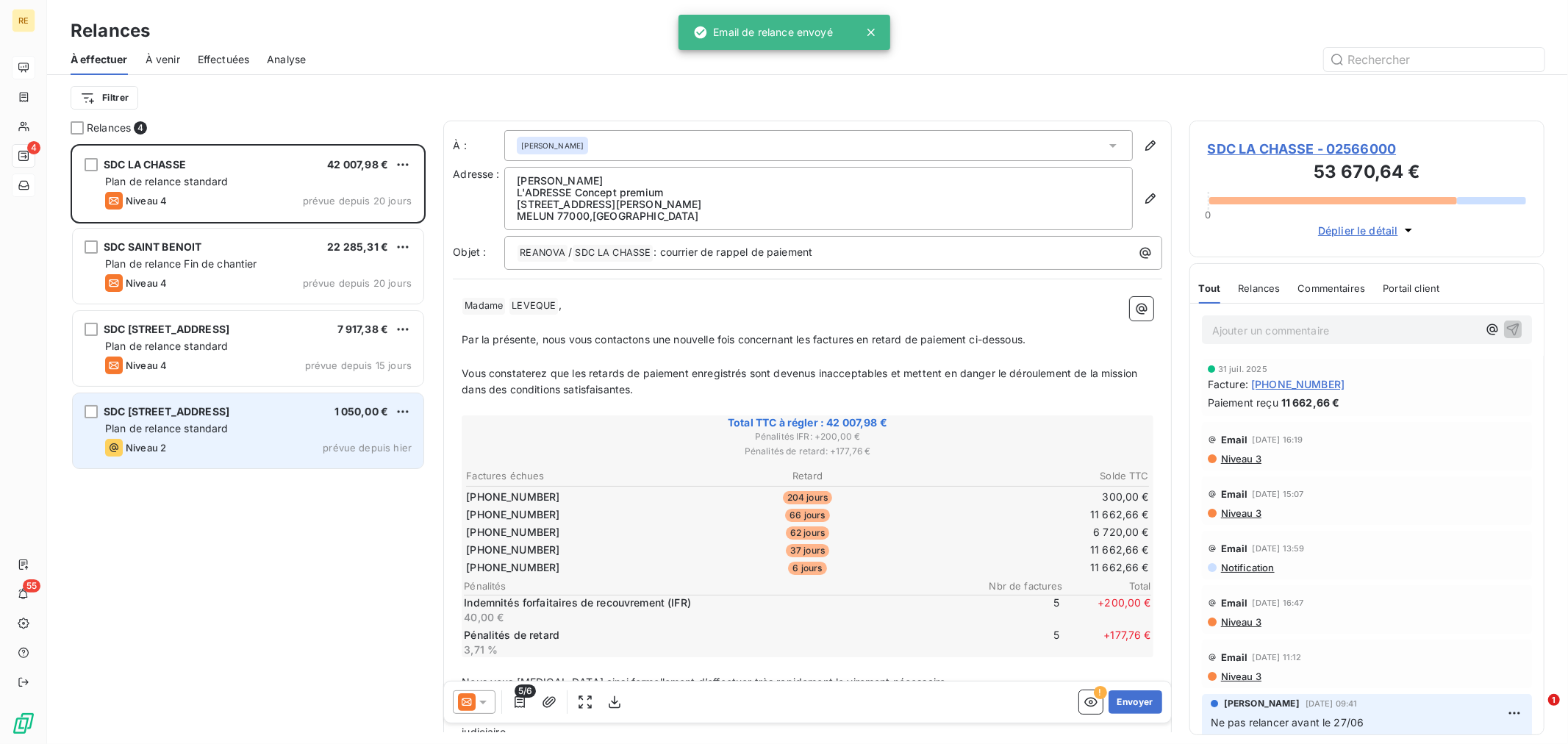
click at [201, 417] on div "SDC [STREET_ADDRESS]" at bounding box center [167, 411] width 126 height 14
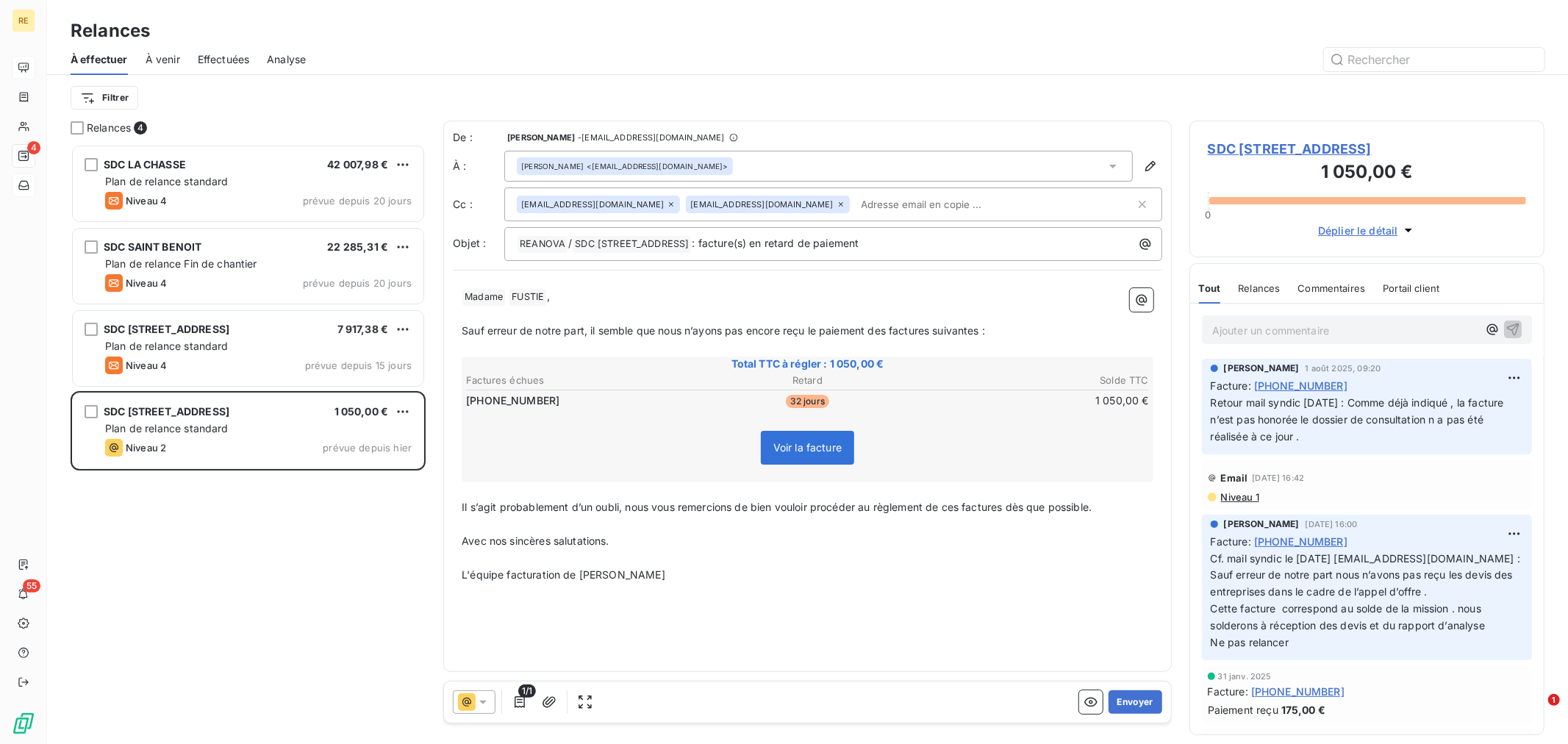
click at [856, 203] on input "text" at bounding box center [941, 204] width 170 height 22
click at [718, 313] on p "﻿" at bounding box center [807, 314] width 692 height 17
click at [745, 534] on p "Avec nos sincères salutations." at bounding box center [807, 541] width 692 height 17
drag, startPoint x: 632, startPoint y: 503, endPoint x: 510, endPoint y: 500, distance: 122.0
click at [510, 500] on span "Il s’agit probablement d’un oubli, nous vous remercions de bien vouloir procéde…" at bounding box center [776, 506] width 630 height 12
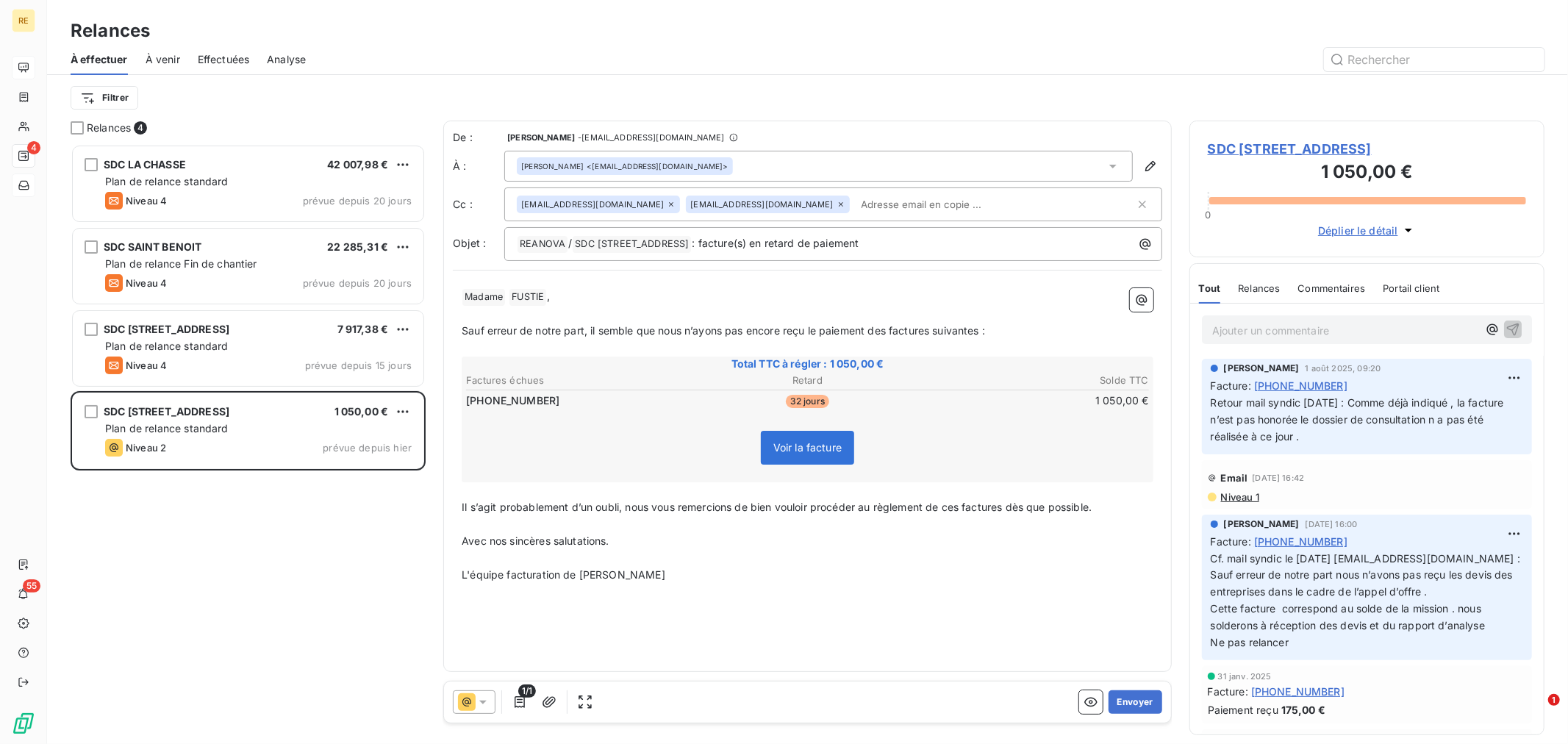
click at [659, 524] on p "﻿" at bounding box center [807, 524] width 692 height 17
click at [856, 200] on input "text" at bounding box center [941, 204] width 170 height 22
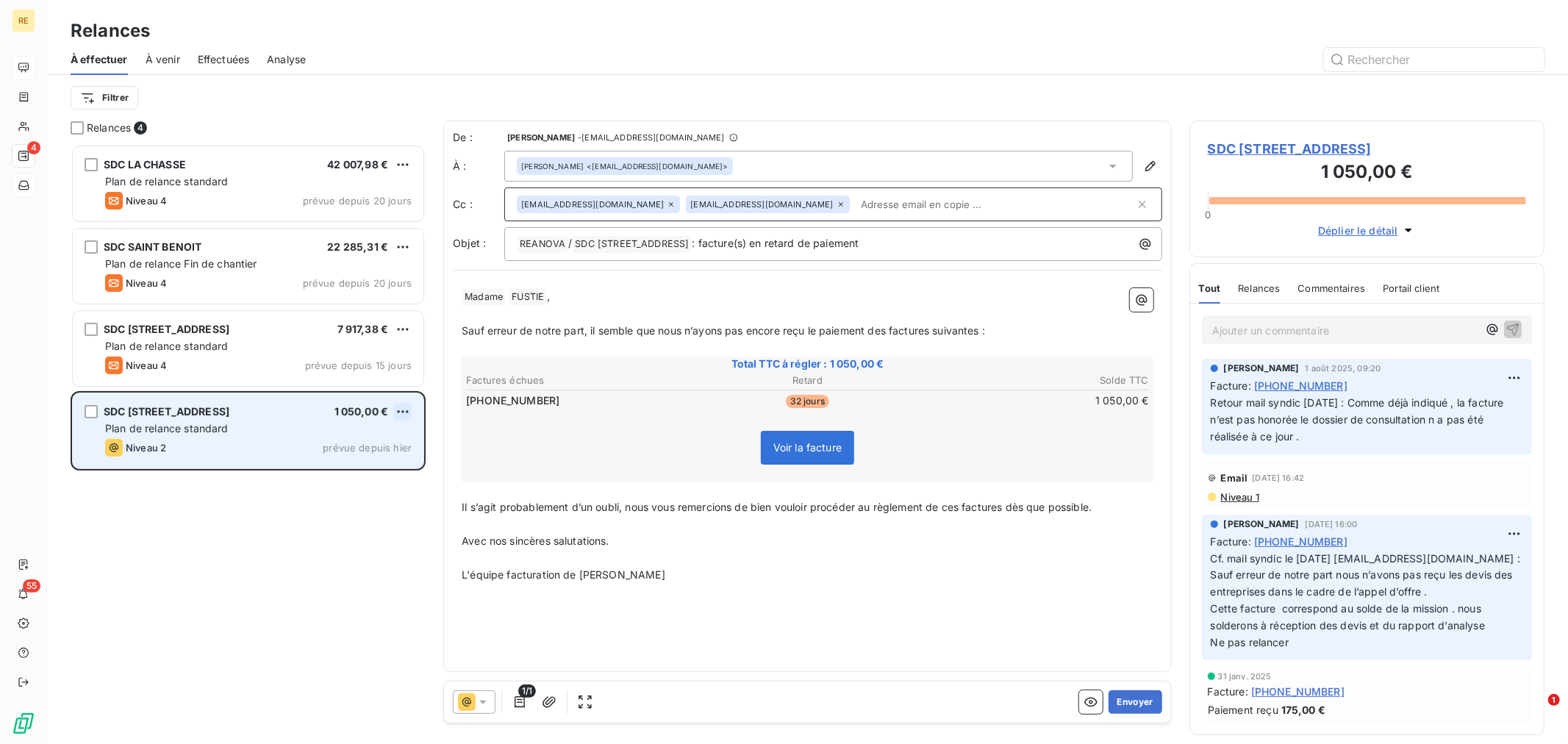
click at [400, 409] on html "RE 4 55 Relances À effectuer À venir Effectuées Analyse Filtrer Relances 4 SDC …" at bounding box center [784, 372] width 1568 height 744
click at [388, 446] on div "Replanifier cette action" at bounding box center [339, 440] width 132 height 24
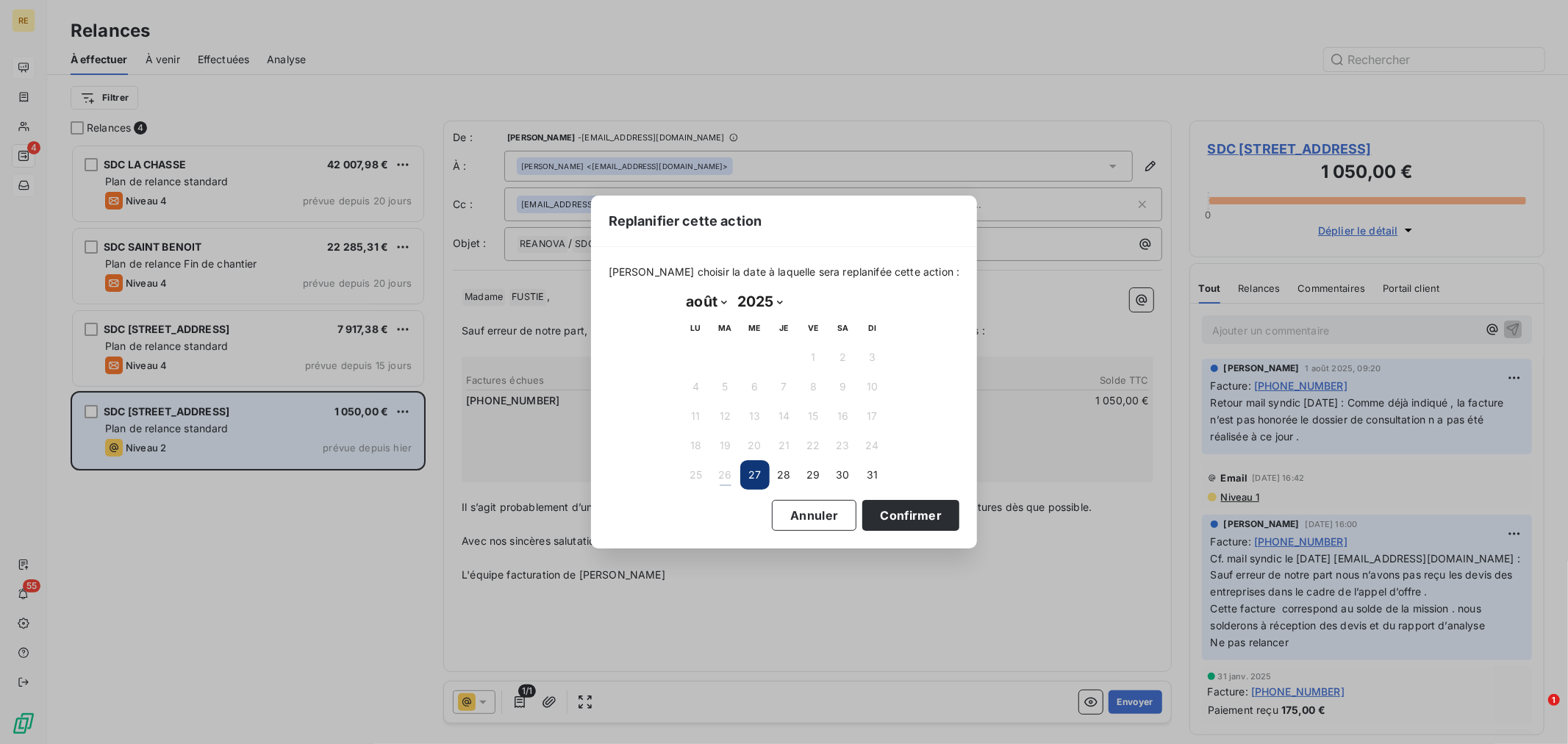
click at [700, 302] on select "janvier février mars avril mai juin juillet août septembre octobre novembre déc…" at bounding box center [706, 301] width 51 height 24
select select "8"
click at [682, 291] on select "janvier février mars avril mai juin juillet août septembre octobre novembre déc…" at bounding box center [706, 301] width 51 height 24
click at [694, 382] on button "8" at bounding box center [696, 386] width 30 height 30
click at [868, 526] on button "Confirmer" at bounding box center [911, 515] width 97 height 30
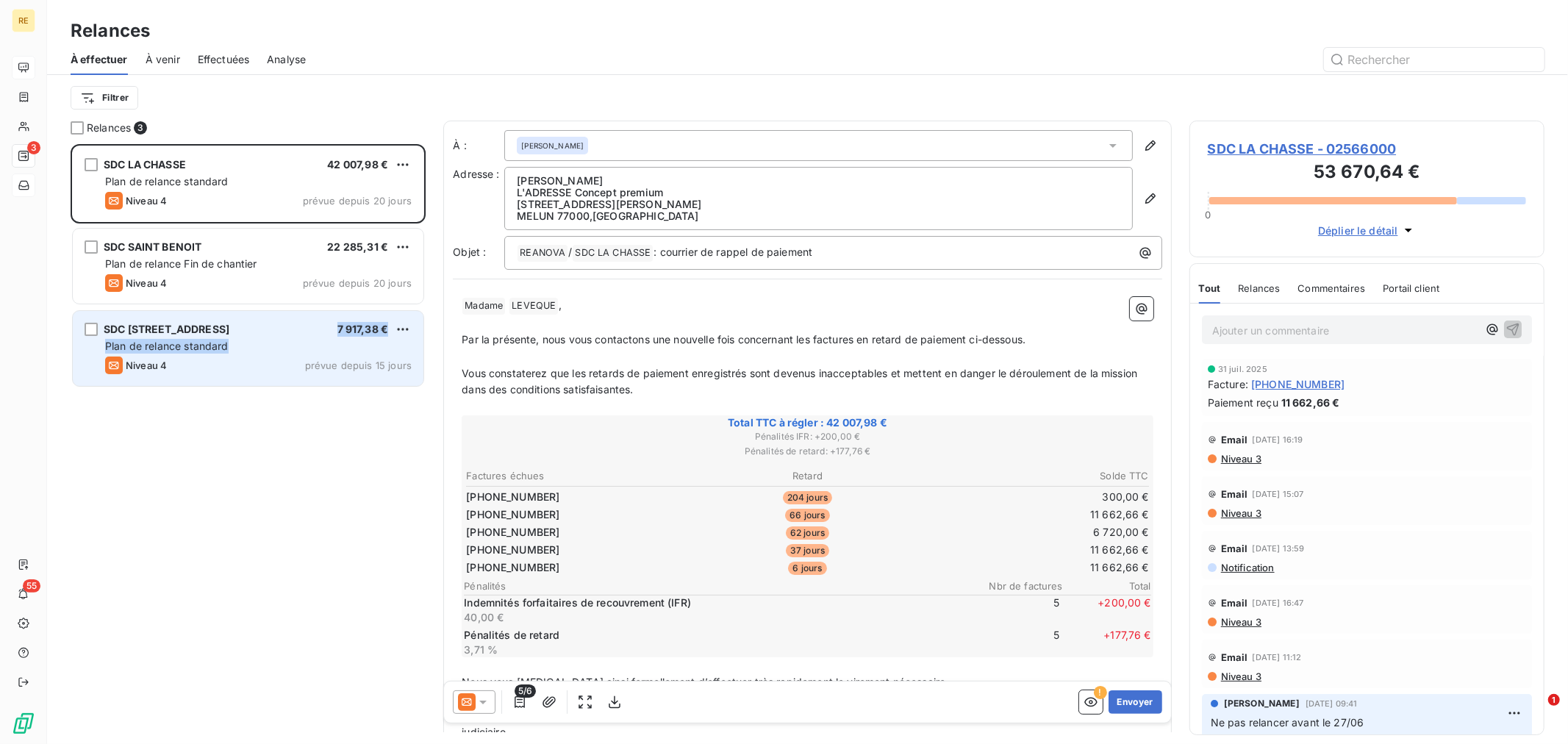
click at [230, 339] on div "SDC [STREET_ADDRESS] 7 917,38 € Plan de relance standard Niveau 4 prévue depuis…" at bounding box center [248, 348] width 351 height 75
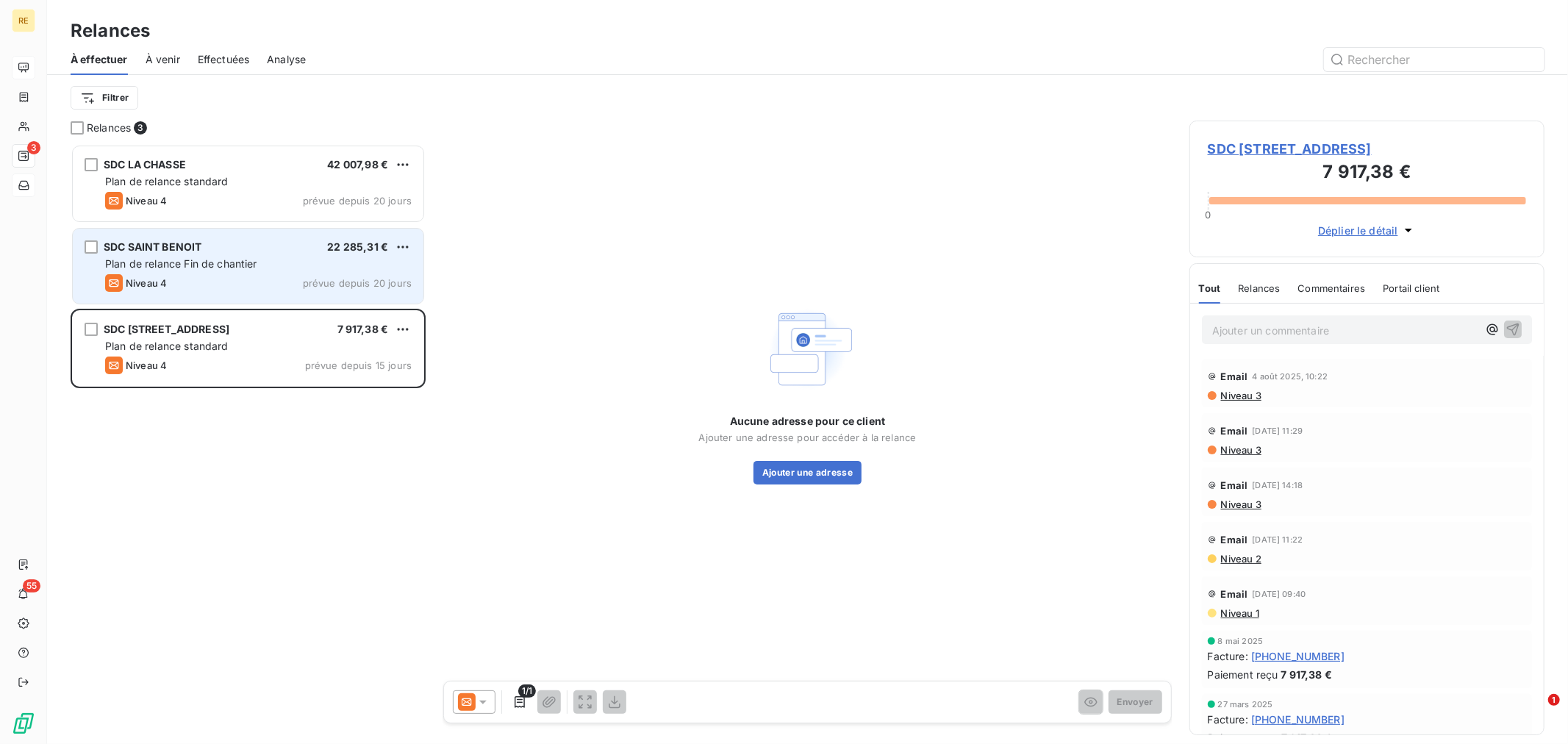
click at [235, 263] on span "Plan de relance Fin de chantier" at bounding box center [181, 263] width 153 height 12
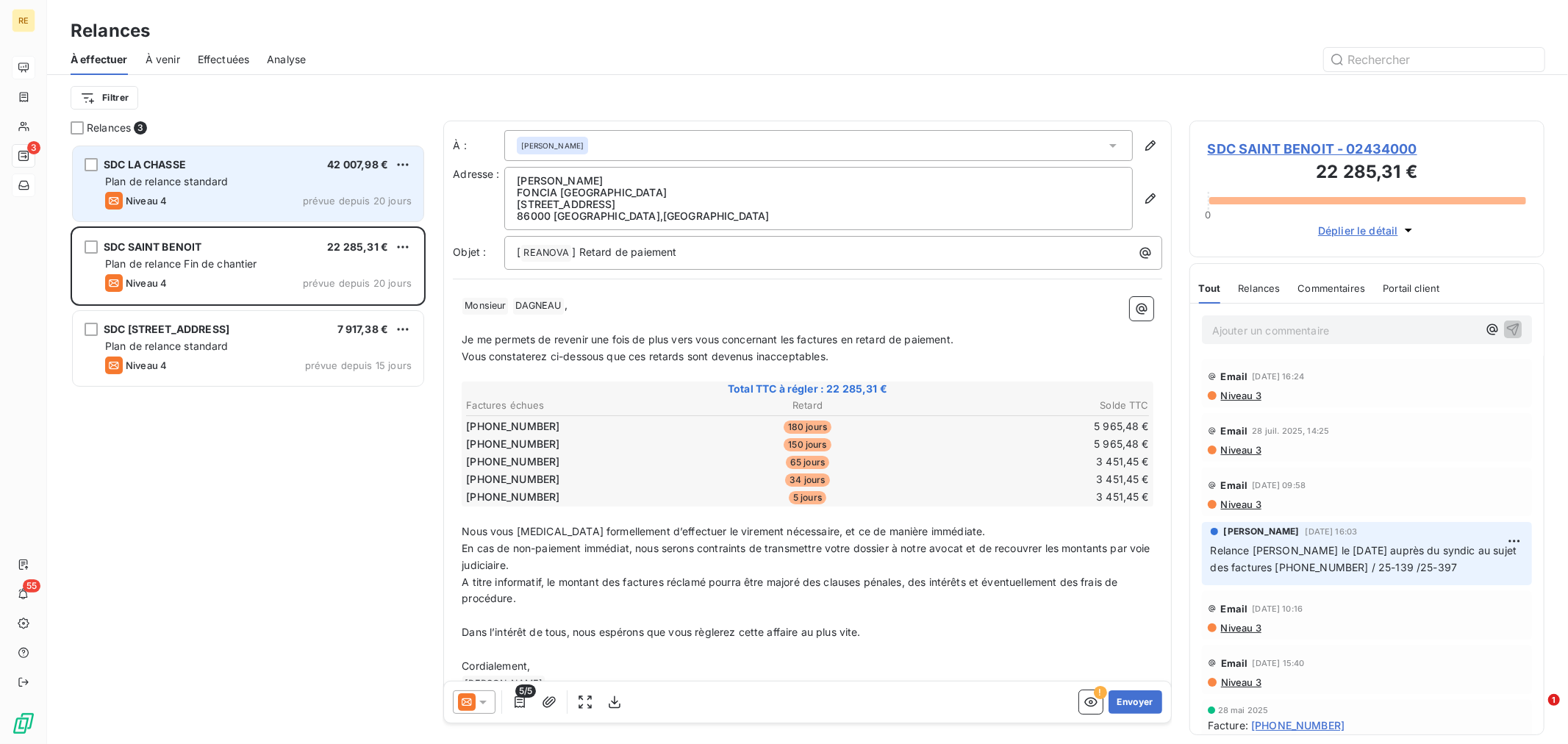
click at [173, 194] on div "Niveau 4 prévue depuis 20 jours" at bounding box center [258, 200] width 307 height 18
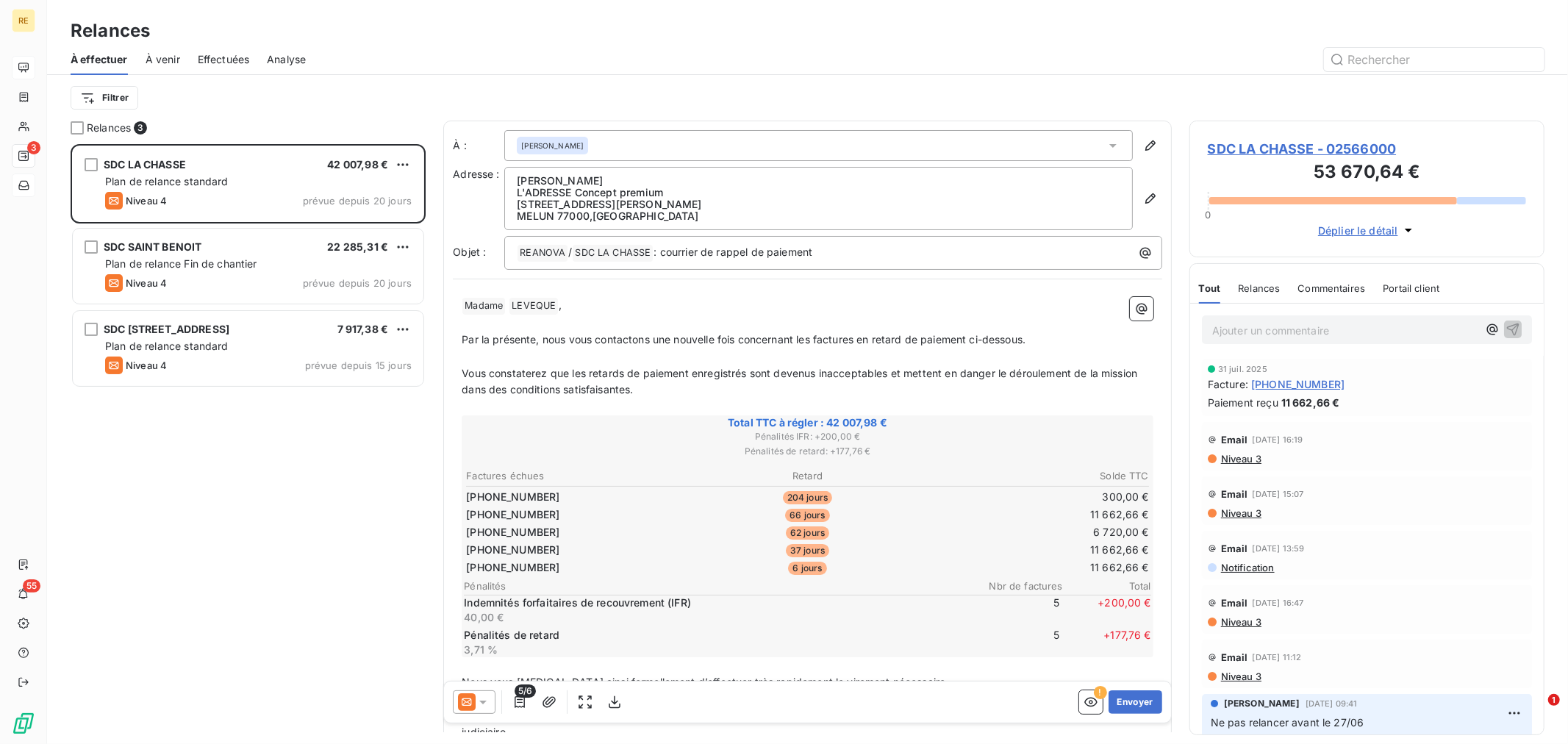
click at [674, 137] on div "[PERSON_NAME]" at bounding box center [819, 146] width 629 height 30
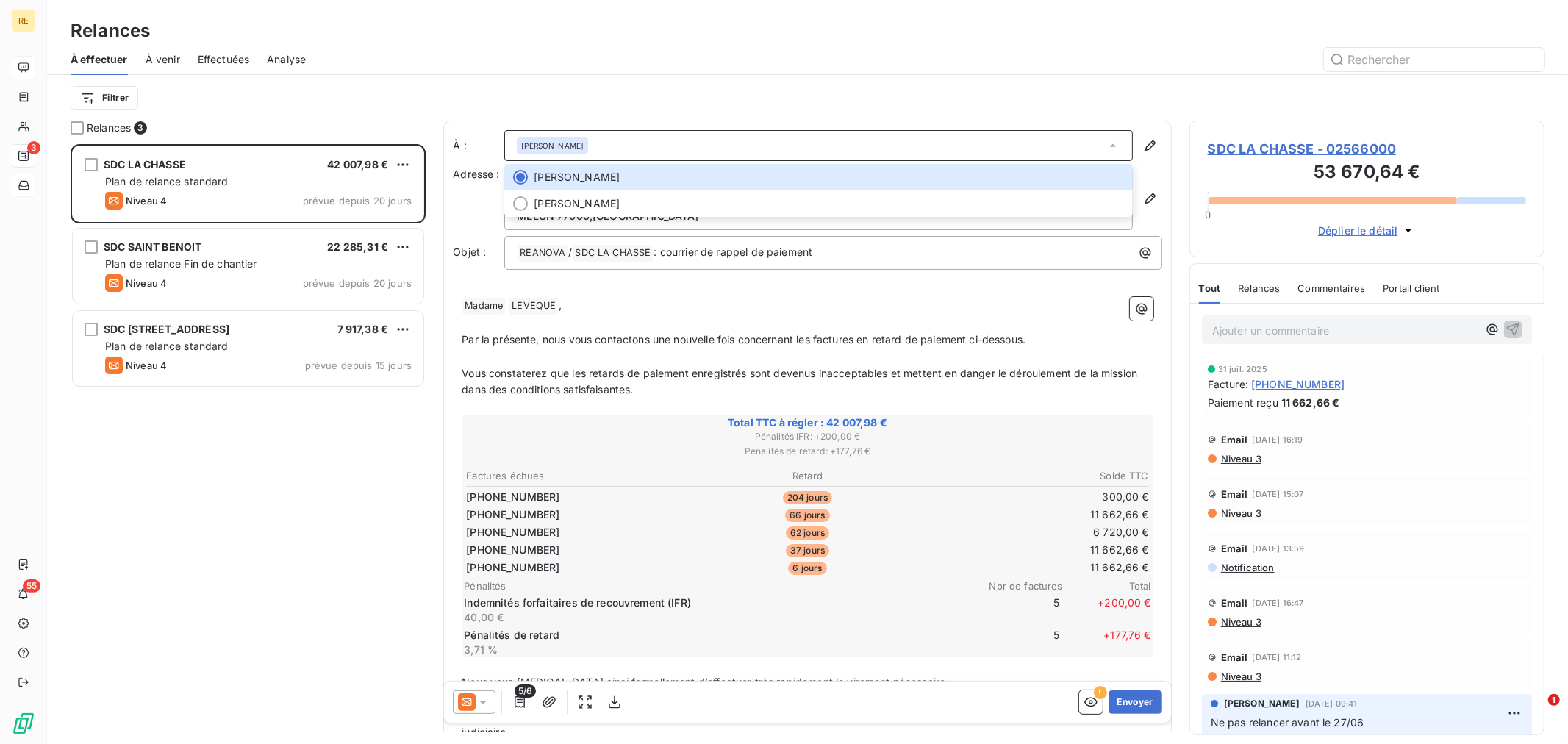
click at [642, 133] on div "[PERSON_NAME]" at bounding box center [819, 146] width 629 height 30
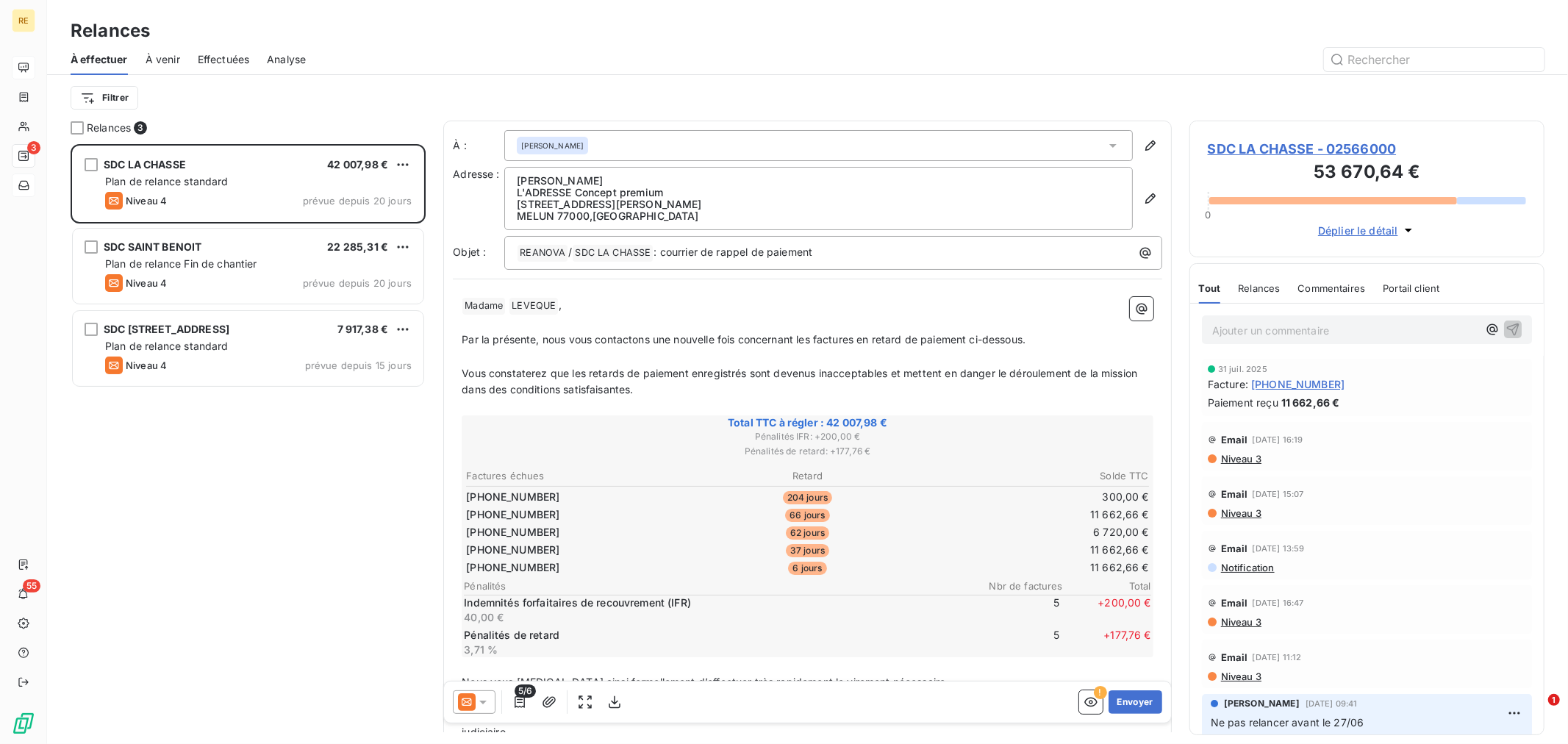
click at [468, 702] on icon at bounding box center [466, 702] width 10 height 8
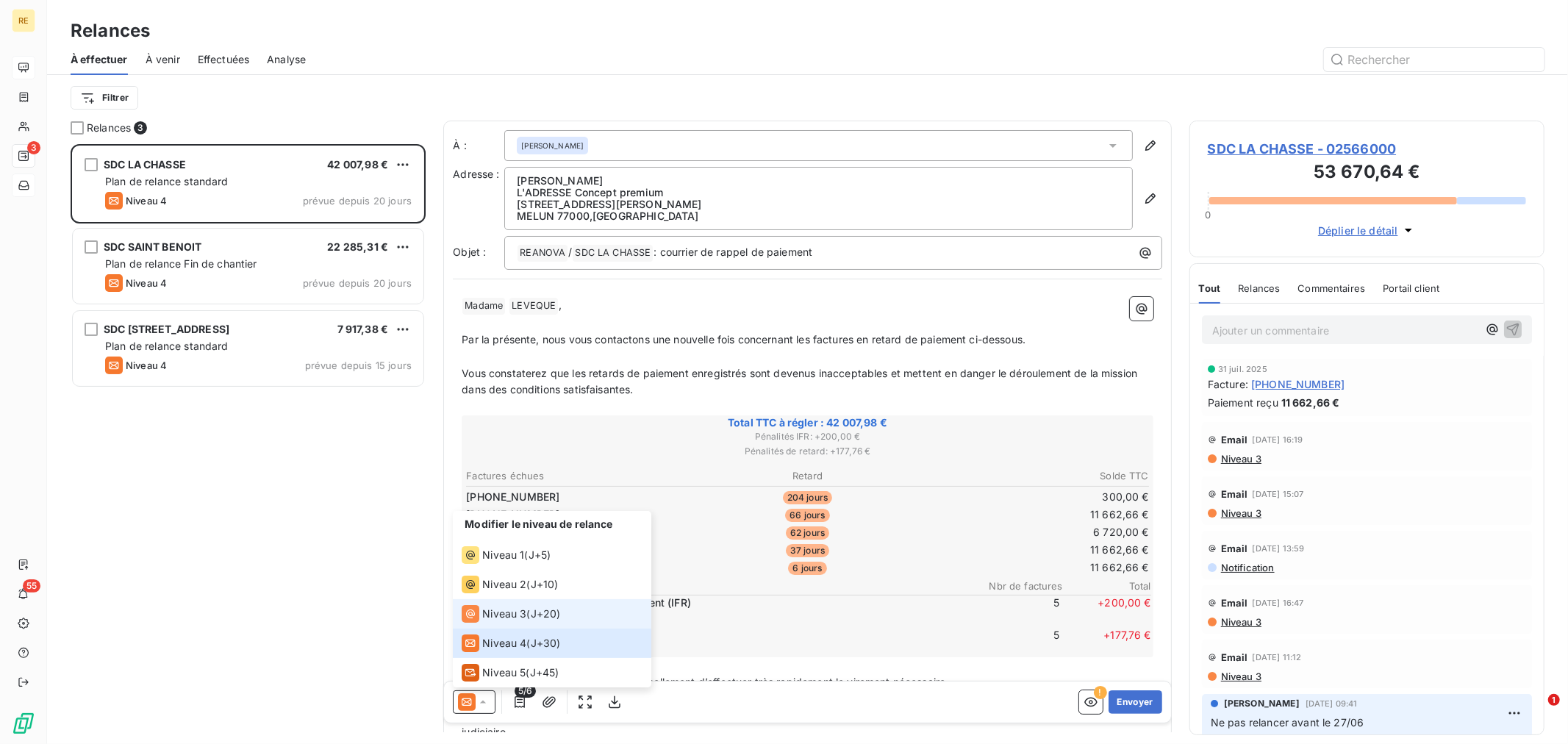
click at [531, 606] on div "Niveau 3 ( J+20 )" at bounding box center [510, 613] width 98 height 18
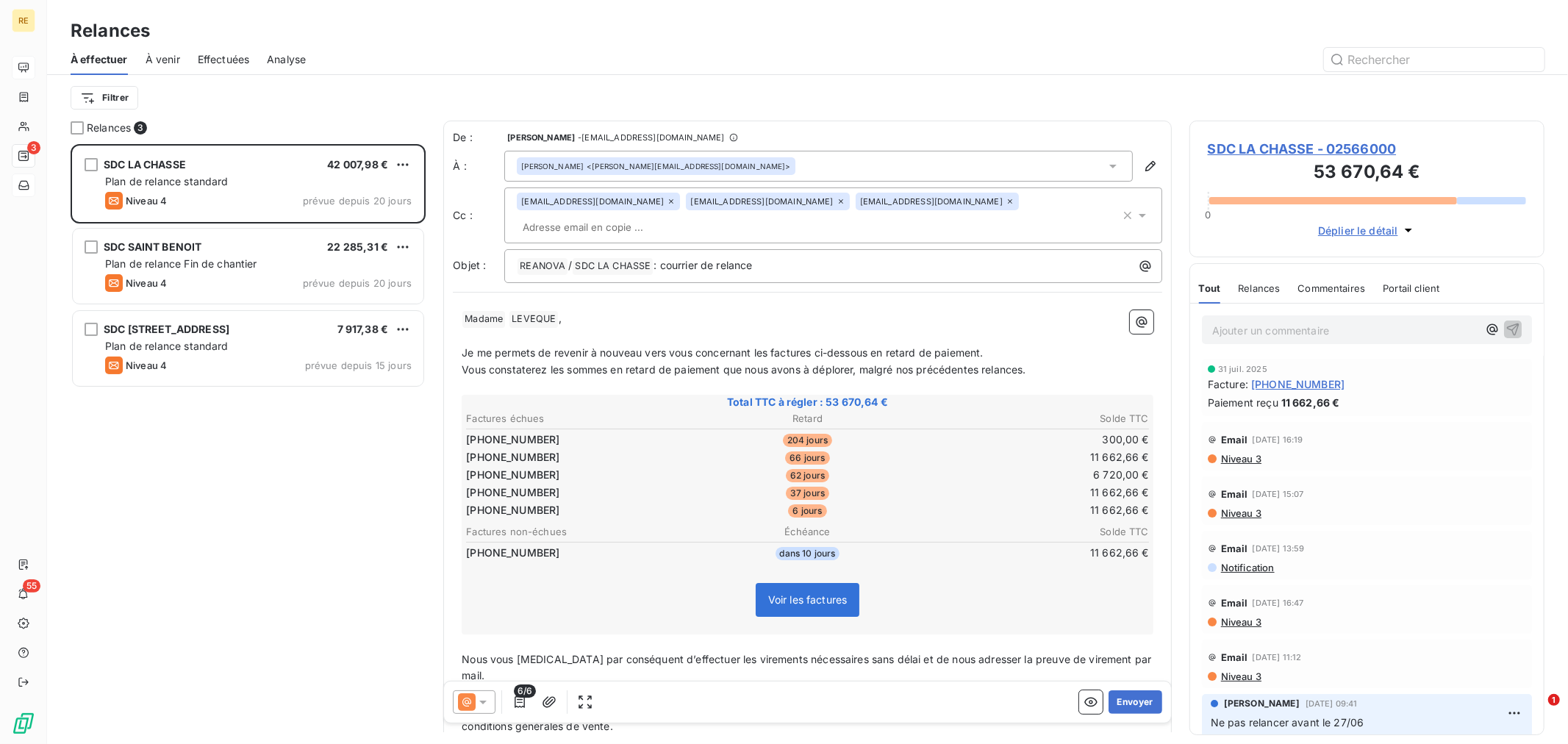
click at [686, 216] on input "text" at bounding box center [601, 227] width 170 height 22
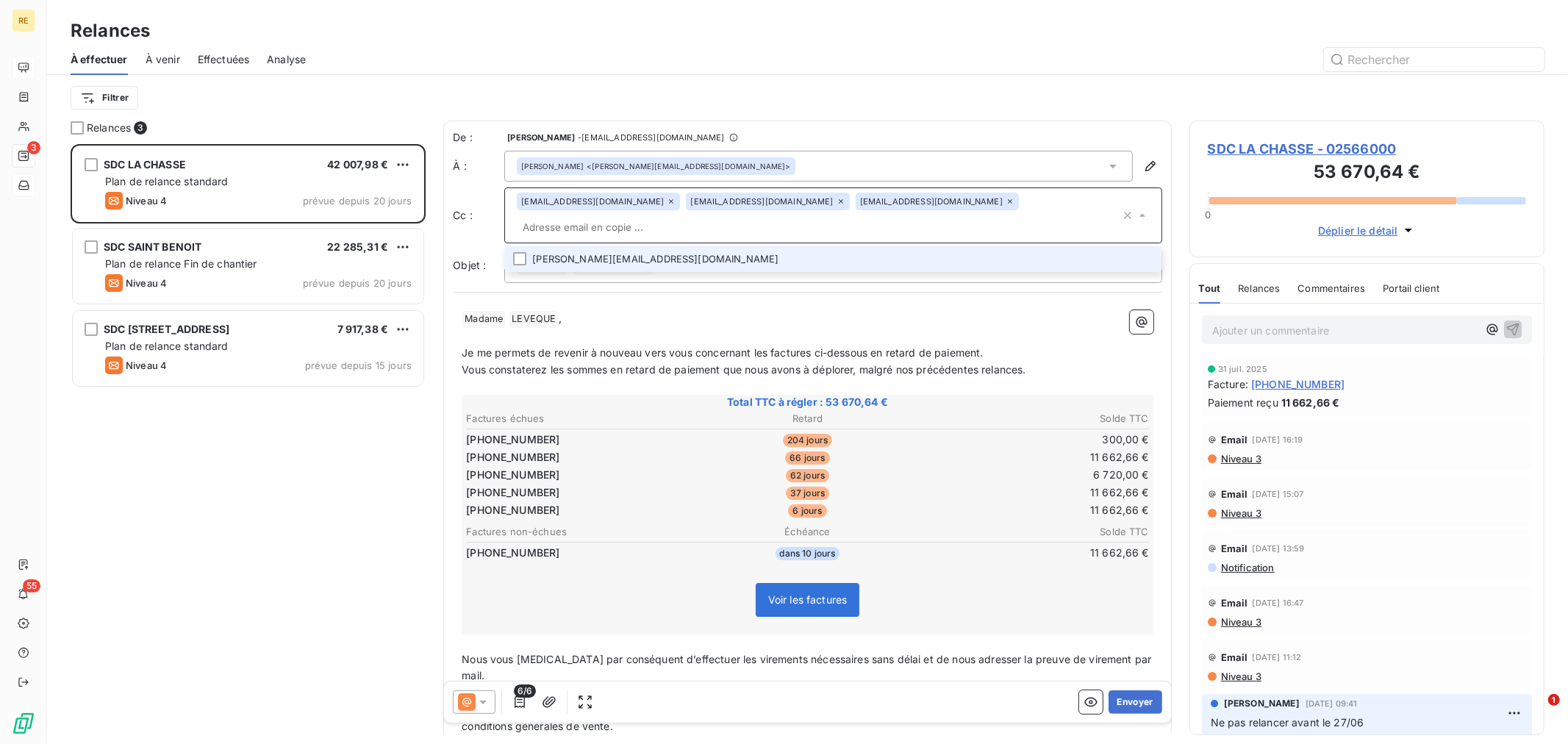
click at [754, 246] on li "[PERSON_NAME][EMAIL_ADDRESS][DOMAIN_NAME]" at bounding box center [833, 258] width 658 height 26
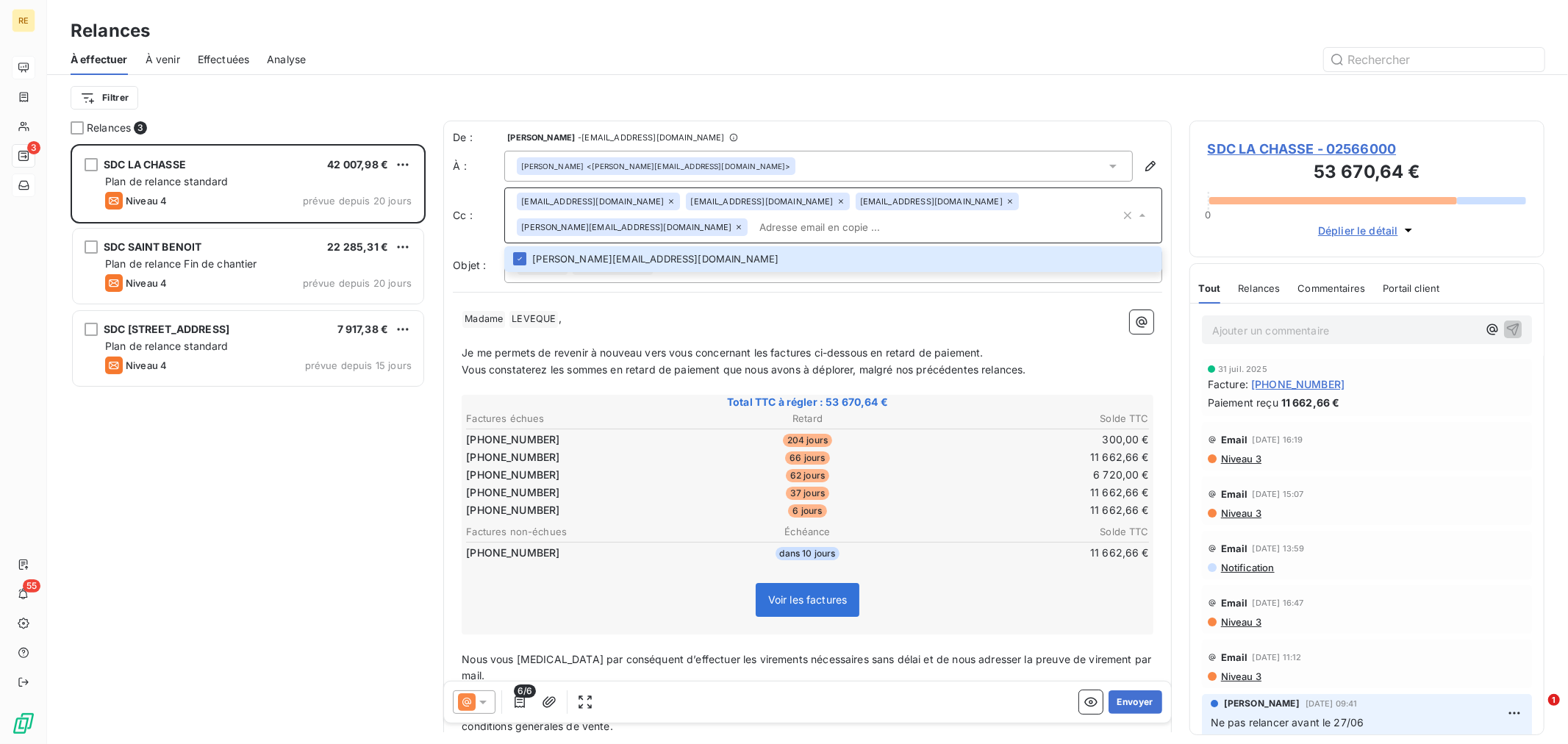
click at [728, 312] on p "﻿ Madame ﻿ [PERSON_NAME] ﻿ ," at bounding box center [807, 319] width 692 height 18
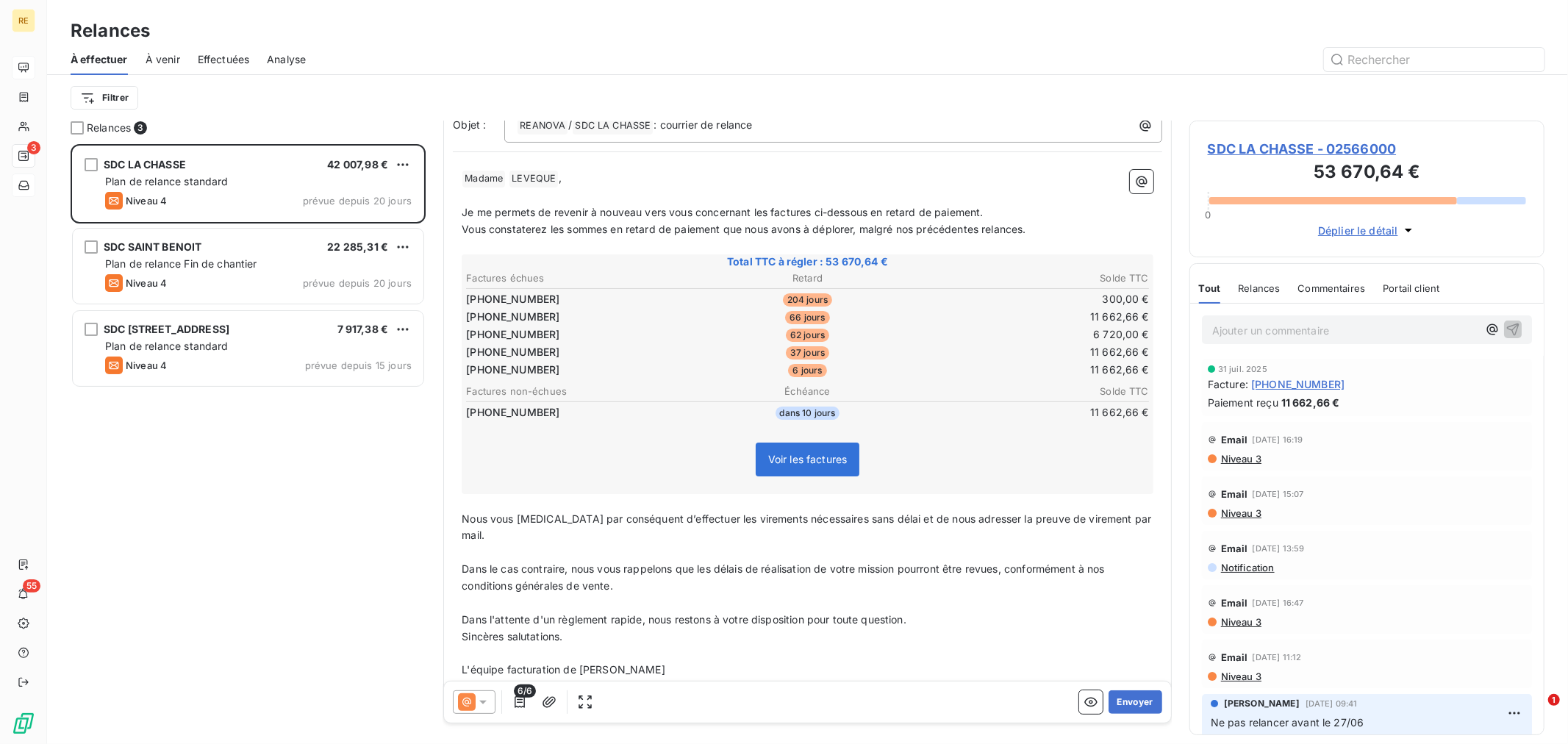
scroll to position [142, 0]
click at [802, 543] on p "﻿" at bounding box center [807, 552] width 692 height 17
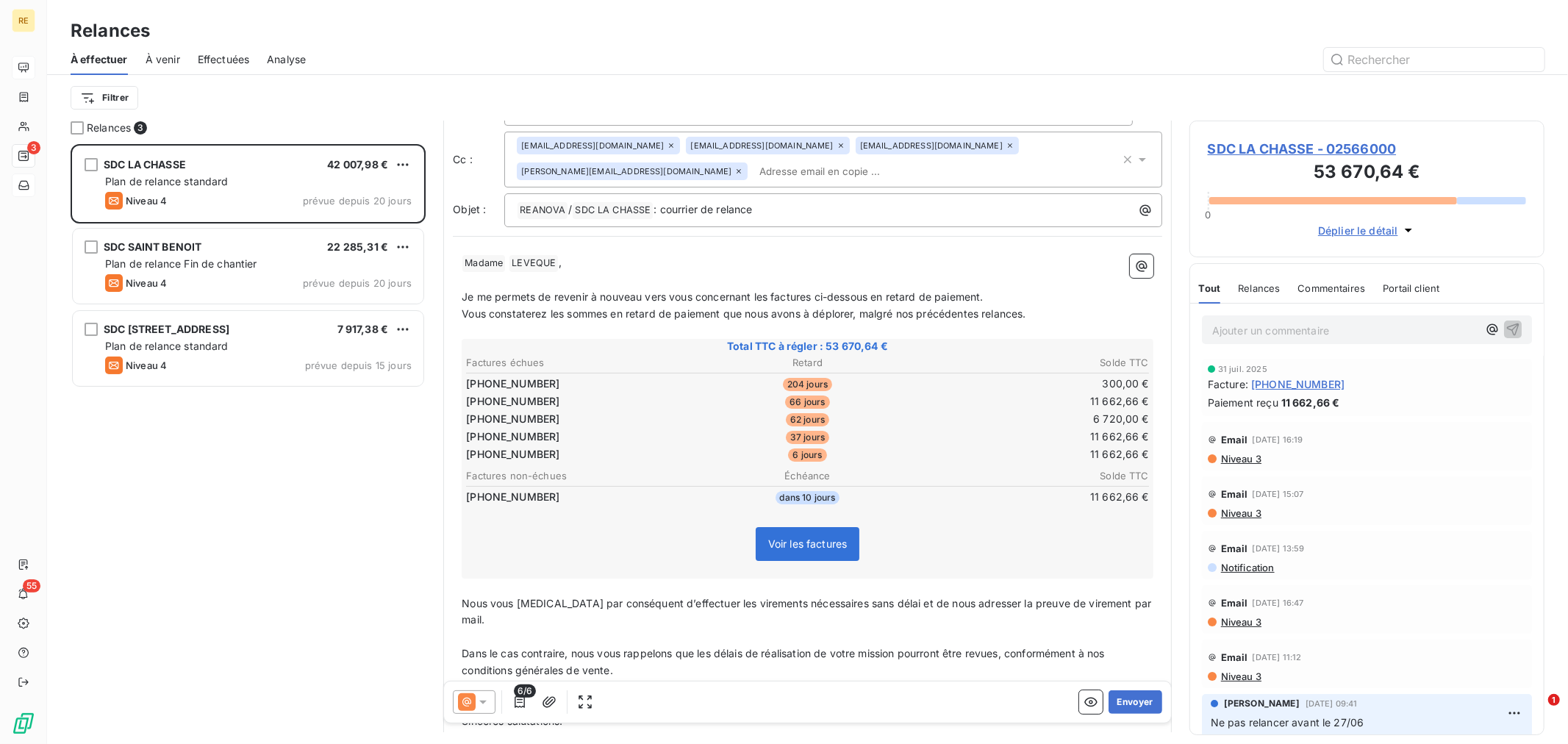
scroll to position [0, 0]
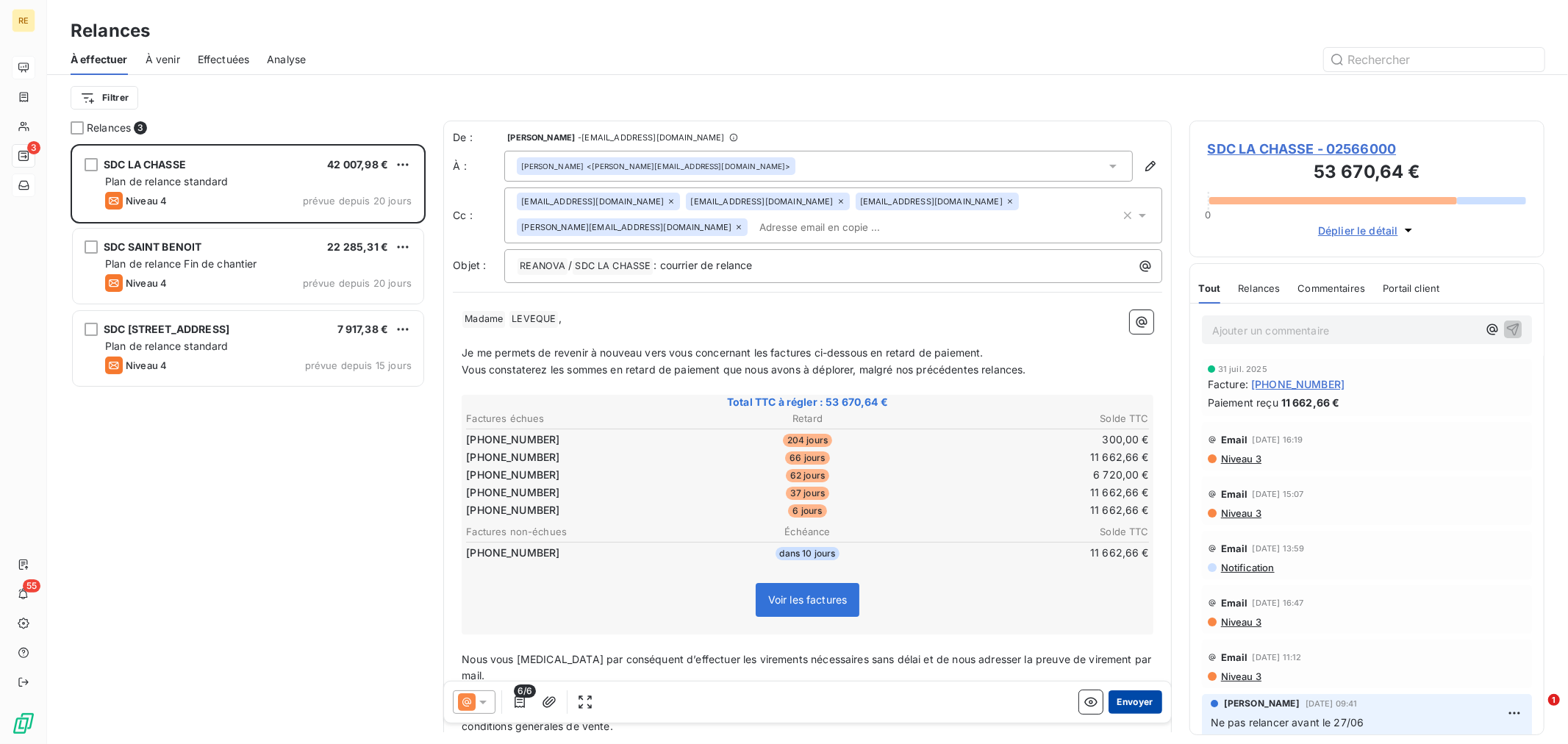
click at [1114, 701] on button "Envoyer" at bounding box center [1135, 701] width 53 height 24
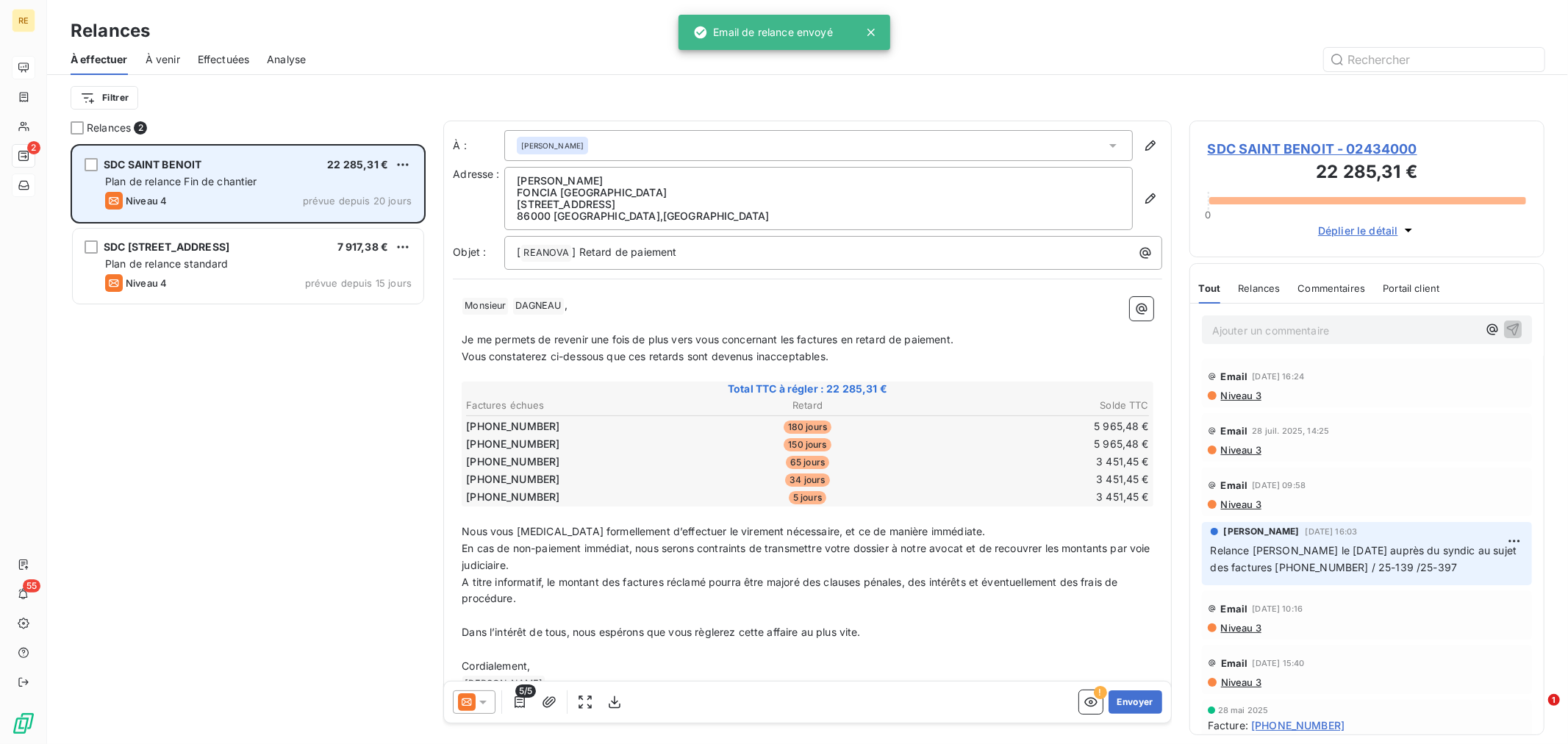
click at [284, 182] on div "Plan de relance Fin de chantier" at bounding box center [258, 181] width 307 height 14
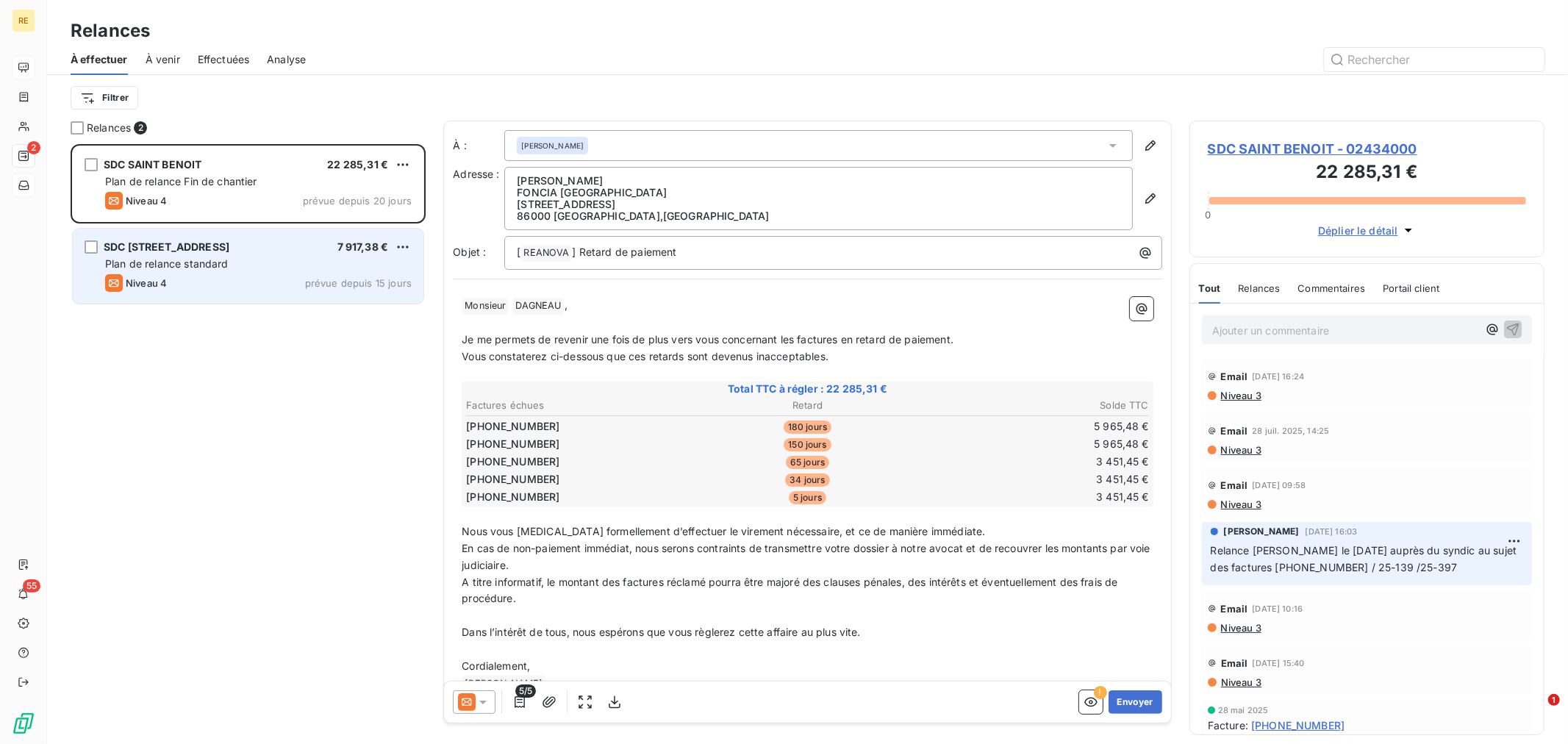
click at [150, 255] on div "SDC [STREET_ADDRESS] 7 917,38 € Plan de relance standard Niveau 4 prévue depuis…" at bounding box center [248, 266] width 351 height 75
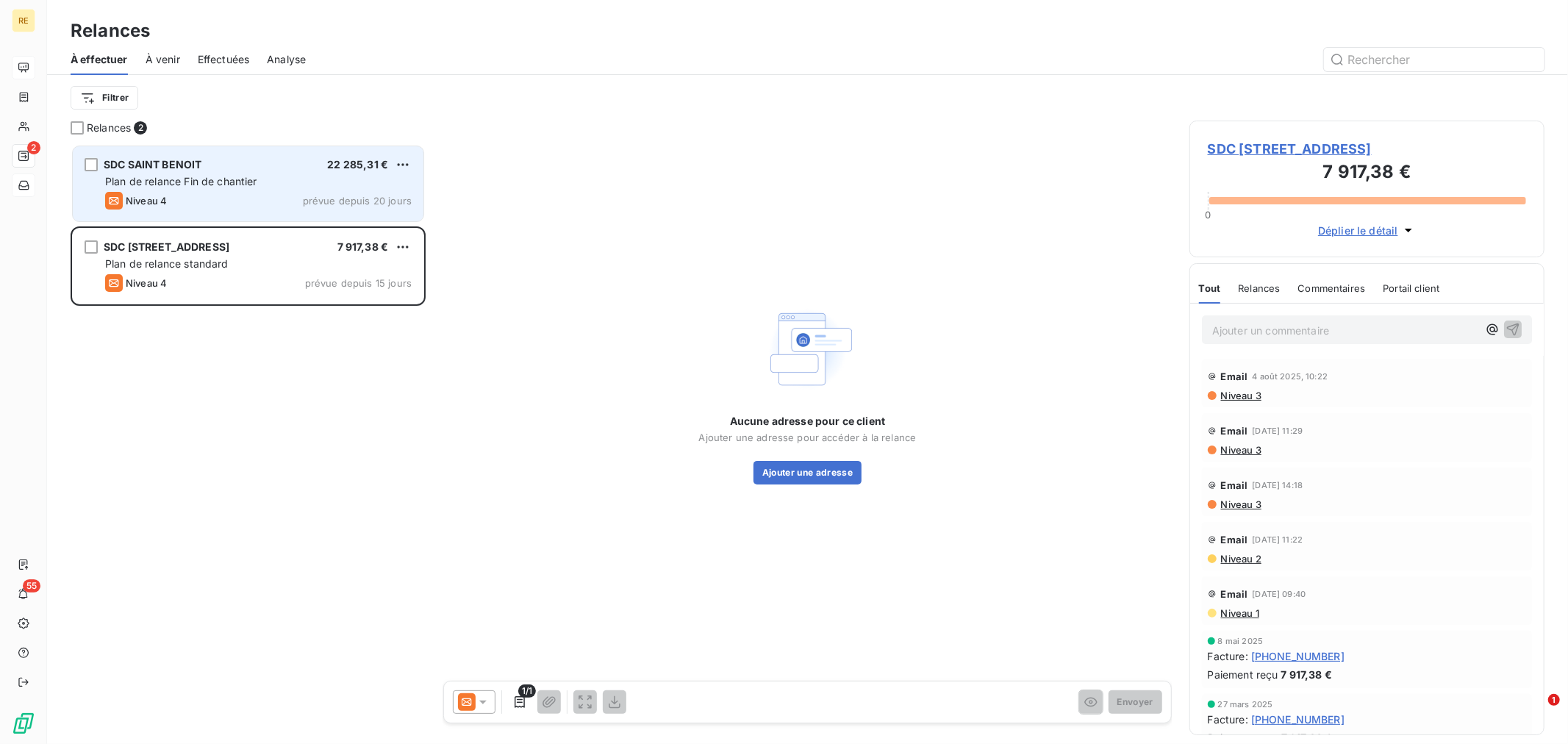
click at [222, 190] on div "SDC SAINT BENOIT 22 285,31 € Plan de relance Fin de chantier Niveau 4 prévue de…" at bounding box center [248, 184] width 351 height 75
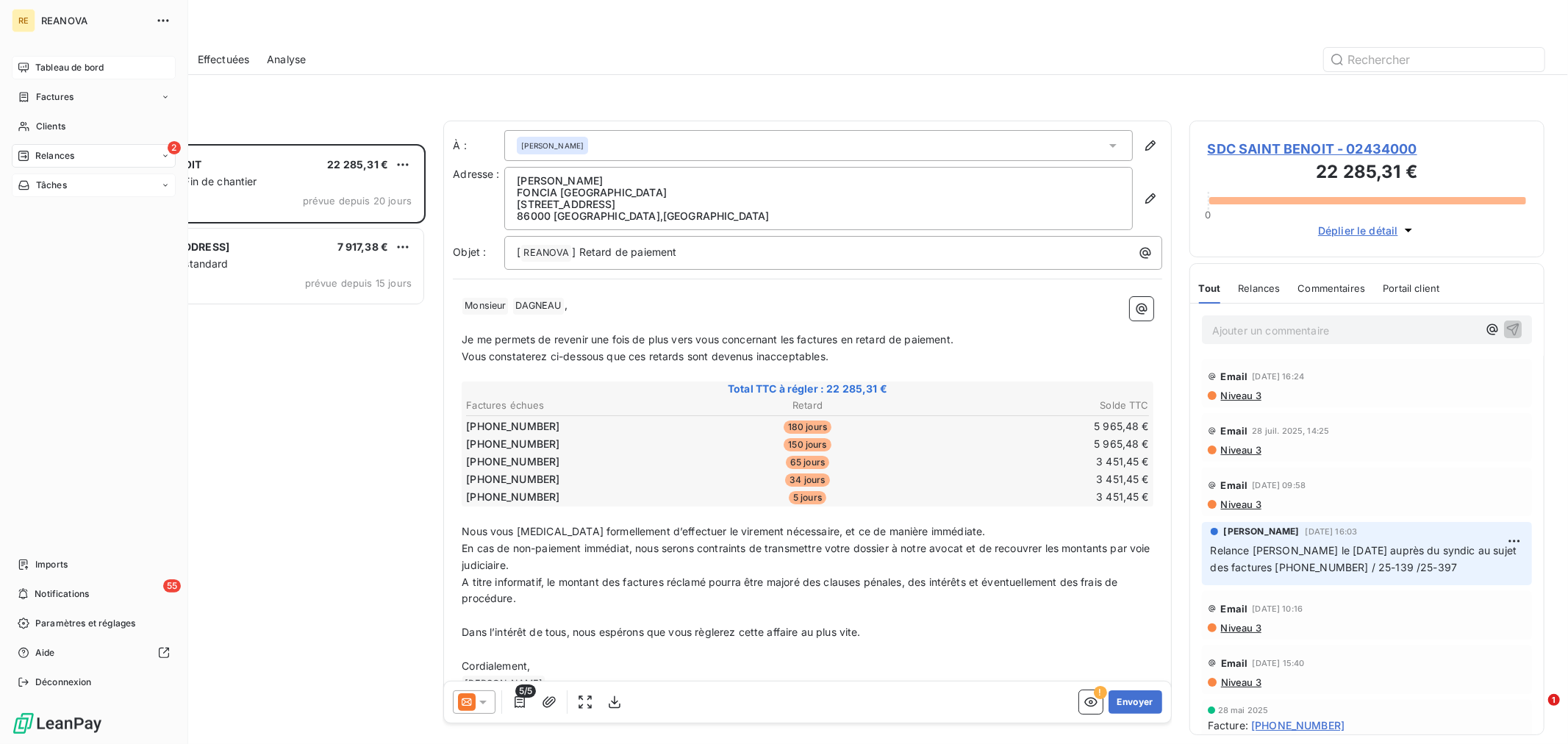
click at [64, 61] on span "Tableau de bord" at bounding box center [70, 68] width 69 height 13
